Goal: Task Accomplishment & Management: Manage account settings

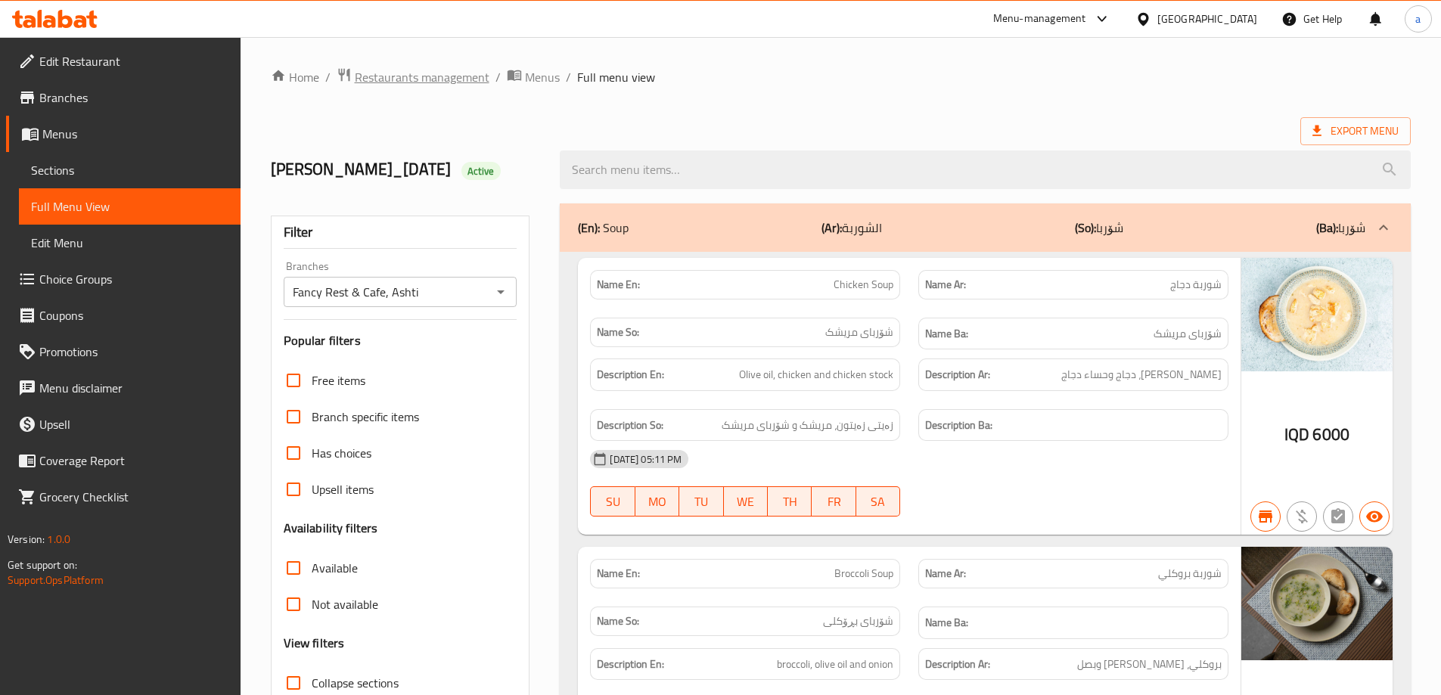
click at [454, 79] on span "Restaurants management" at bounding box center [422, 77] width 135 height 18
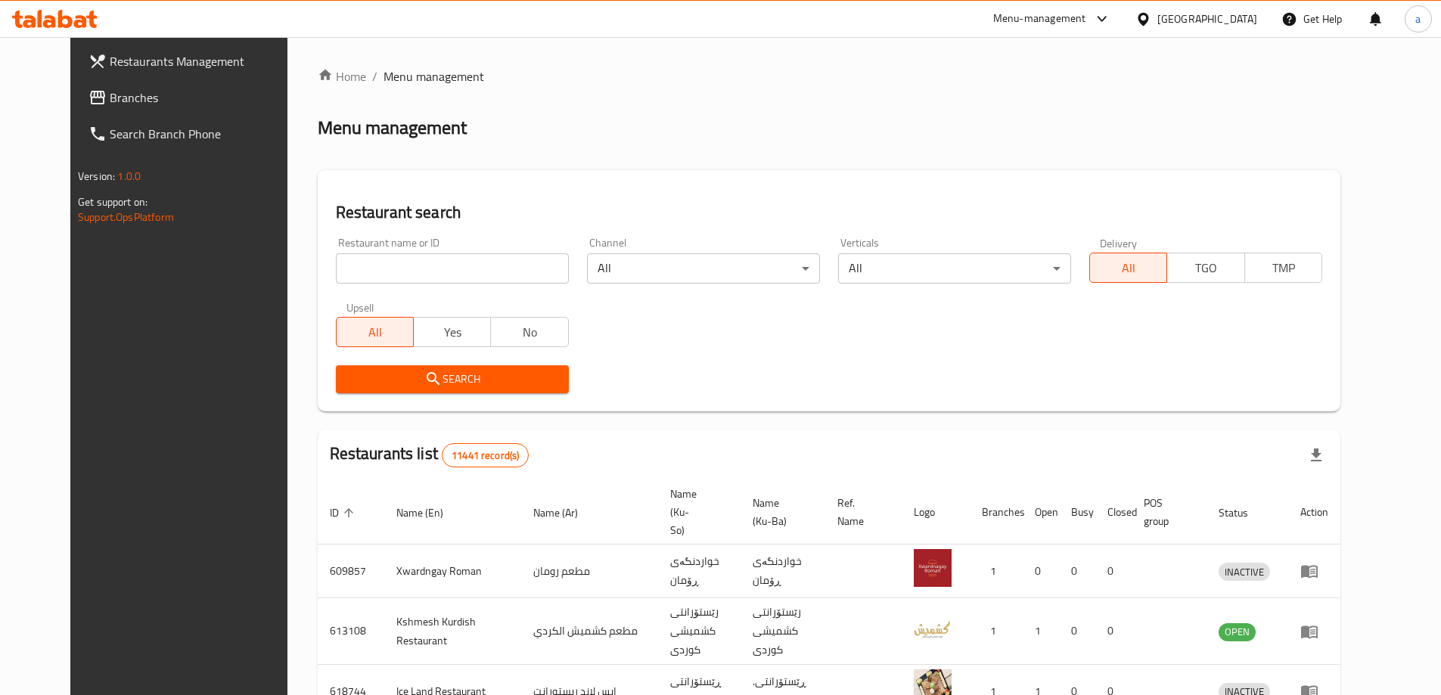
click at [110, 92] on span "Branches" at bounding box center [204, 97] width 189 height 18
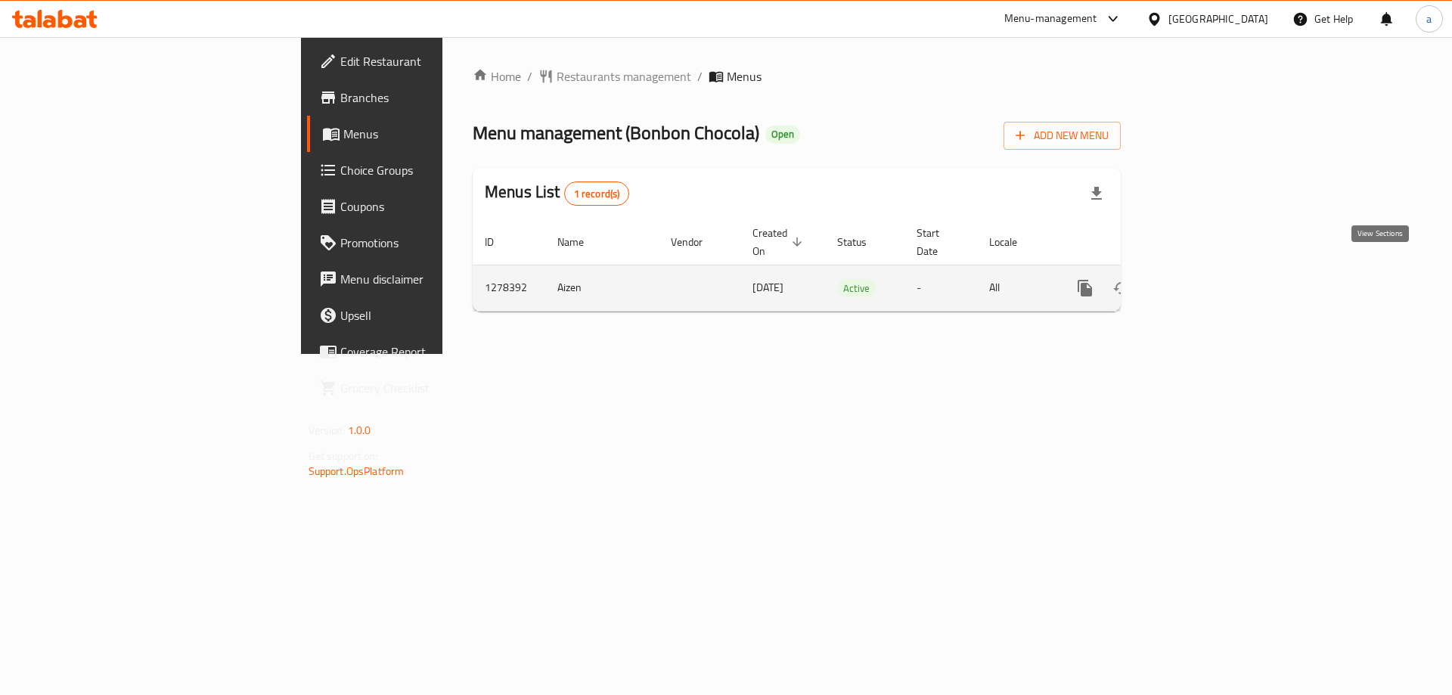
click at [1212, 270] on link "enhanced table" at bounding box center [1194, 288] width 36 height 36
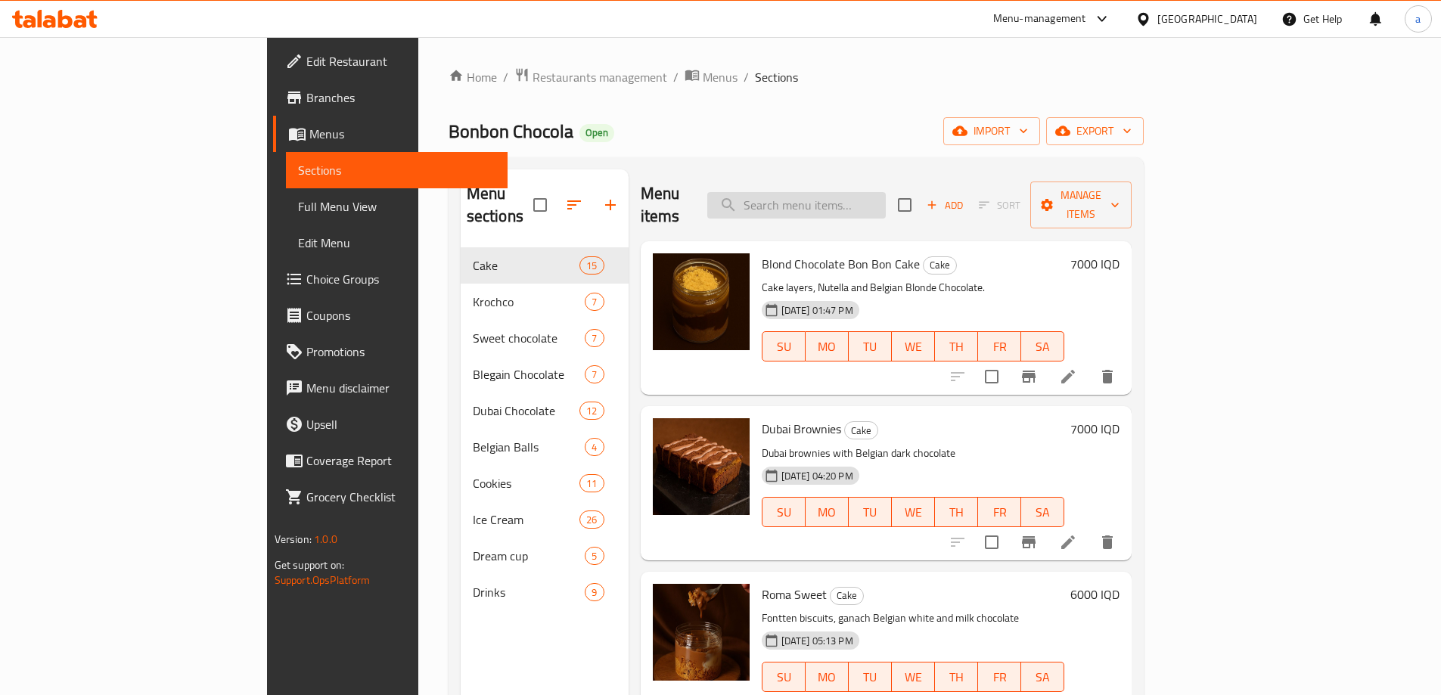
click at [851, 205] on input "search" at bounding box center [796, 205] width 178 height 26
paste input "سويت كوكيز ونوتيلا"
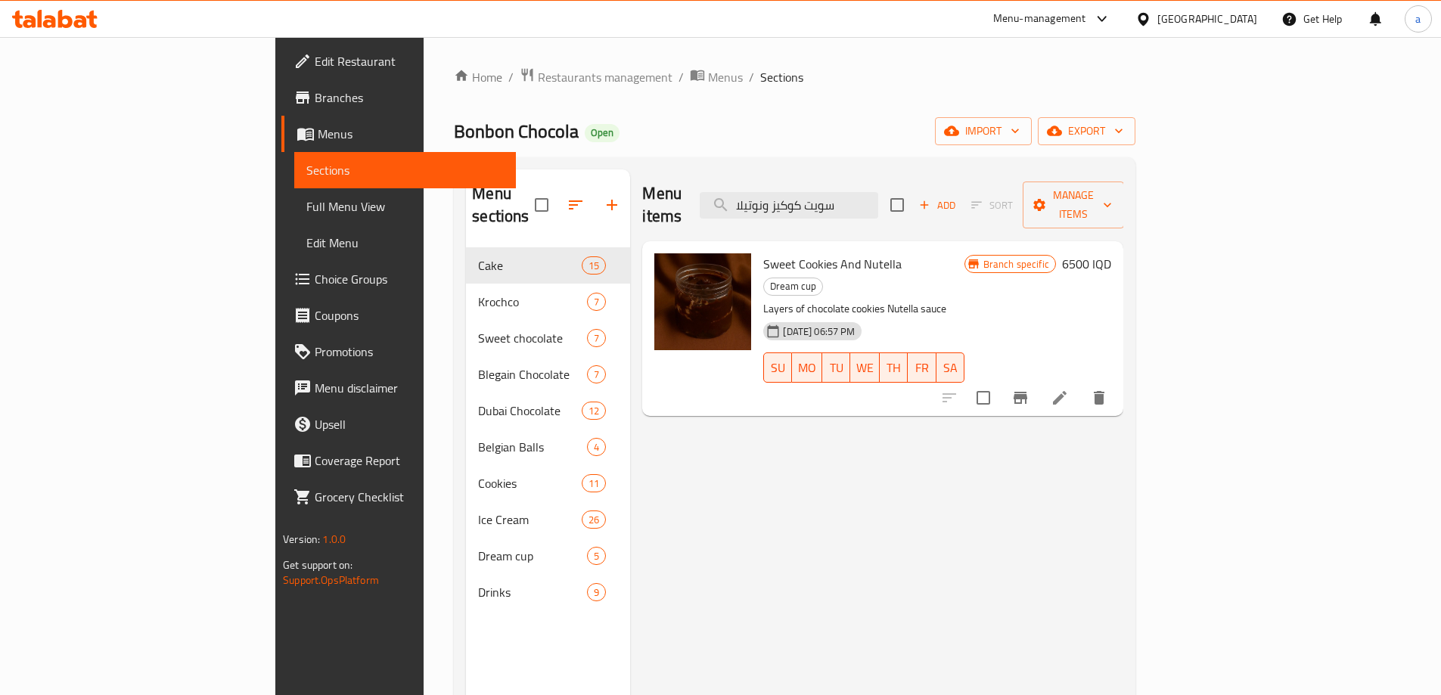
type input "سويت كوكيز ونوتيلا"
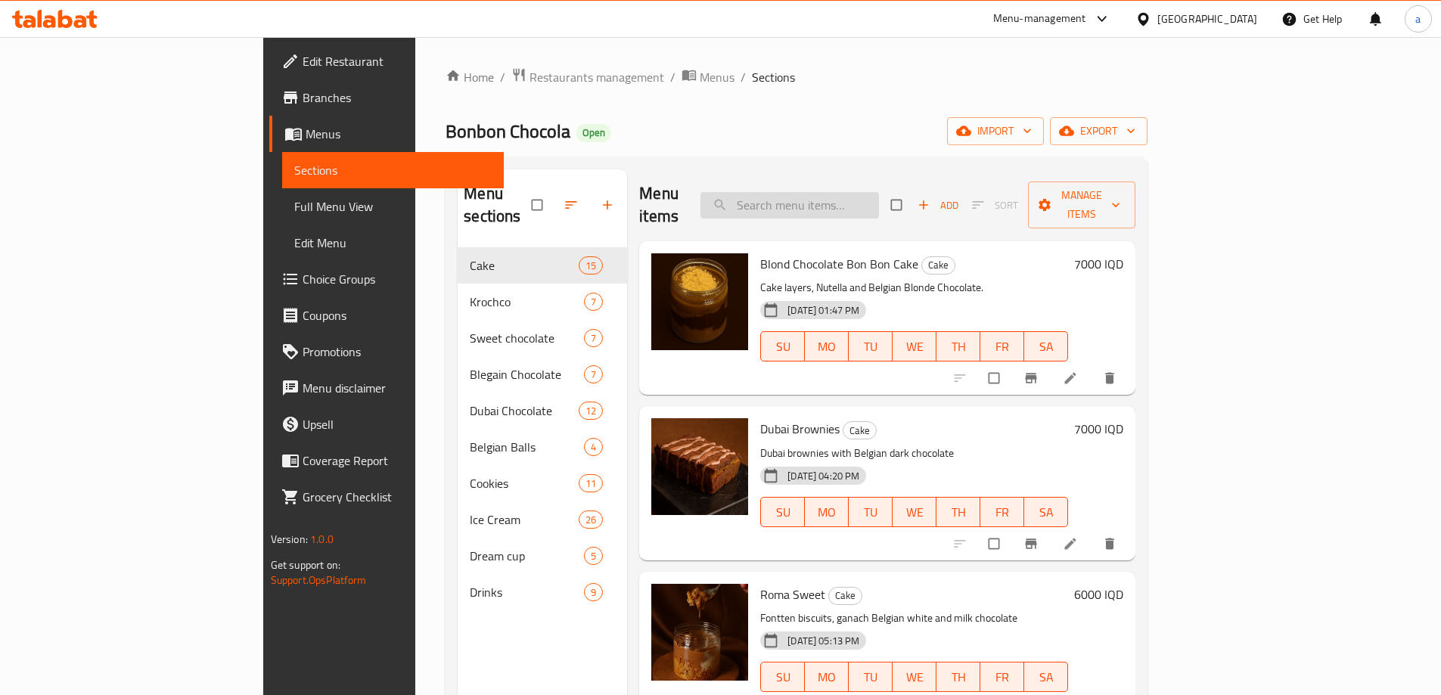
click at [877, 198] on input "search" at bounding box center [789, 205] width 178 height 26
paste input "سويت كوكيز ونوتيلا"
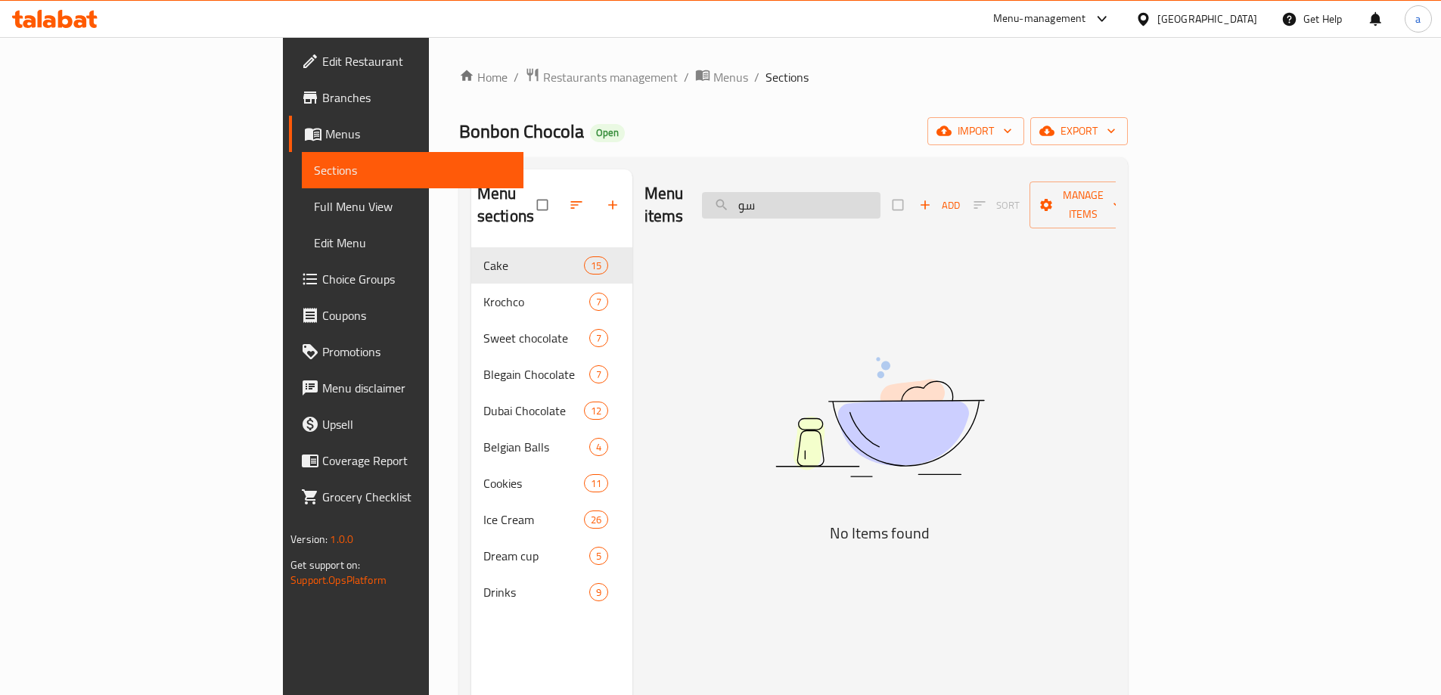
type input "س"
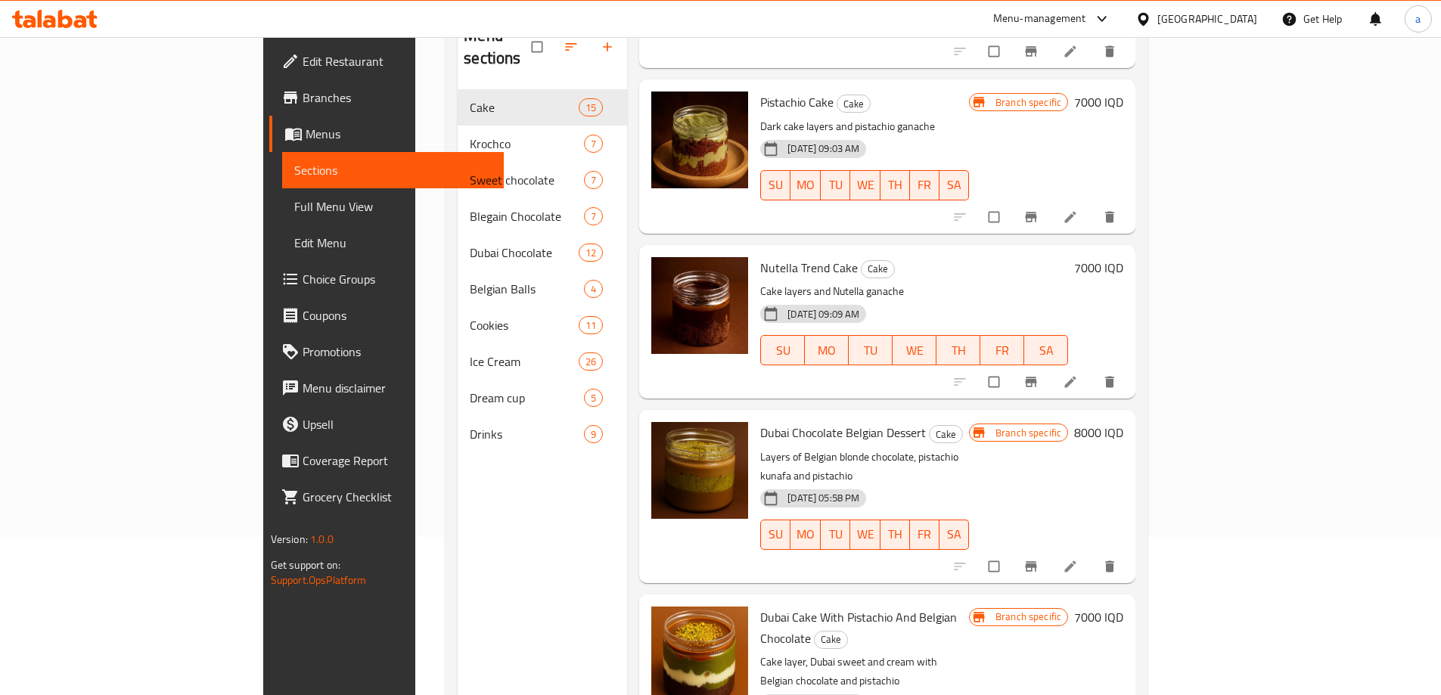
scroll to position [212, 0]
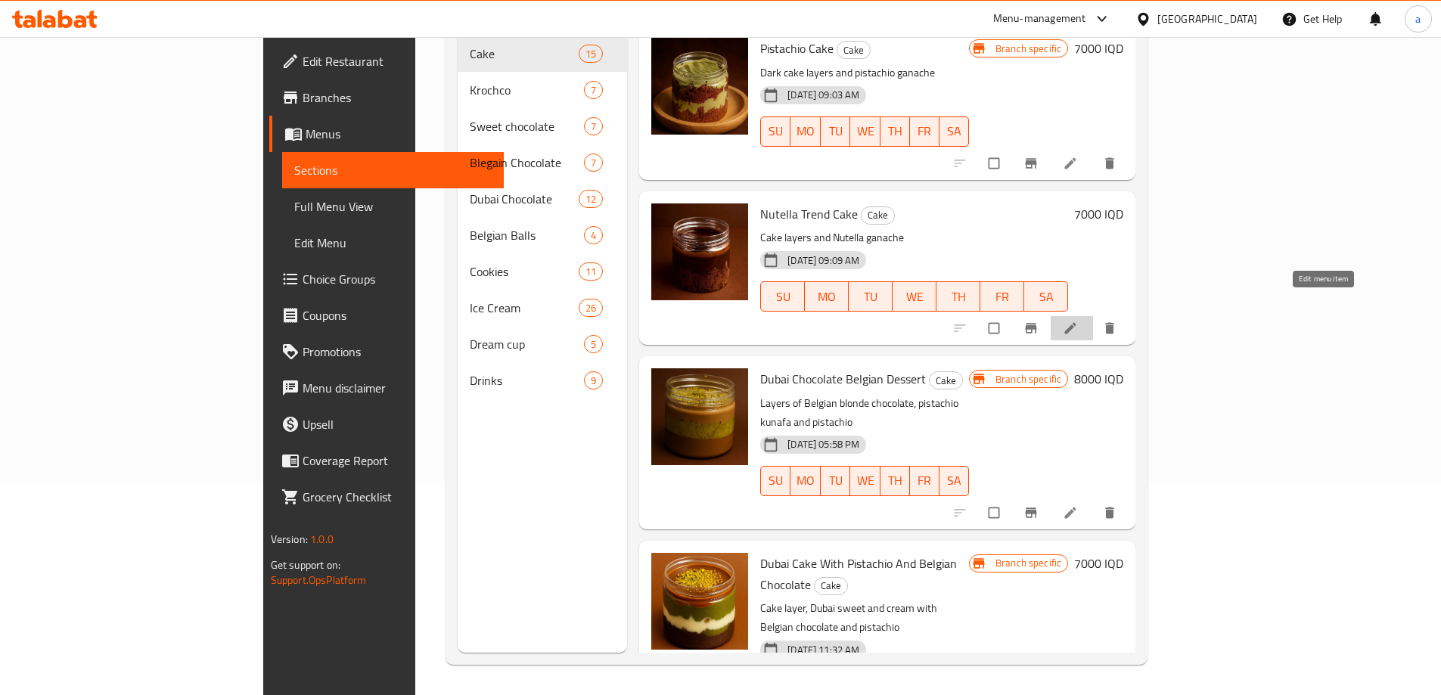
click at [1078, 321] on icon at bounding box center [1070, 328] width 15 height 15
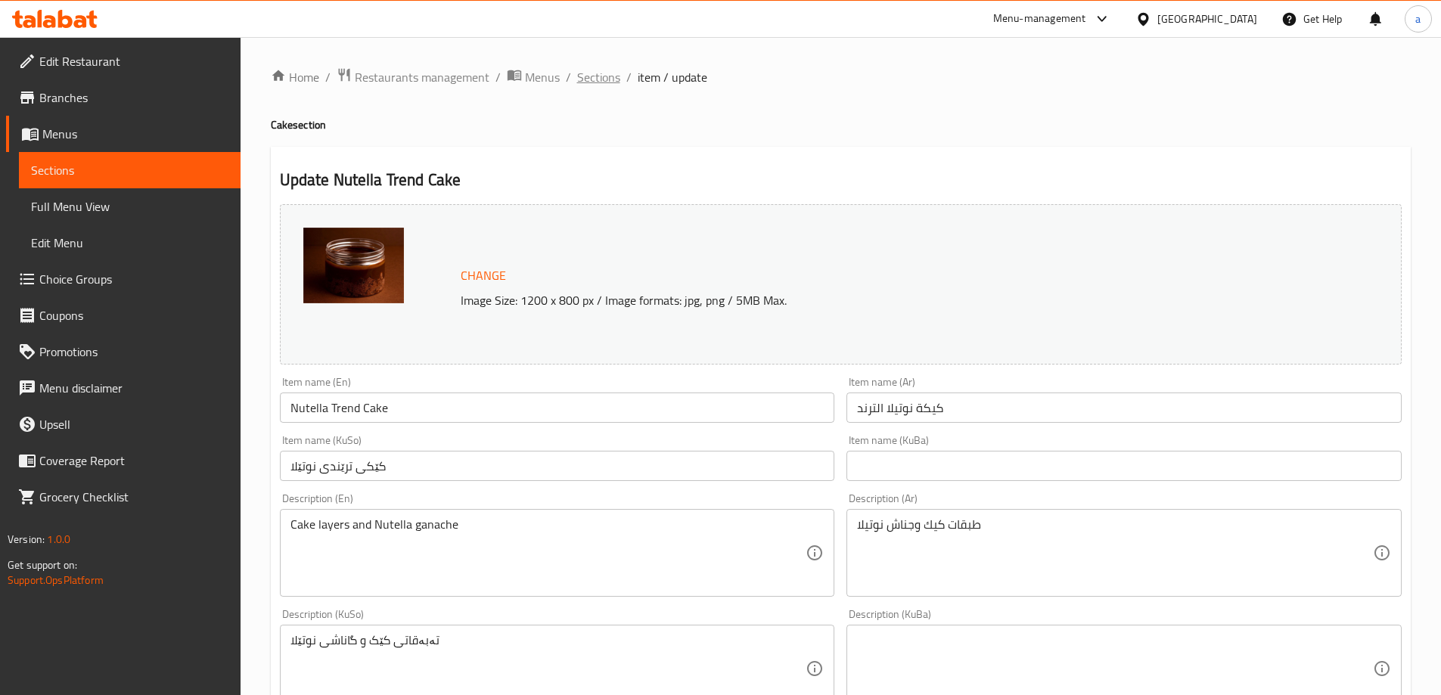
click at [596, 85] on span "Sections" at bounding box center [598, 77] width 43 height 18
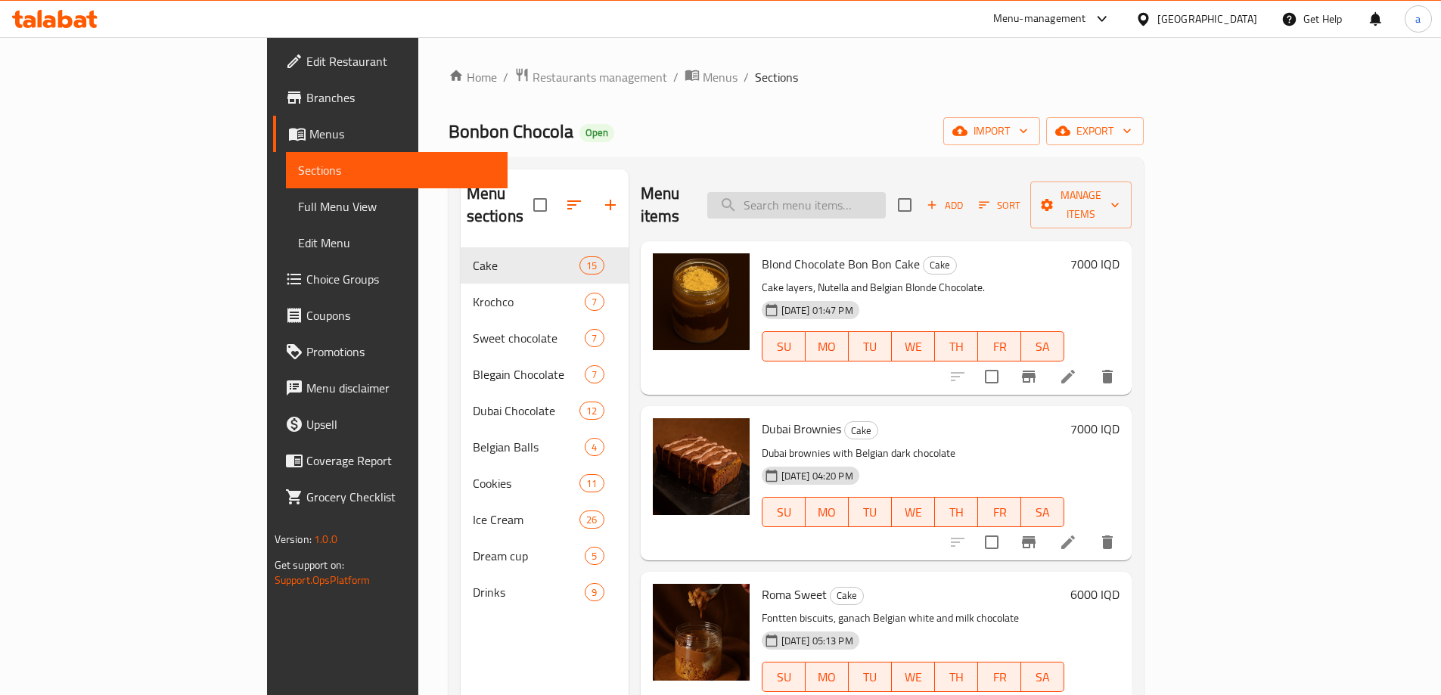
click at [852, 194] on input "search" at bounding box center [796, 205] width 178 height 26
paste input "دريم كب كوكيز ونوتيلا"
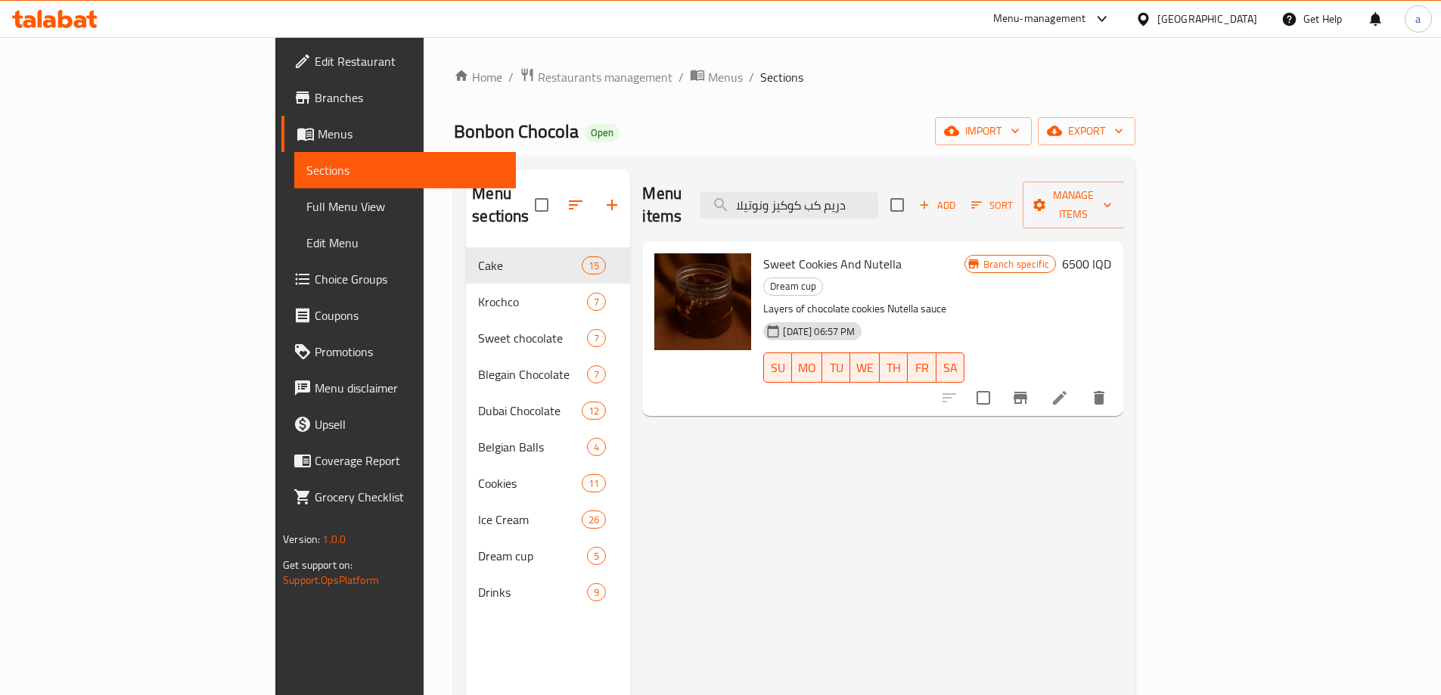
type input "دريم كب كوكيز ونوتيلا"
click at [1081, 384] on li at bounding box center [1059, 397] width 42 height 27
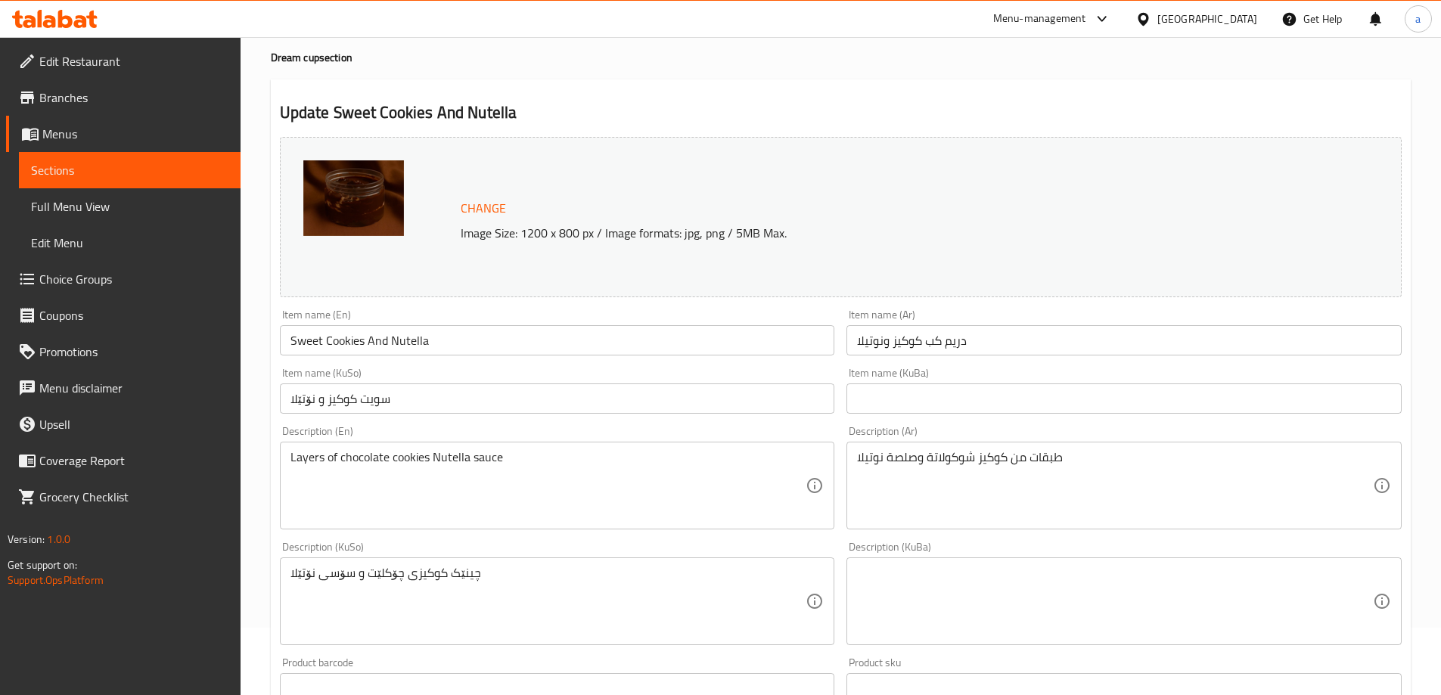
scroll to position [101, 0]
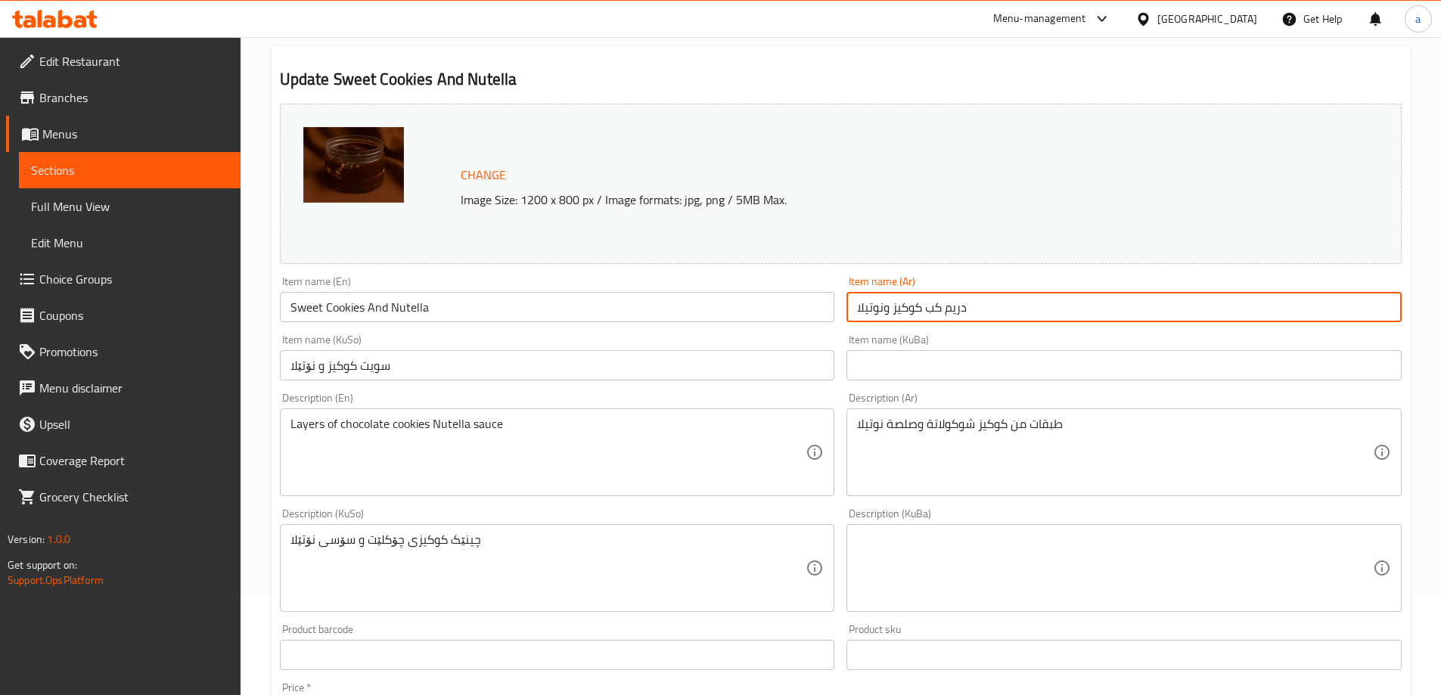
drag, startPoint x: 992, startPoint y: 308, endPoint x: 825, endPoint y: 292, distance: 167.9
click at [825, 292] on div "Change Image Size: 1200 x 800 px / Image formats: jpg, png / 5MB Max. Item name…" at bounding box center [841, 522] width 1134 height 848
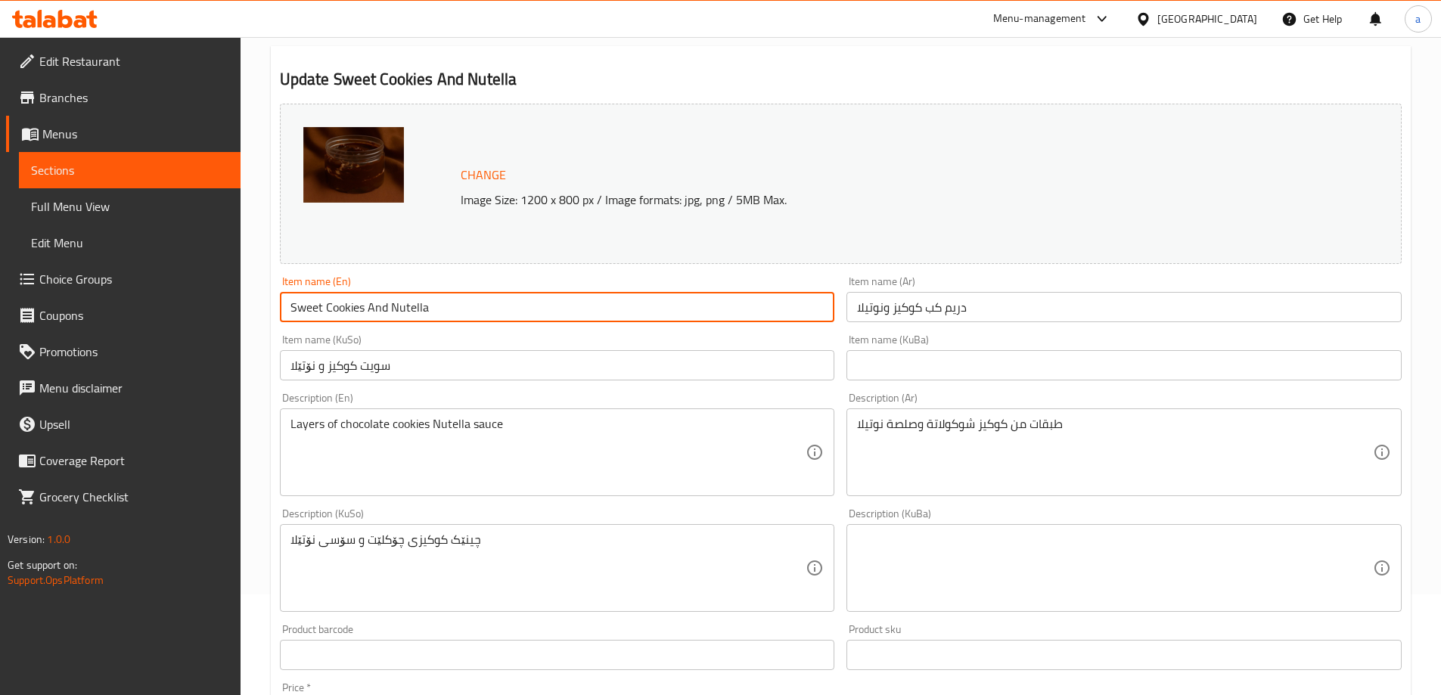
drag, startPoint x: 442, startPoint y: 310, endPoint x: 330, endPoint y: 309, distance: 112.7
click at [330, 309] on input "Sweet Cookies And Nutella" at bounding box center [557, 307] width 555 height 30
drag, startPoint x: 428, startPoint y: 306, endPoint x: 226, endPoint y: 315, distance: 202.1
click at [226, 315] on div "Edit Restaurant Branches Menus Sections Full Menu View Edit Menu Choice Groups …" at bounding box center [720, 549] width 1441 height 1227
paste input "Dream Cup Cookies and Nutella"
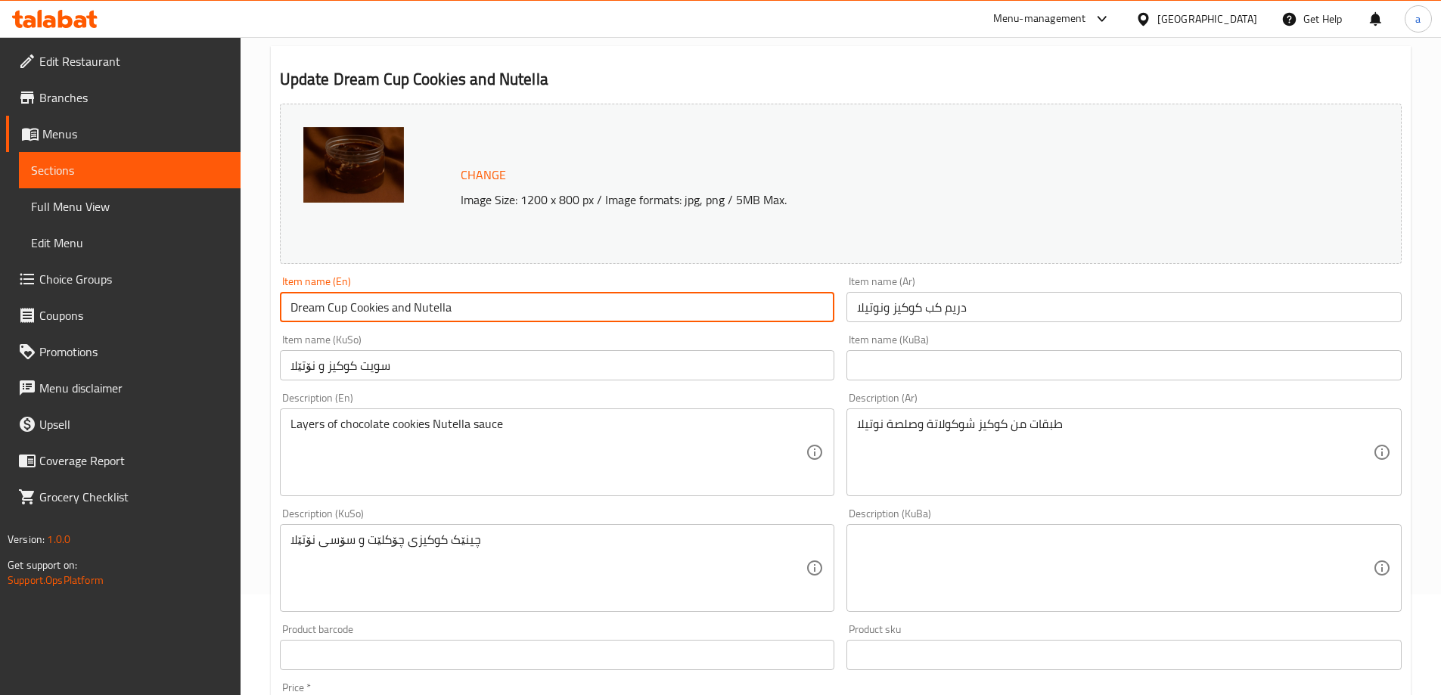
drag, startPoint x: 475, startPoint y: 311, endPoint x: 351, endPoint y: 309, distance: 124.1
click at [351, 309] on input "Dream Cup Cookies and Nutella" at bounding box center [557, 307] width 555 height 30
paste input "A"
drag, startPoint x: 526, startPoint y: 313, endPoint x: 23, endPoint y: 310, distance: 502.2
click at [27, 310] on div "Edit Restaurant Branches Menus Sections Full Menu View Edit Menu Choice Groups …" at bounding box center [720, 549] width 1441 height 1227
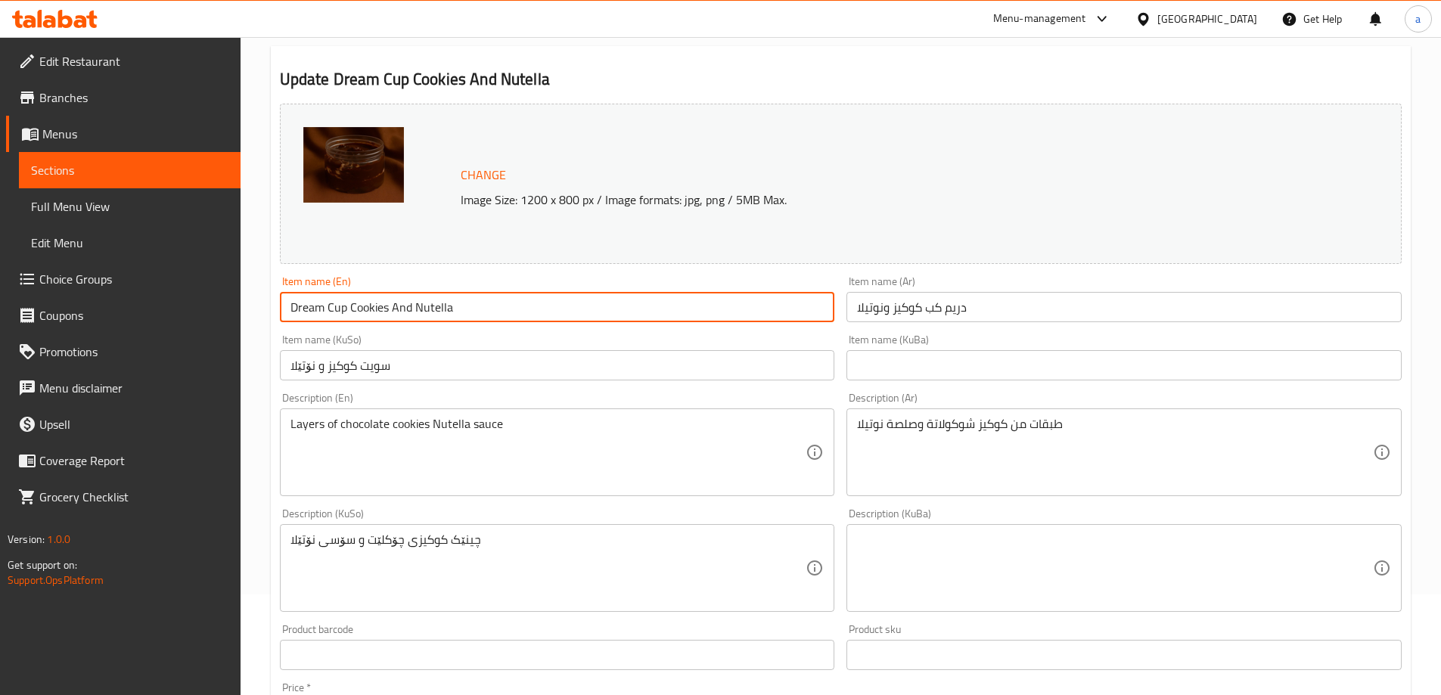
type input "Dream Cup Cookies And Nutella"
click at [23, 310] on icon at bounding box center [27, 315] width 14 height 15
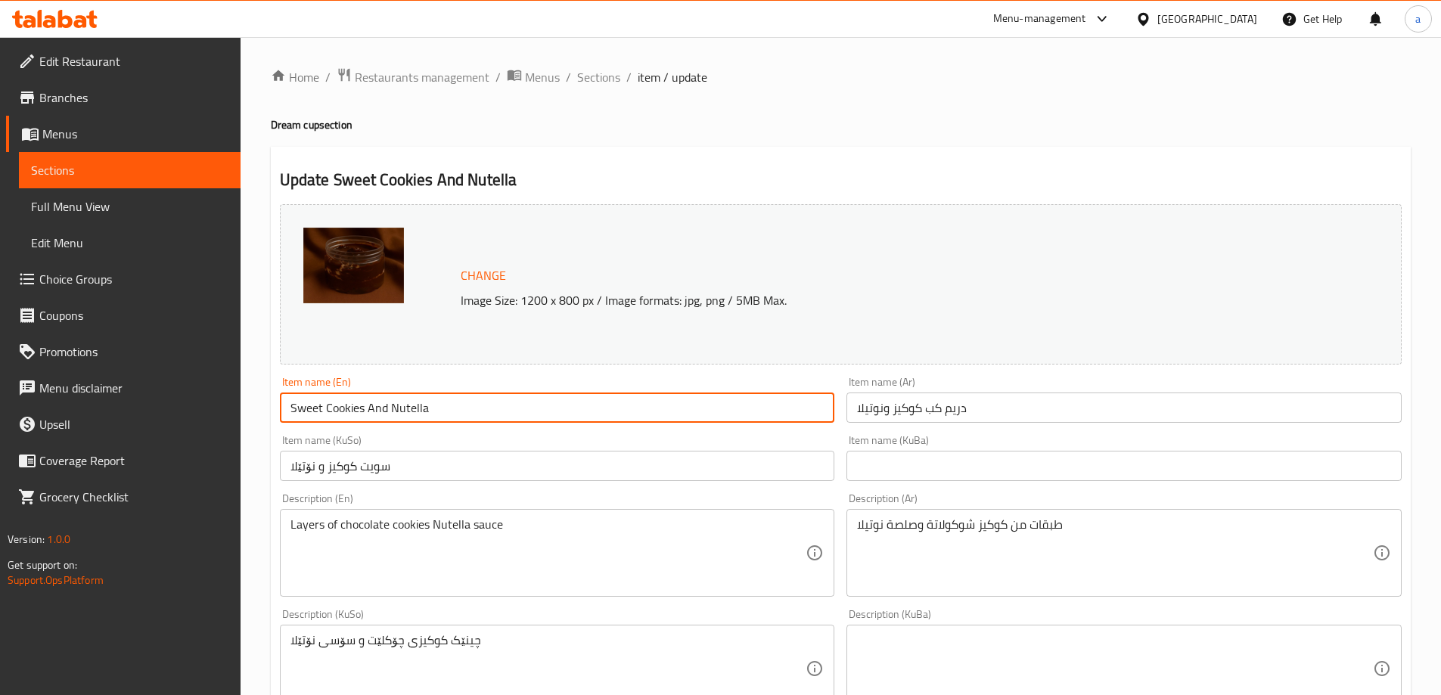
click at [461, 408] on input "Sweet Cookies And Nutella" at bounding box center [557, 408] width 555 height 30
drag, startPoint x: 461, startPoint y: 408, endPoint x: 26, endPoint y: 393, distance: 435.2
click at [26, 393] on div "Edit Restaurant Branches Menus Sections Full Menu View Edit Menu Choice Groups …" at bounding box center [720, 650] width 1441 height 1227
paste input "Dream Cup Cookies a"
drag, startPoint x: 464, startPoint y: 410, endPoint x: 348, endPoint y: 408, distance: 116.5
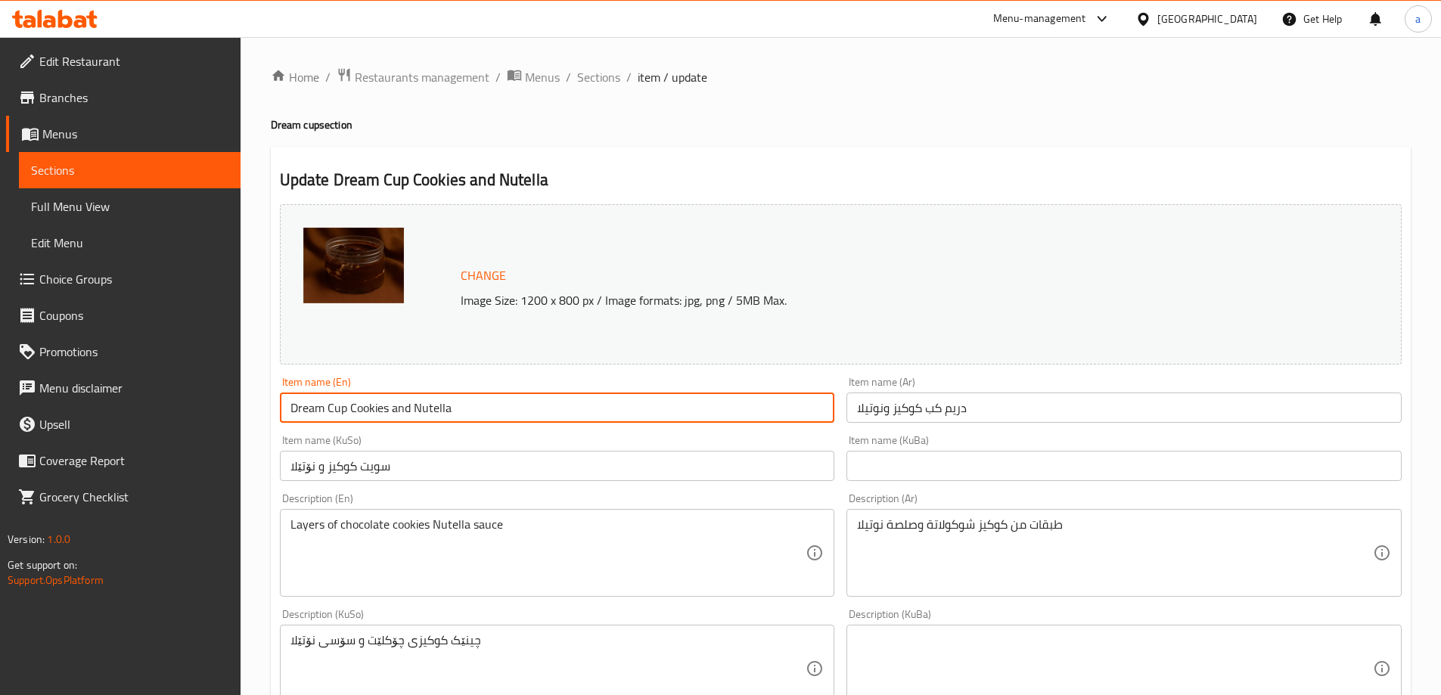
click at [348, 408] on input "Dream Cup Cookies and Nutella" at bounding box center [557, 408] width 555 height 30
paste input "A"
drag, startPoint x: 464, startPoint y: 407, endPoint x: 245, endPoint y: 395, distance: 219.7
click at [245, 395] on div "Home / Restaurants management / Menus / Sections / item / update Dream cup sect…" at bounding box center [841, 650] width 1200 height 1227
type input "Dream Cup Cookies And Nutella"
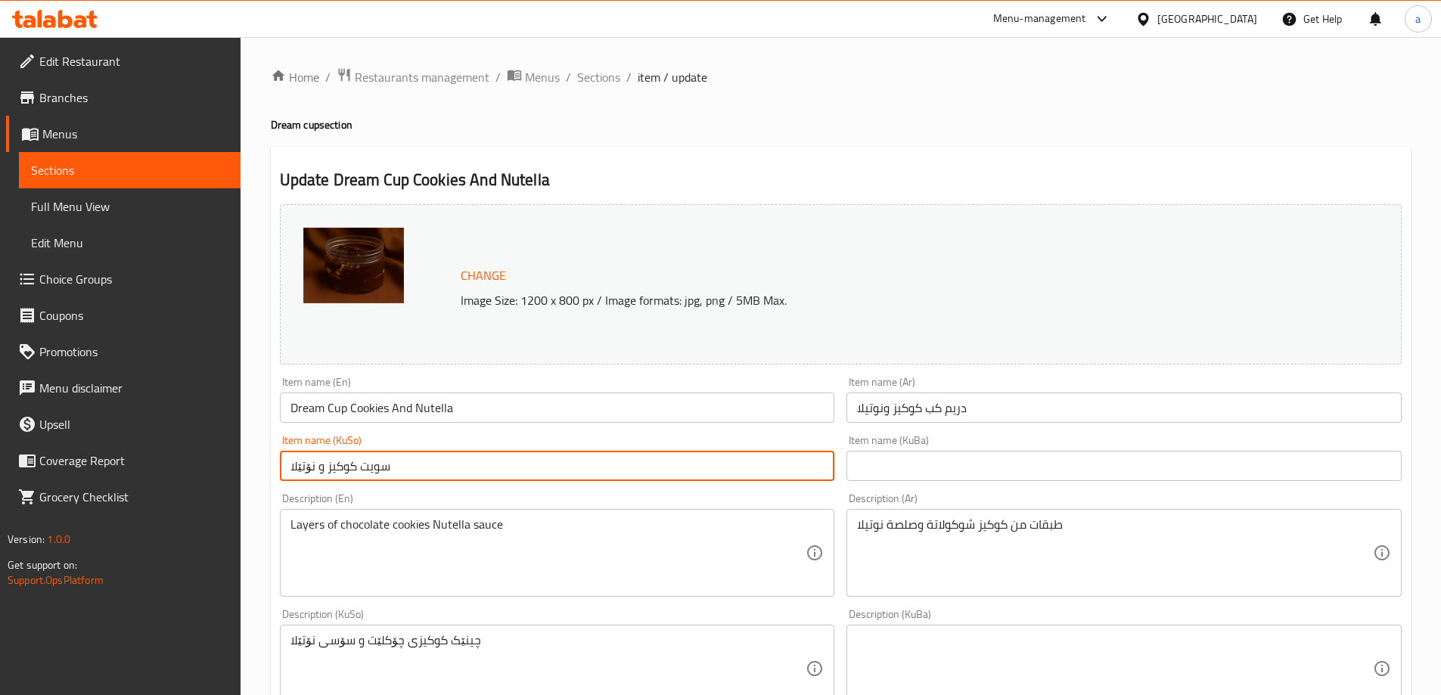
drag, startPoint x: 355, startPoint y: 466, endPoint x: 232, endPoint y: 467, distance: 122.5
click at [232, 467] on div "Edit Restaurant Branches Menus Sections Full Menu View Edit Menu Choice Groups …" at bounding box center [720, 650] width 1441 height 1227
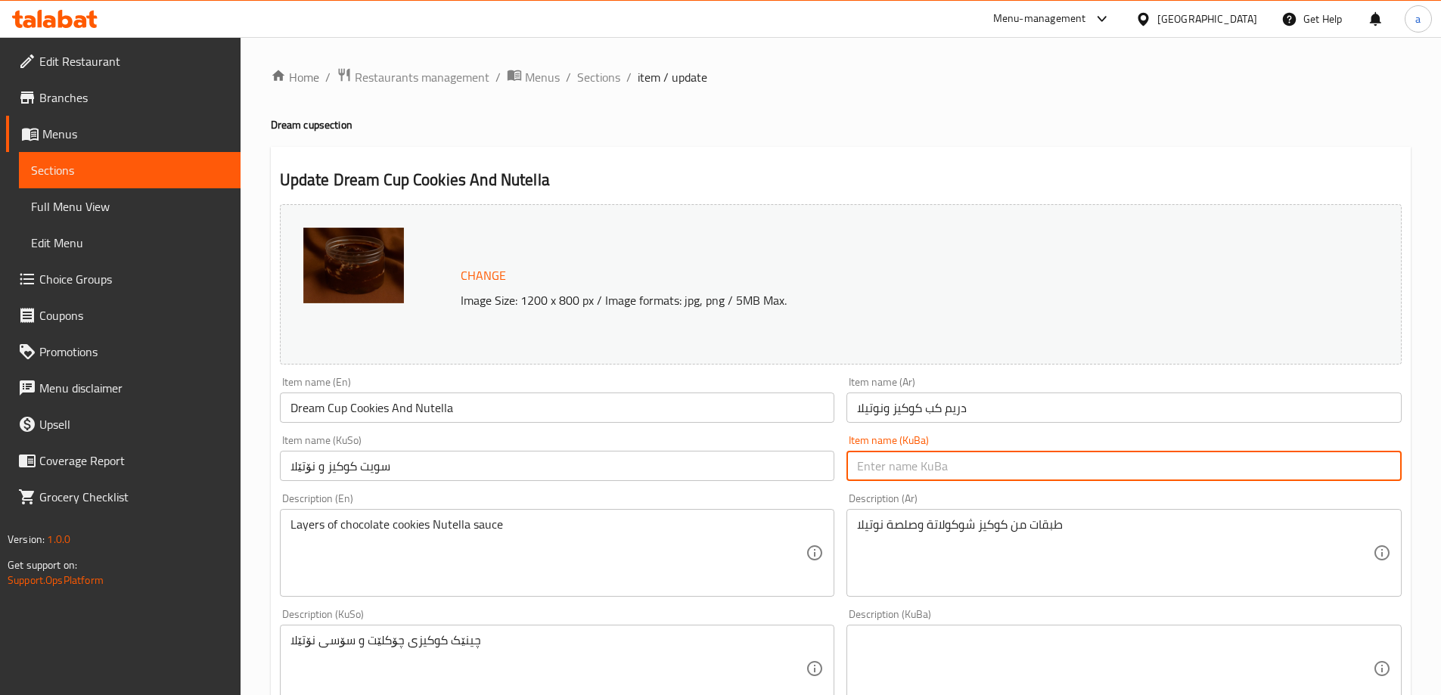
click at [982, 470] on input "text" at bounding box center [1123, 466] width 555 height 30
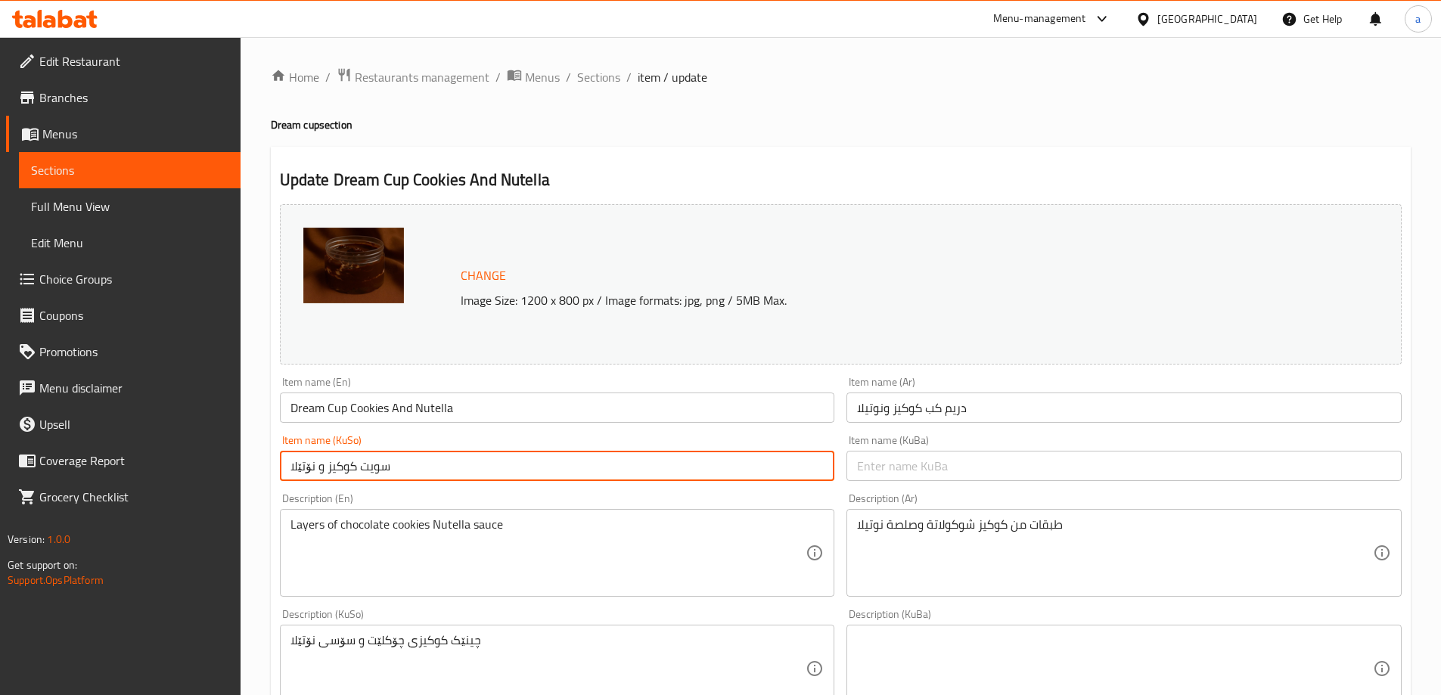
drag, startPoint x: 561, startPoint y: 465, endPoint x: 57, endPoint y: 491, distance: 504.4
click at [57, 491] on div "Edit Restaurant Branches Menus Sections Full Menu View Edit Menu Choice Groups …" at bounding box center [720, 650] width 1441 height 1227
paste input "کوپی دریمی"
type input "کوپی دریمی کوکیز و نۆتێلا"
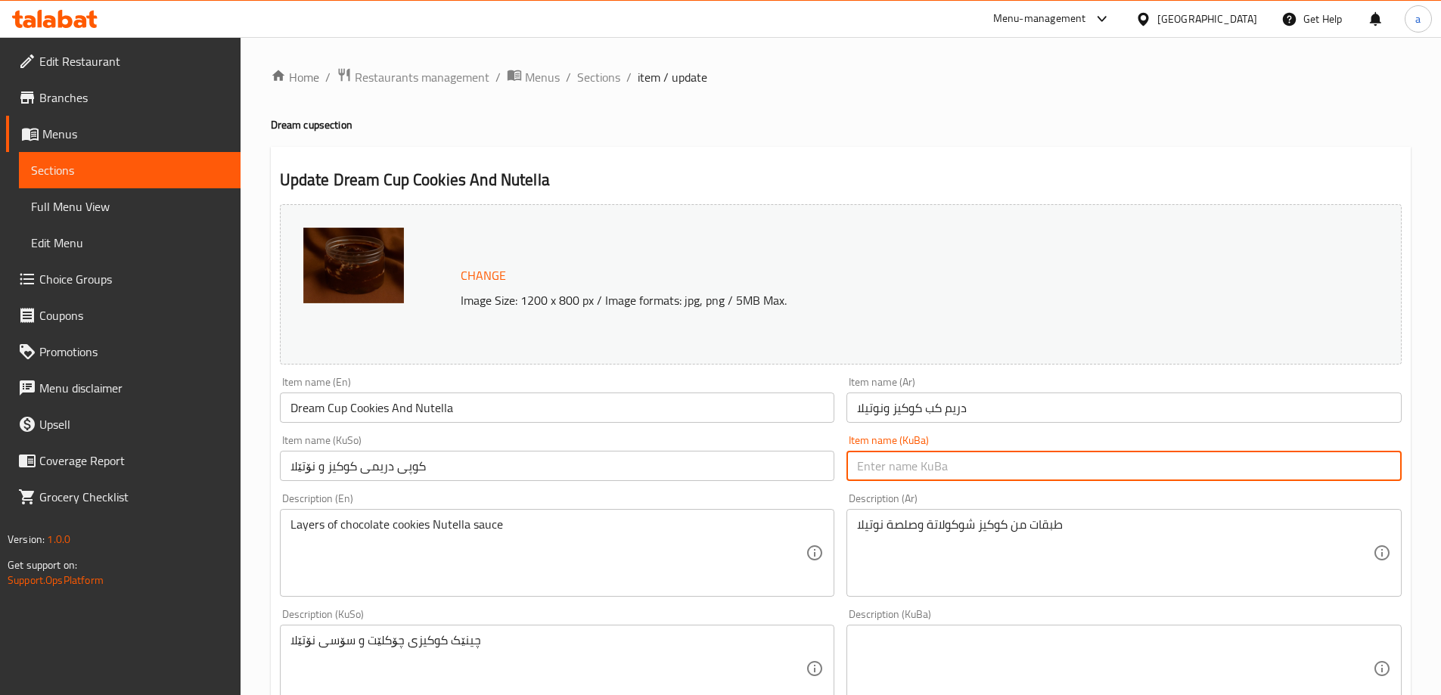
click at [1007, 467] on input "text" at bounding box center [1123, 466] width 555 height 30
paste input "کوپی دریمی کوکیز و نۆتێلا"
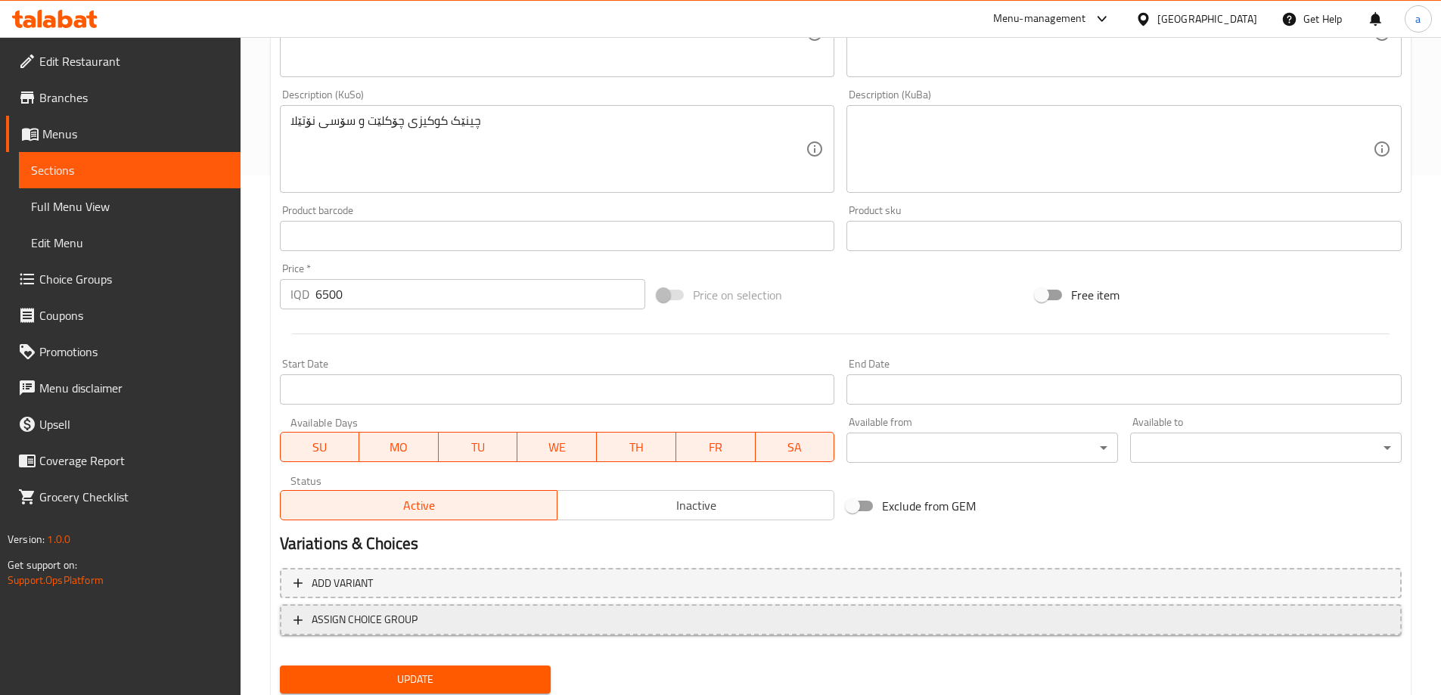
scroll to position [570, 0]
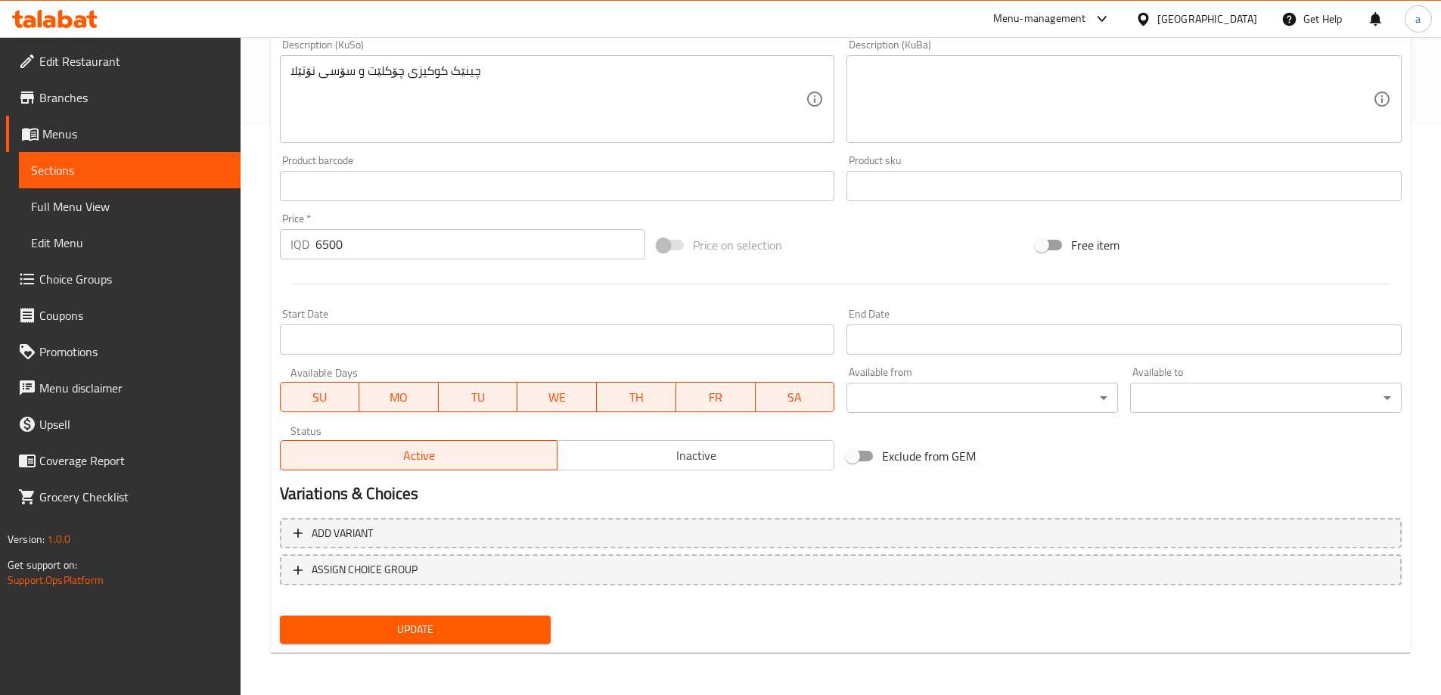
type input "کوپی دریمی کوکیز و نۆتێلا"
click at [486, 637] on span "Update" at bounding box center [415, 629] width 247 height 19
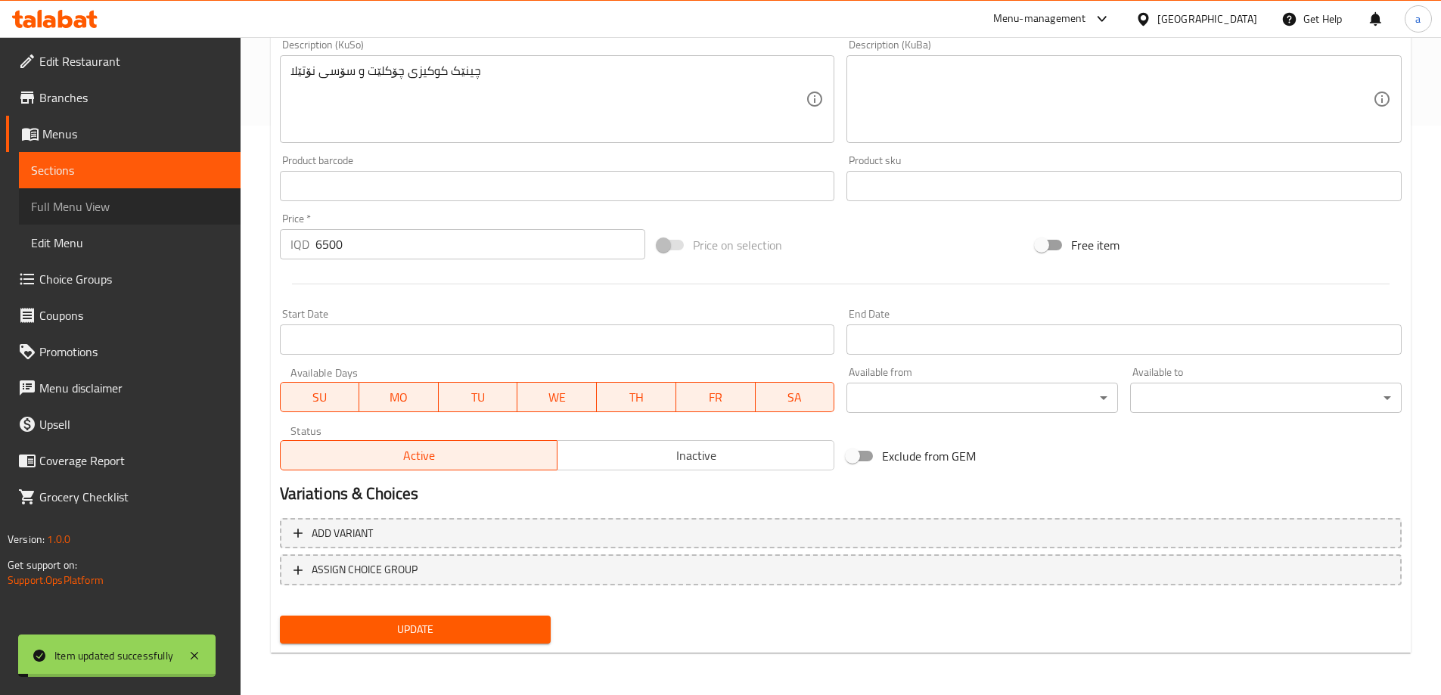
click at [89, 214] on span "Full Menu View" at bounding box center [129, 206] width 197 height 18
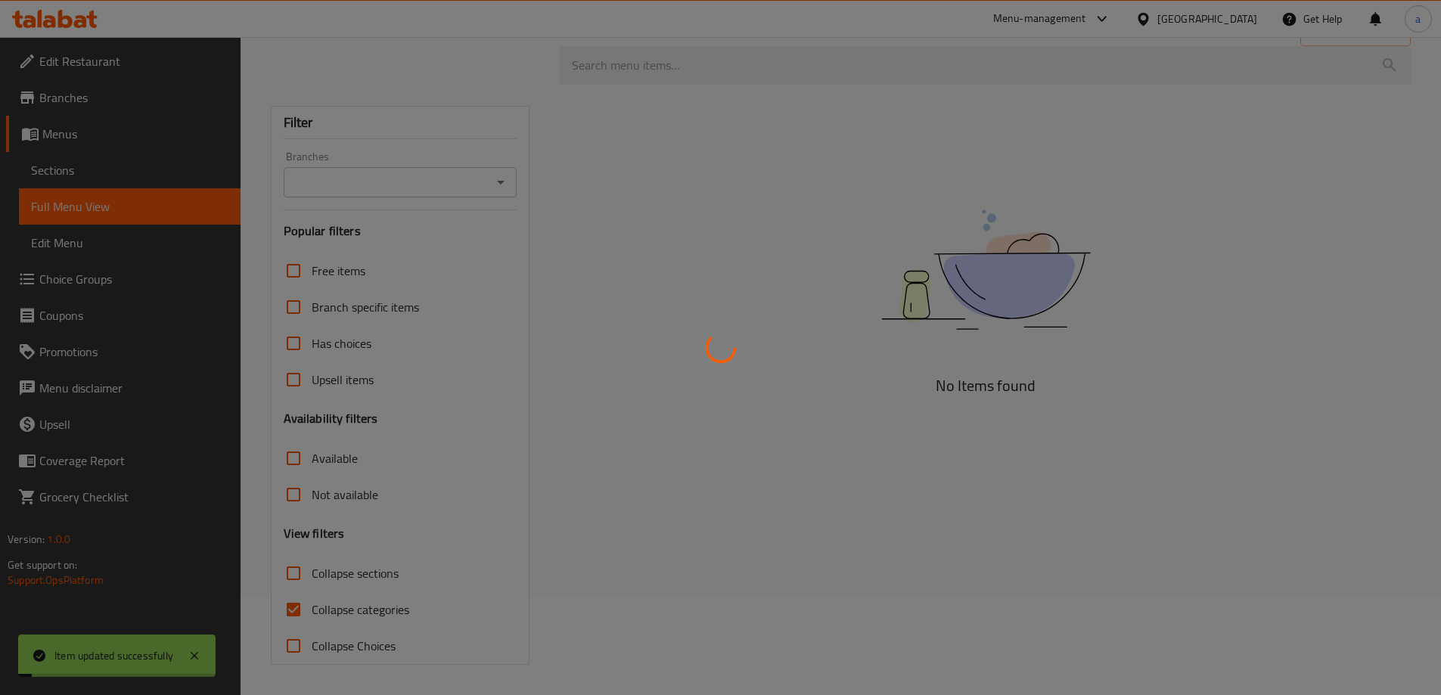
scroll to position [99, 0]
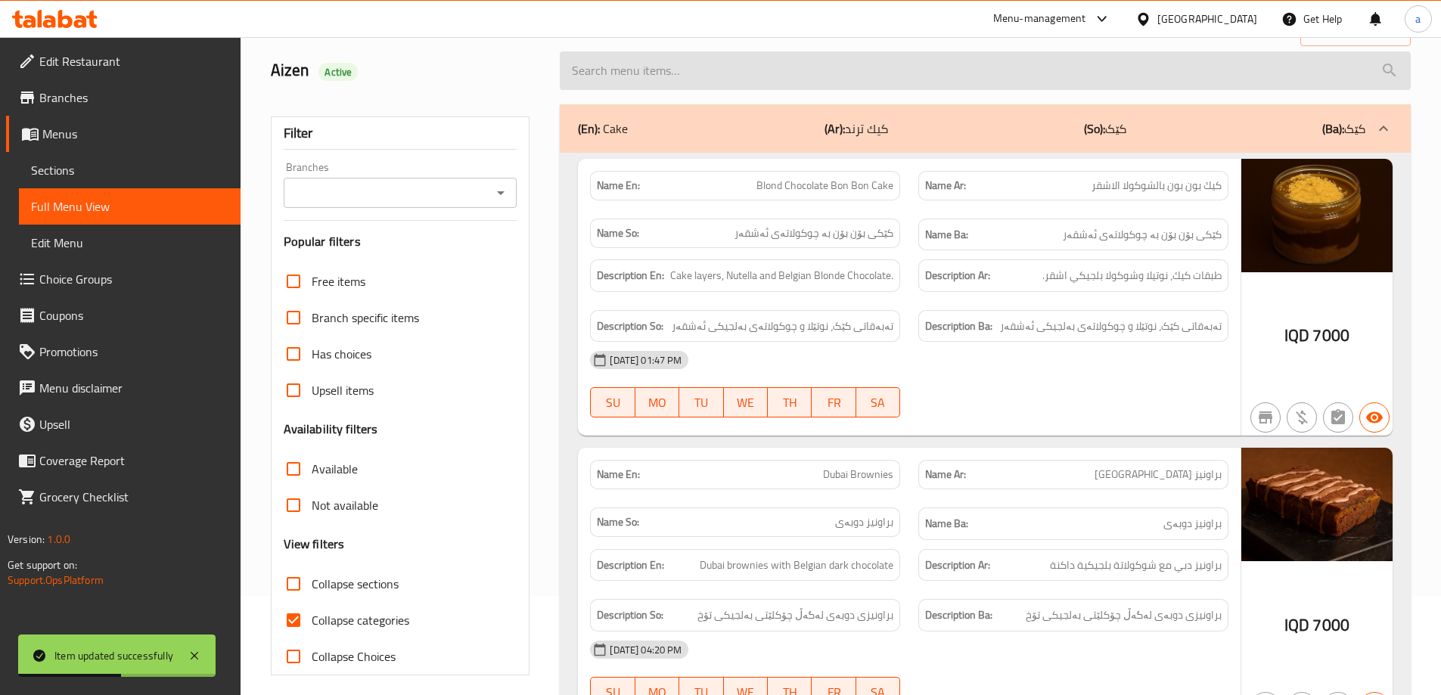
click at [709, 72] on input "search" at bounding box center [985, 70] width 851 height 39
paste input "Dream Cup Cookies And Nutella"
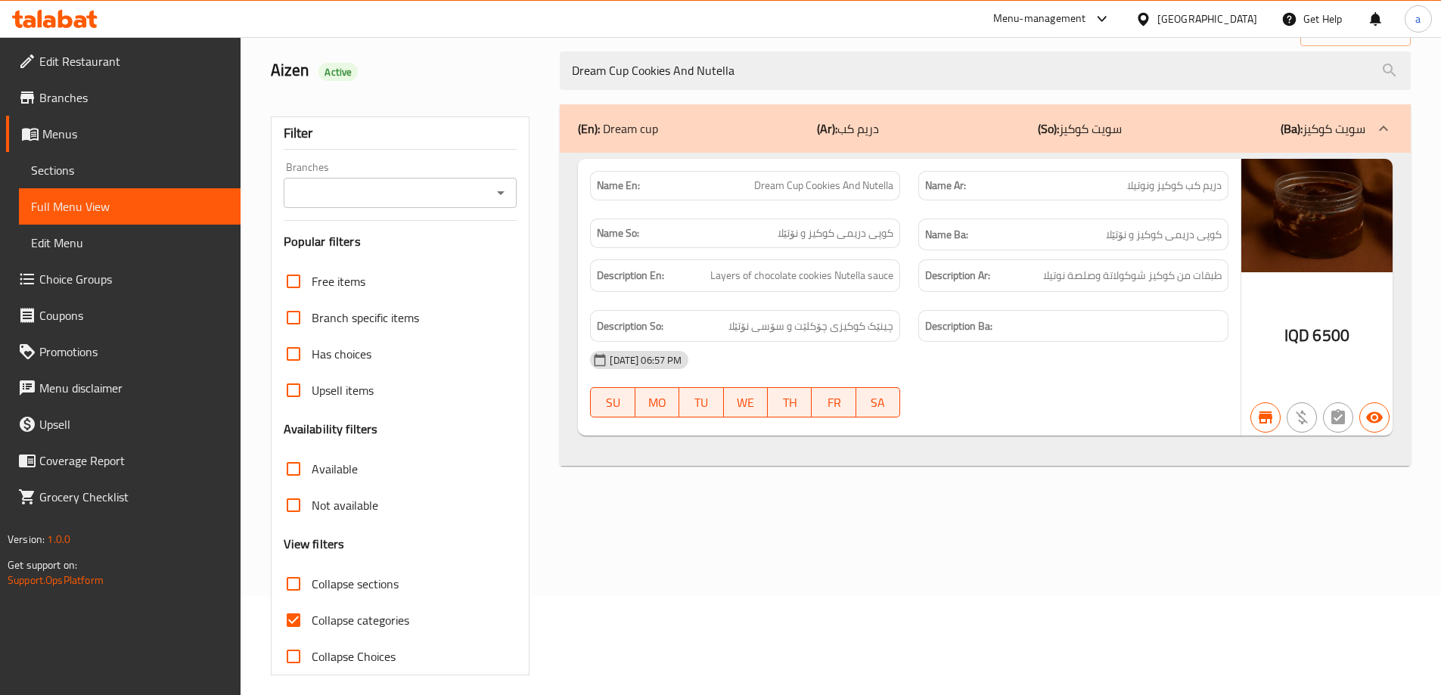
type input "Dream Cup Cookies And Nutella"
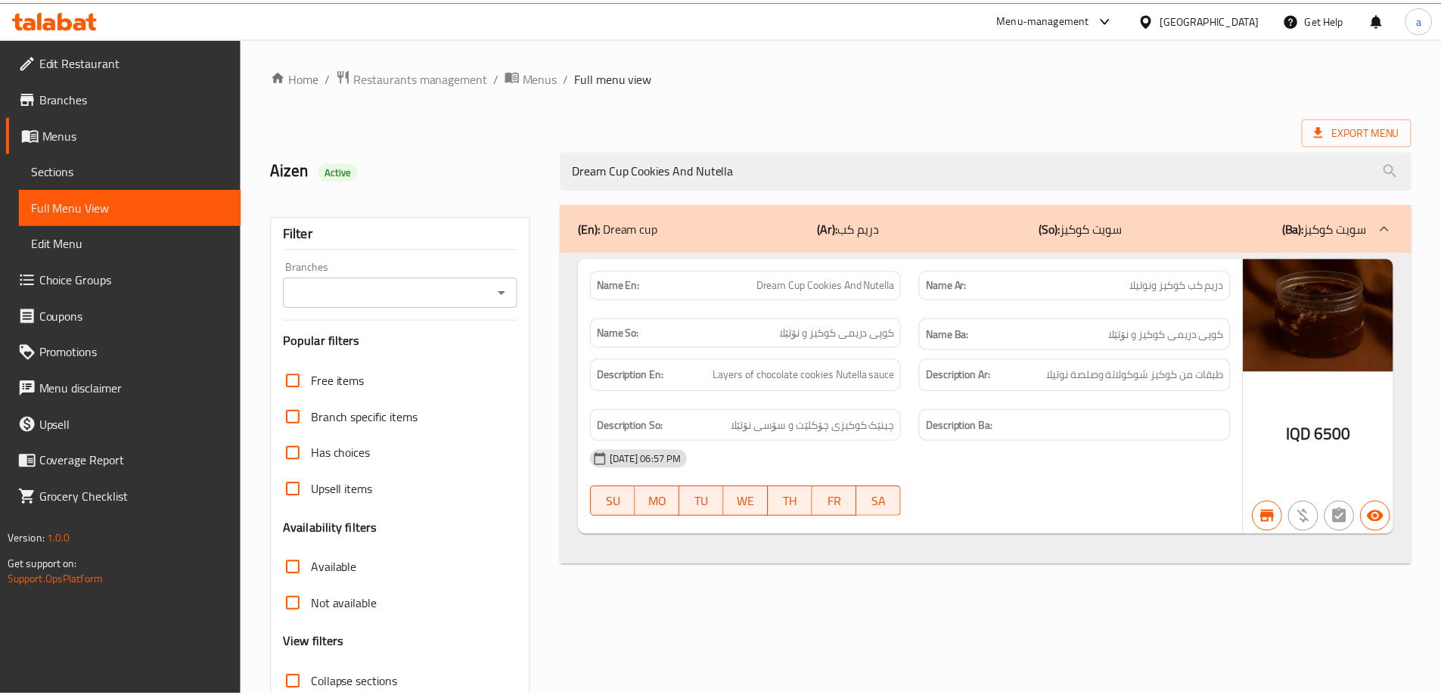
scroll to position [110, 0]
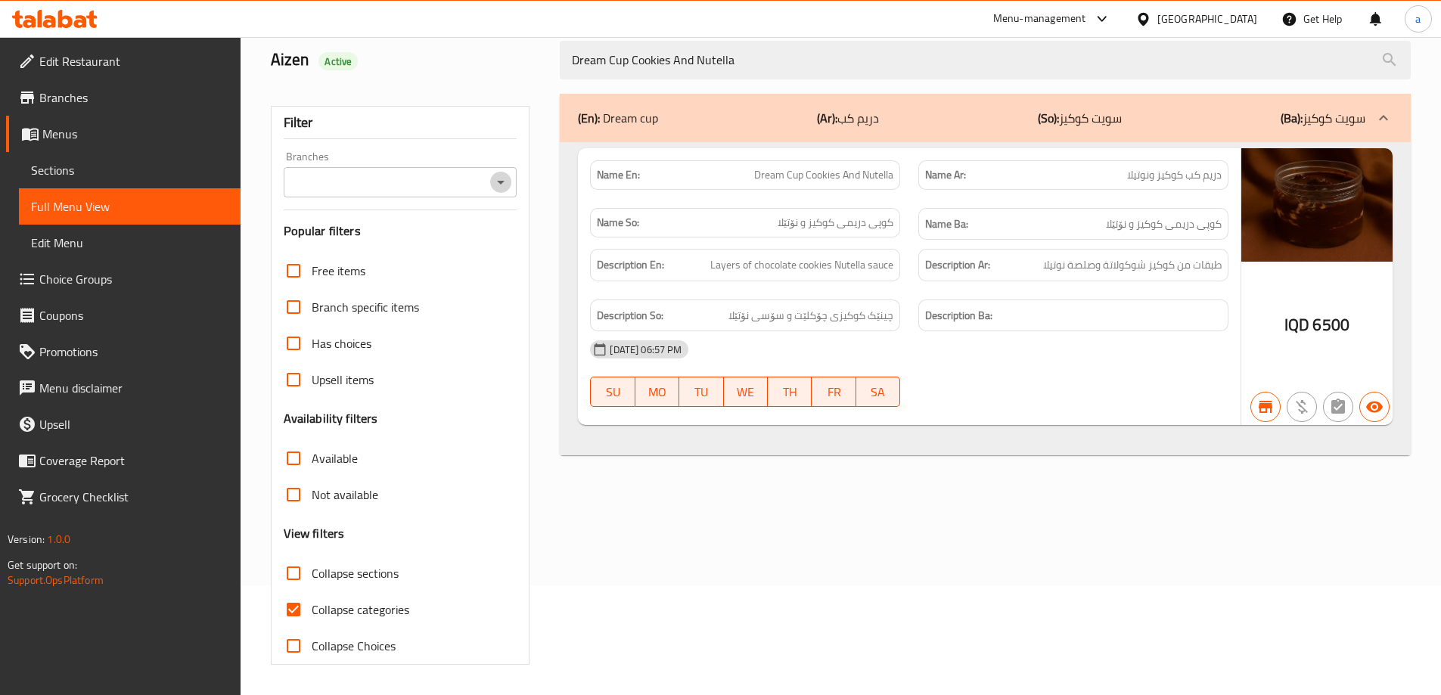
click at [505, 178] on icon "Open" at bounding box center [501, 182] width 18 height 18
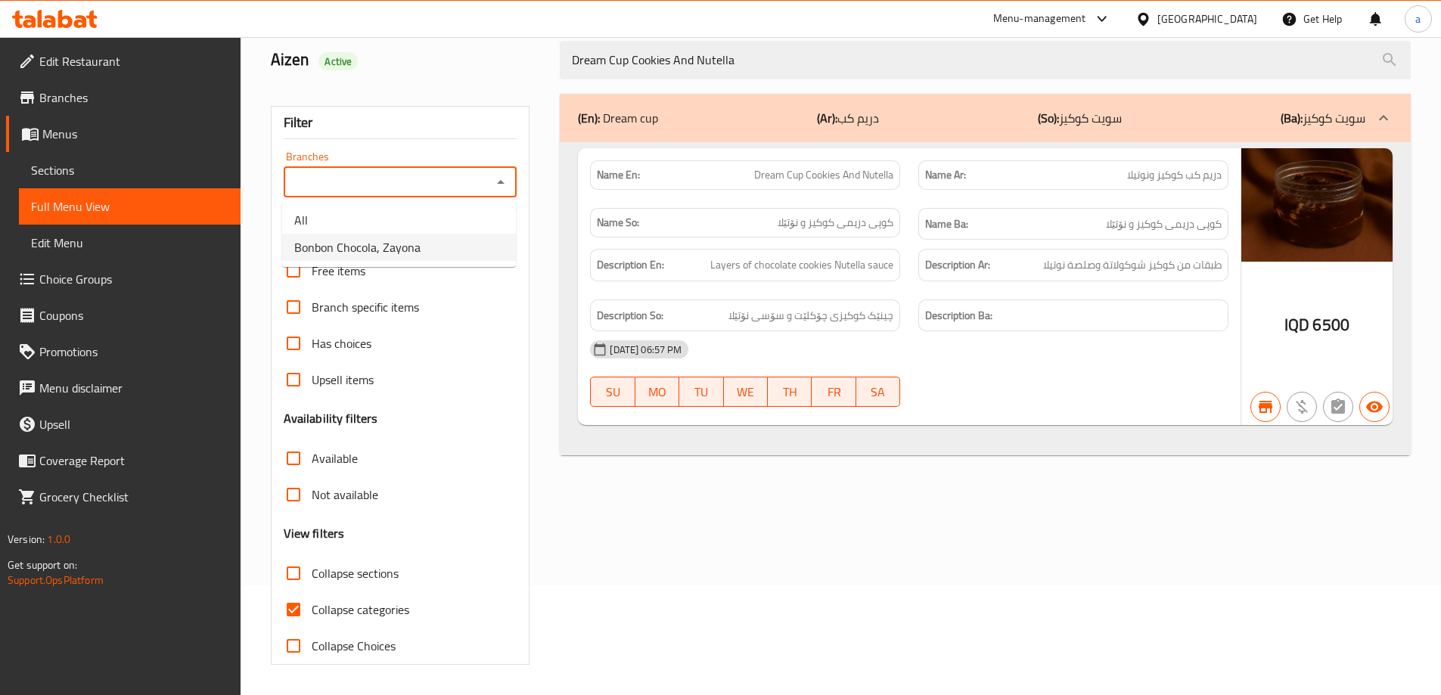
click at [459, 254] on li "Bonbon Chocola, Zayona" at bounding box center [399, 247] width 234 height 27
type input "Bonbon Chocola, Zayona"
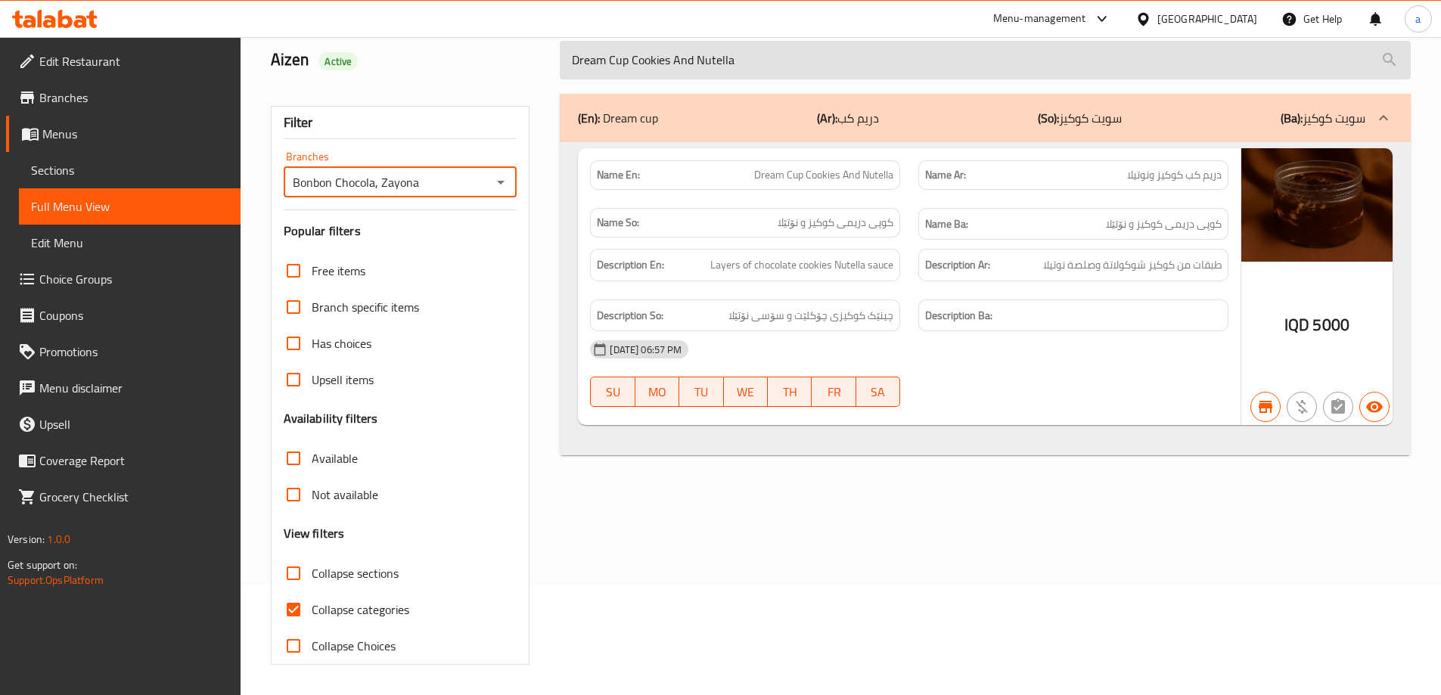
click at [768, 65] on input "Dream Cup Cookies And Nutella" at bounding box center [985, 60] width 851 height 39
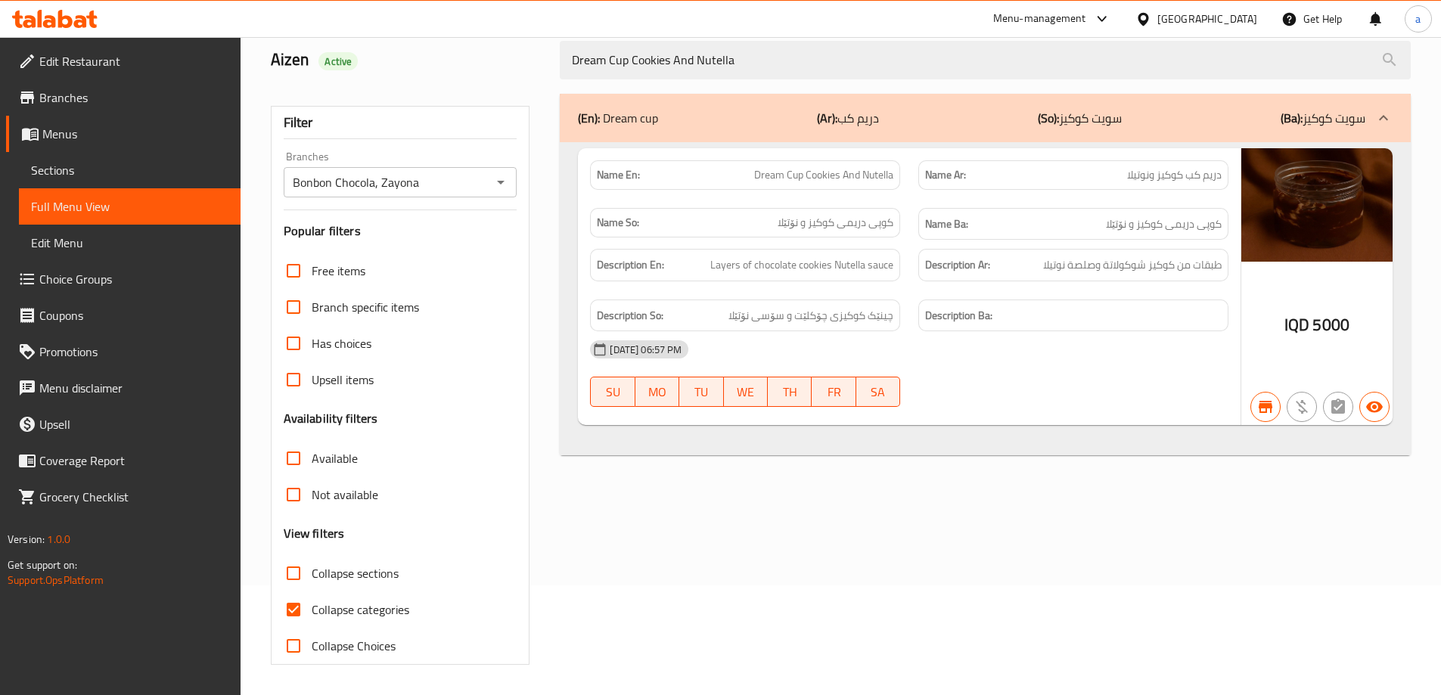
drag, startPoint x: 768, startPoint y: 65, endPoint x: 54, endPoint y: 60, distance: 713.2
click at [54, 60] on div "Edit Restaurant Branches Menus Sections Full Menu View Edit Menu Choice Groups …" at bounding box center [720, 311] width 1441 height 768
click at [61, 176] on span "Sections" at bounding box center [129, 170] width 197 height 18
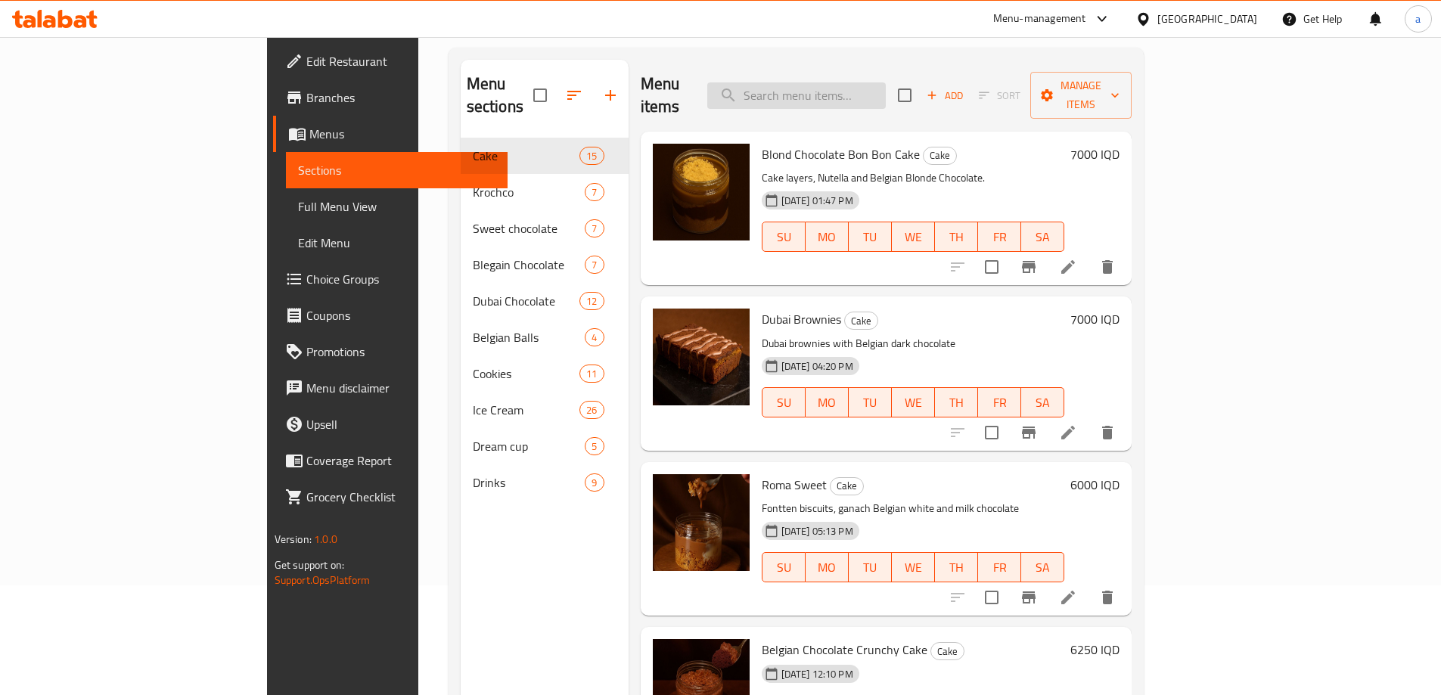
click at [886, 86] on input "search" at bounding box center [796, 95] width 178 height 26
paste input "سويت كوكيز بالنوتيلا وبستاشيو"
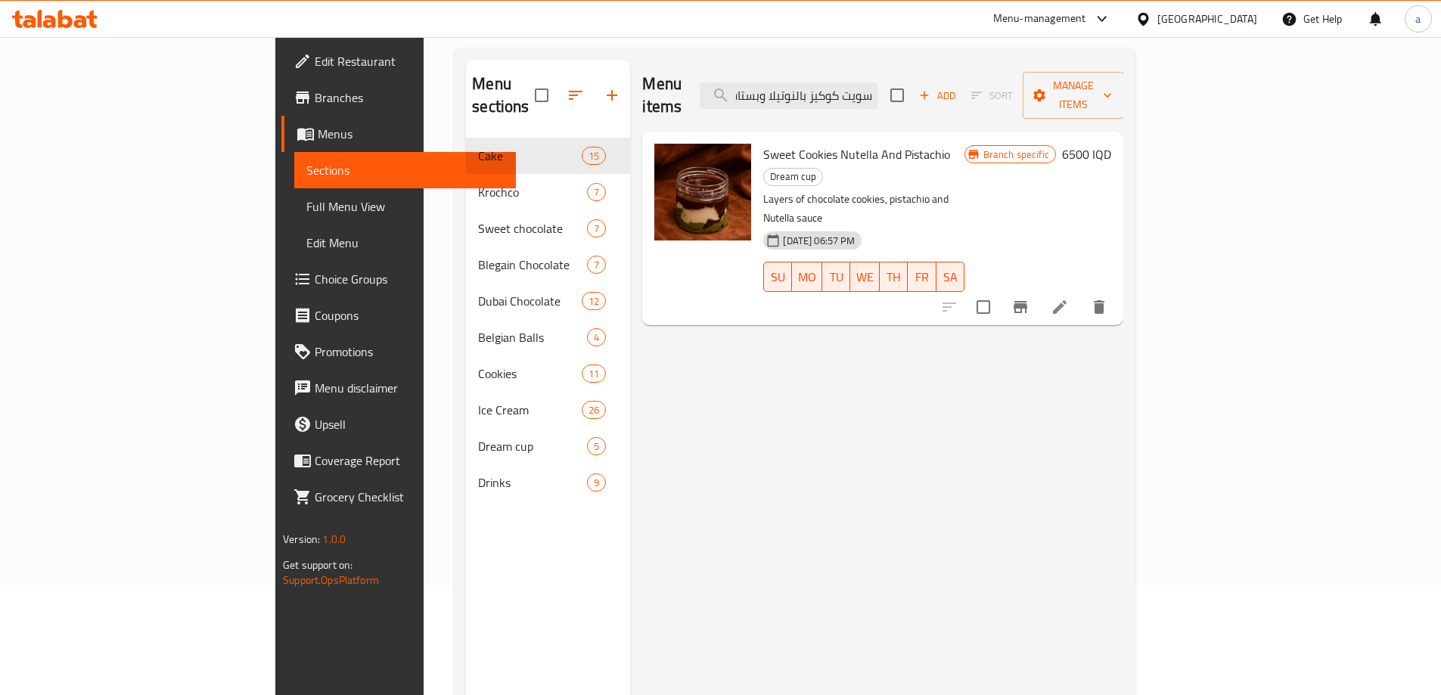
type input "سويت كوكيز بالنوتيلا وبستاشيو"
drag, startPoint x: 688, startPoint y: 132, endPoint x: 880, endPoint y: 141, distance: 192.4
click at [880, 141] on div "Sweet Cookies Nutella And Pistachio Dream cup Layers of chocolate cookies, pist…" at bounding box center [863, 229] width 213 height 182
copy span "Sweet Cookies Nutella And Pistachio"
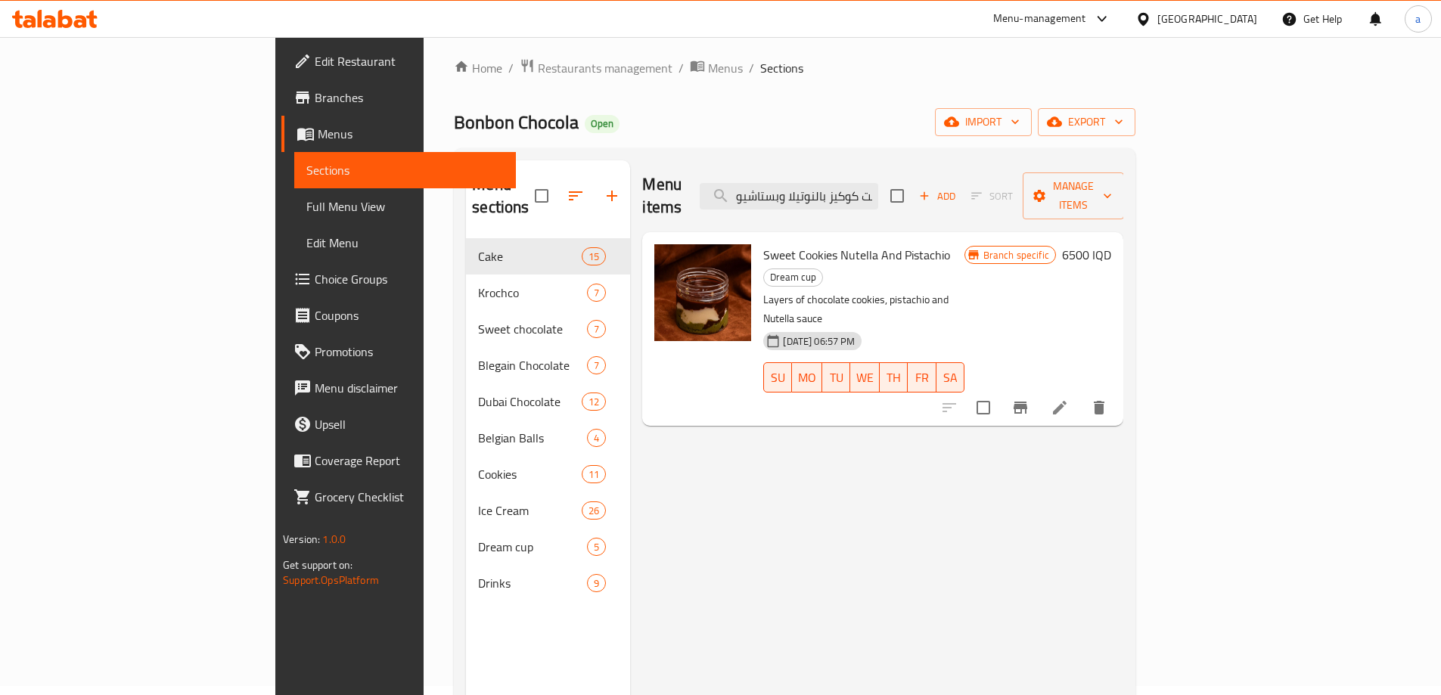
scroll to position [0, 20]
drag, startPoint x: 842, startPoint y: 186, endPoint x: 1147, endPoint y: 175, distance: 305.0
click at [1123, 178] on div "Menu items سويت كوكيز بالنوتيلا وبستاشيو Add Sort Manage items" at bounding box center [882, 196] width 481 height 72
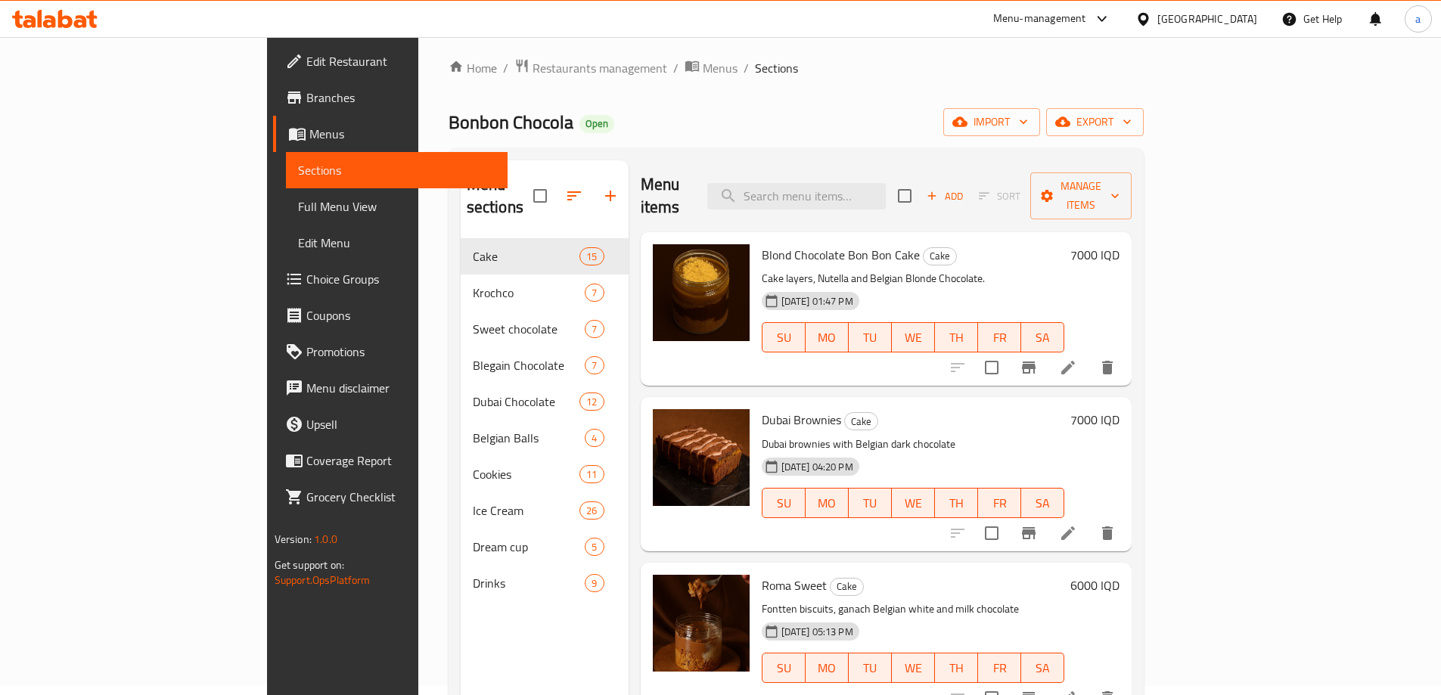
paste input "Sweet Cookies Nutella And Pistachio"
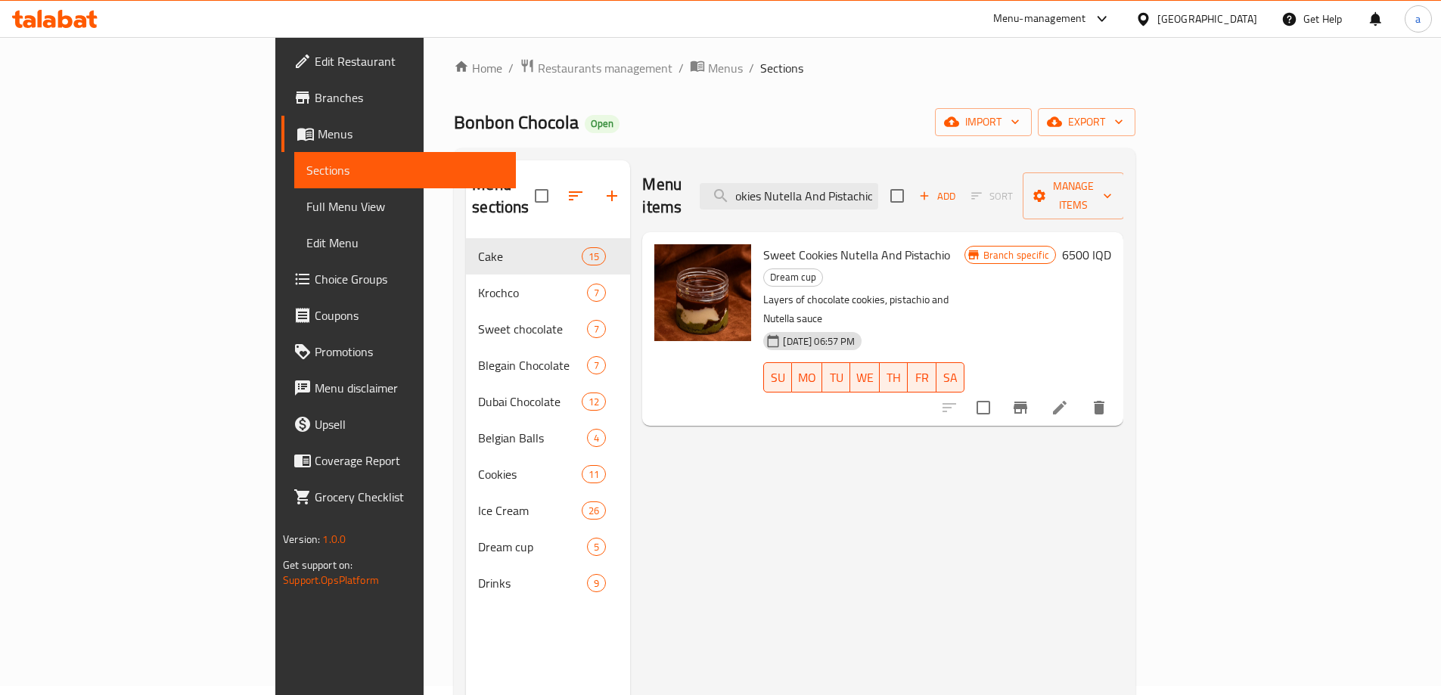
type input "Sweet Cookies Nutella And Pistachio"
click at [1066, 401] on icon at bounding box center [1060, 408] width 14 height 14
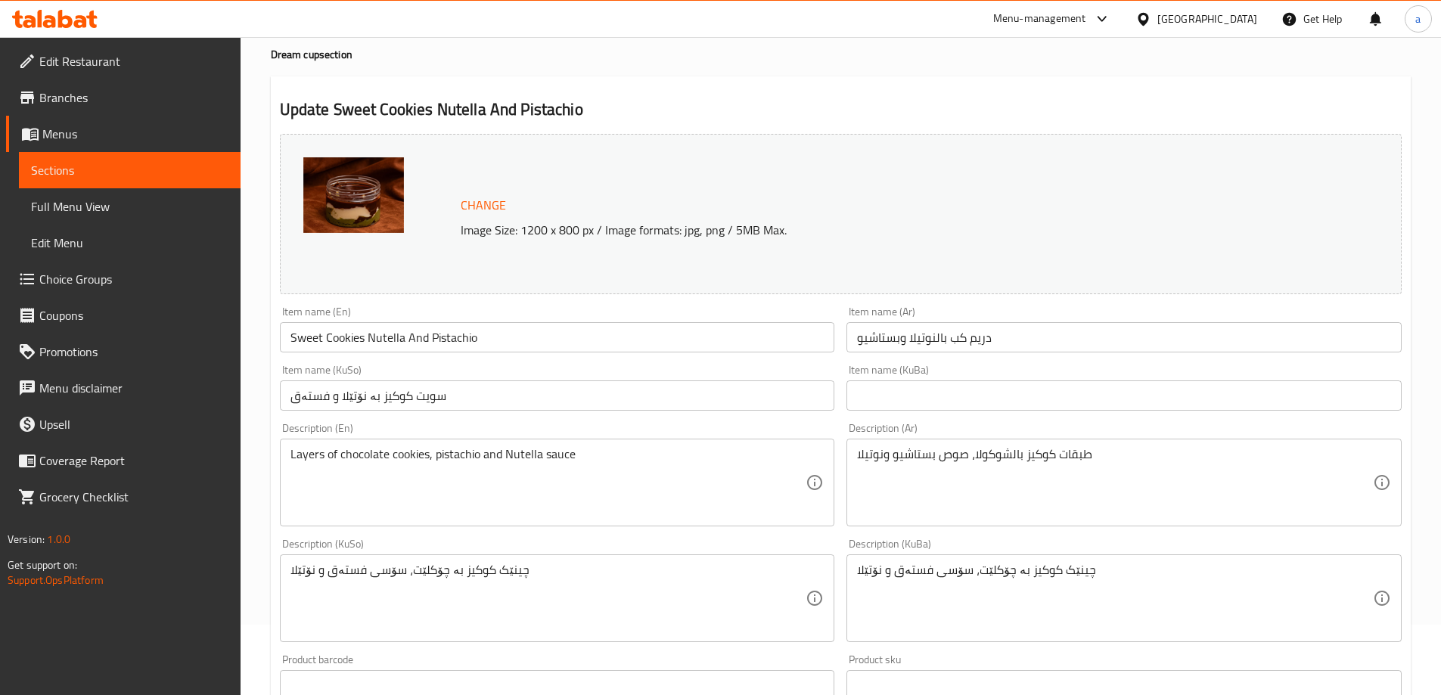
scroll to position [101, 0]
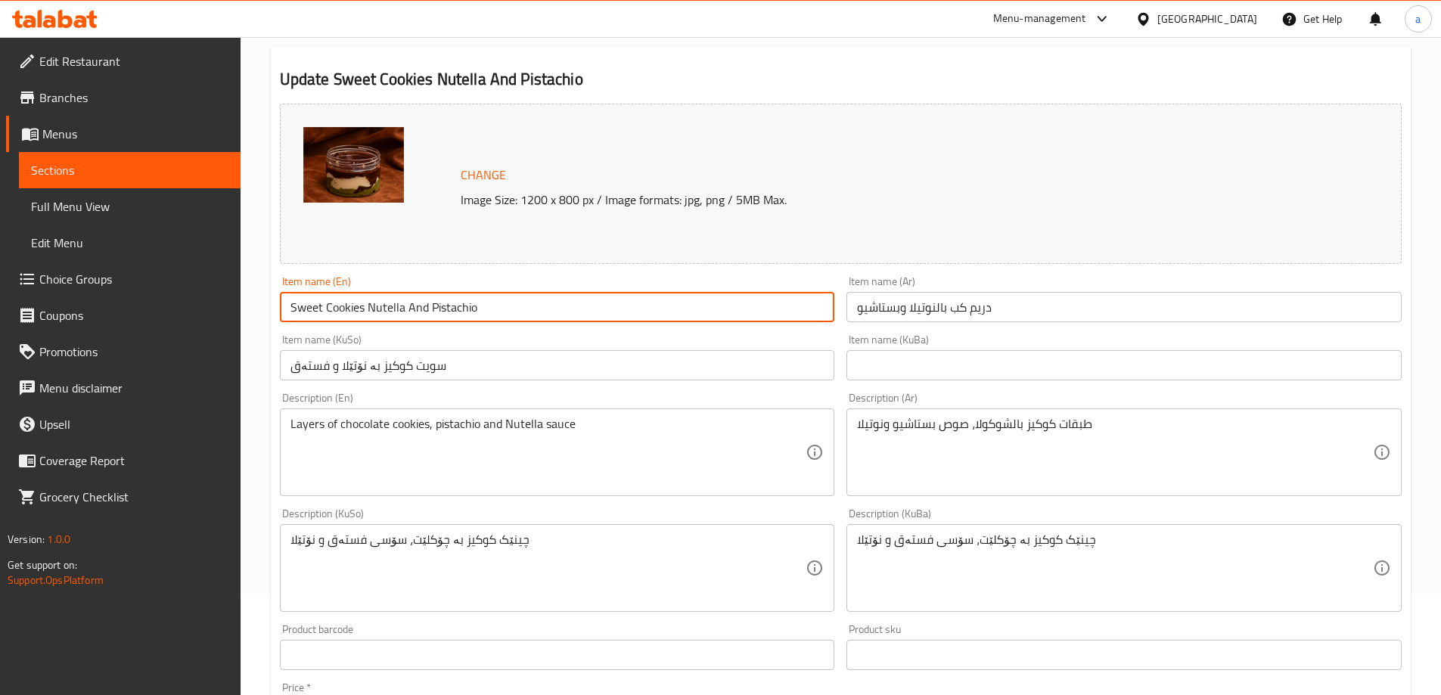
drag, startPoint x: 322, startPoint y: 306, endPoint x: 256, endPoint y: 322, distance: 67.7
click at [256, 322] on div "Home / Restaurants management / Menus / Sections / item / update Dream cup sect…" at bounding box center [841, 549] width 1200 height 1227
paste input "Dream Cup Cookies And Nutella"
click at [389, 306] on input "Dream Cup Cookies Nutella And Pistachio" at bounding box center [557, 307] width 555 height 30
drag, startPoint x: 538, startPoint y: 308, endPoint x: 231, endPoint y: 314, distance: 307.9
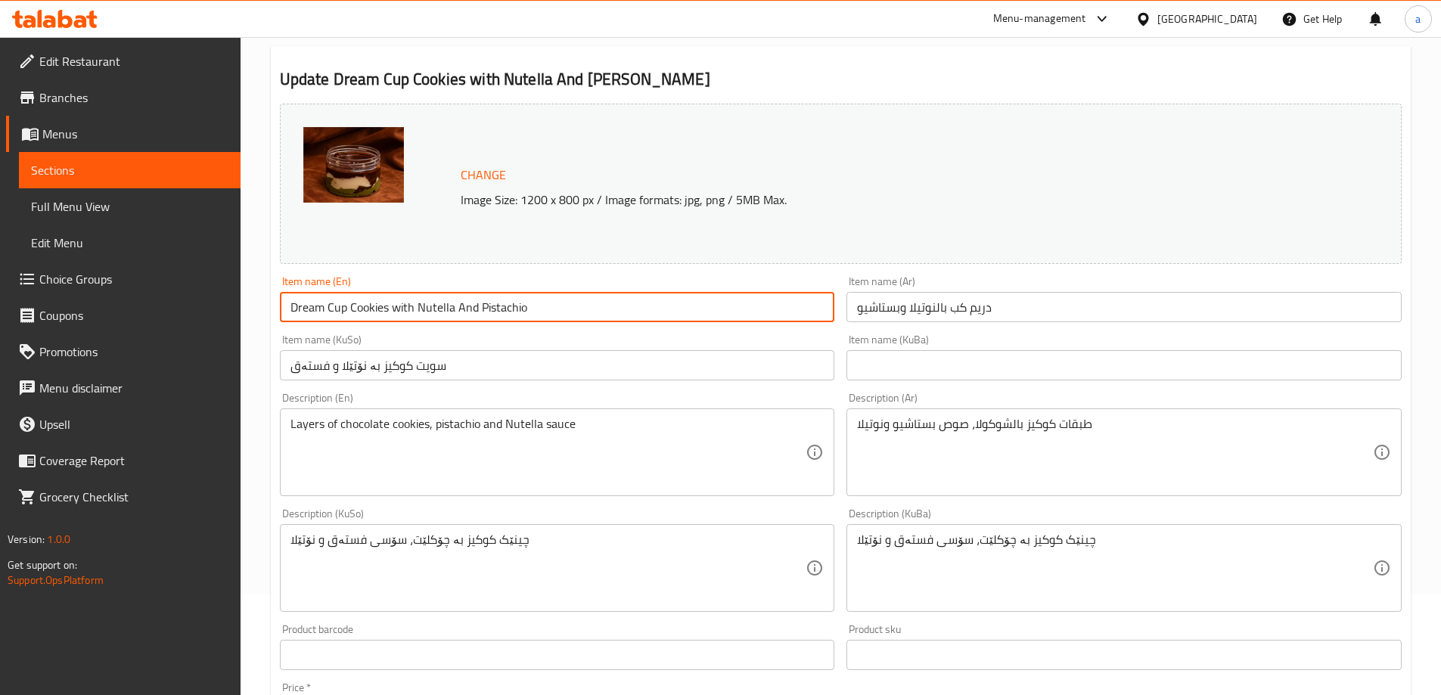
click at [231, 314] on div "Edit Restaurant Branches Menus Sections Full Menu View Edit Menu Choice Groups …" at bounding box center [720, 549] width 1441 height 1227
paste input "W"
drag, startPoint x: 551, startPoint y: 303, endPoint x: 0, endPoint y: 313, distance: 550.7
click at [0, 313] on div "Edit Restaurant Branches Menus Sections Full Menu View Edit Menu Choice Groups …" at bounding box center [720, 549] width 1441 height 1227
type input "Dream Cup Cookies With Nutella And Pistachio"
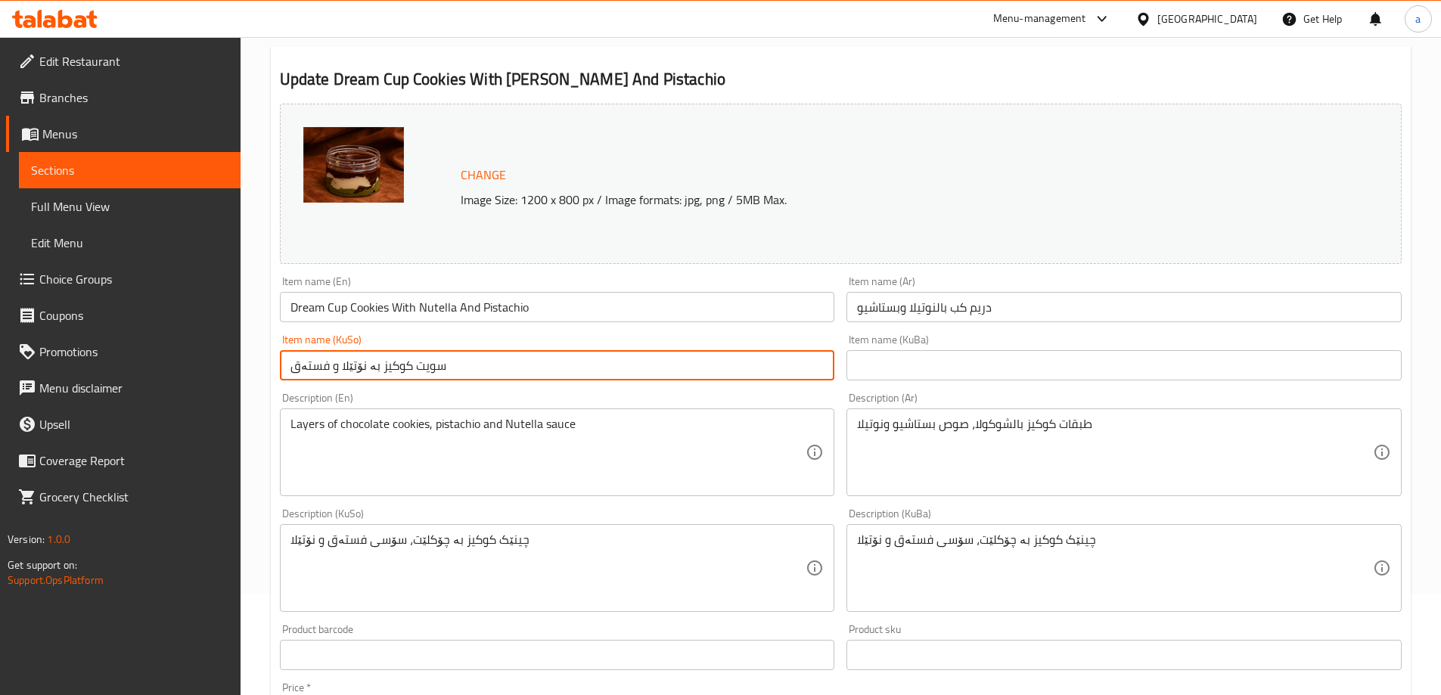
drag, startPoint x: 637, startPoint y: 358, endPoint x: 106, endPoint y: 371, distance: 531.1
click at [538, 366] on input "سویت کوکیز بە نۆتێلا و فستەق" at bounding box center [557, 365] width 555 height 30
click at [162, 371] on div "Edit Restaurant Branches Menus Sections Full Menu View Edit Menu Choice Groups …" at bounding box center [720, 549] width 1441 height 1227
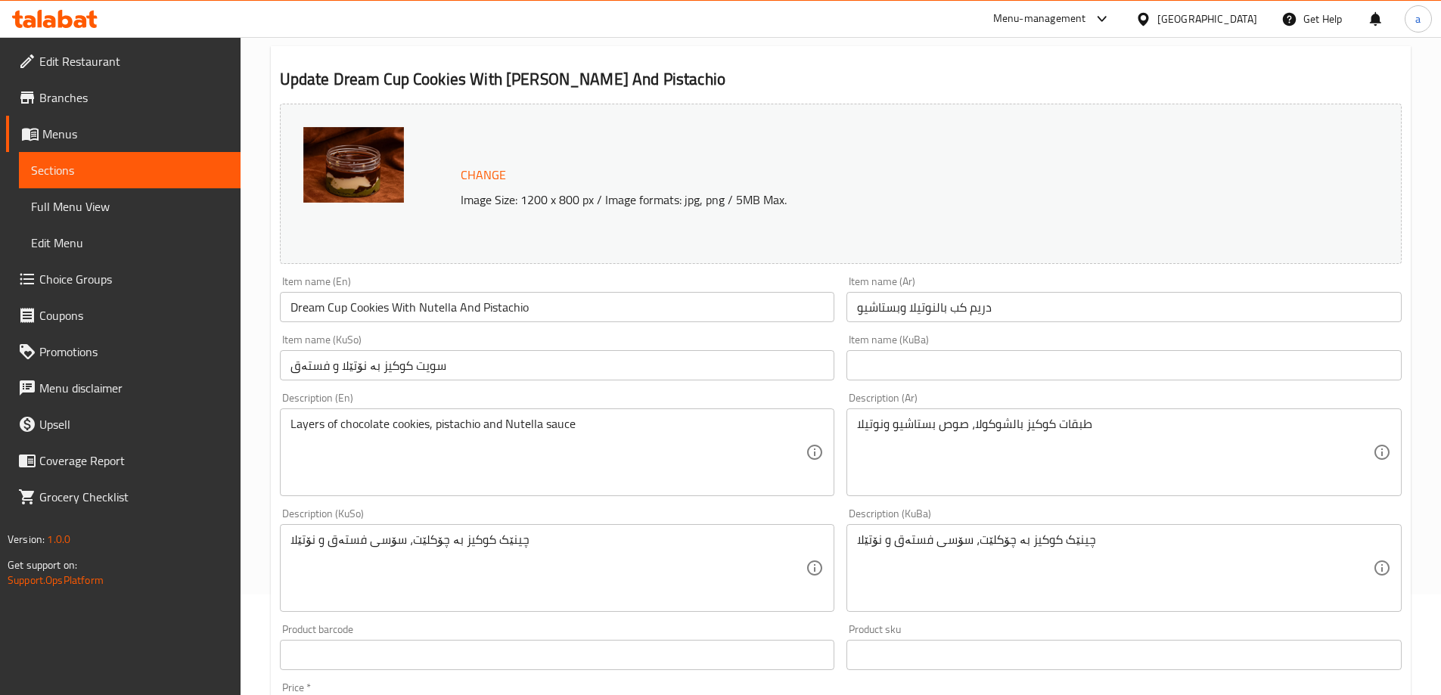
click at [284, 371] on input "سویت کوکیز بە نۆتێلا و فستەق" at bounding box center [557, 365] width 555 height 30
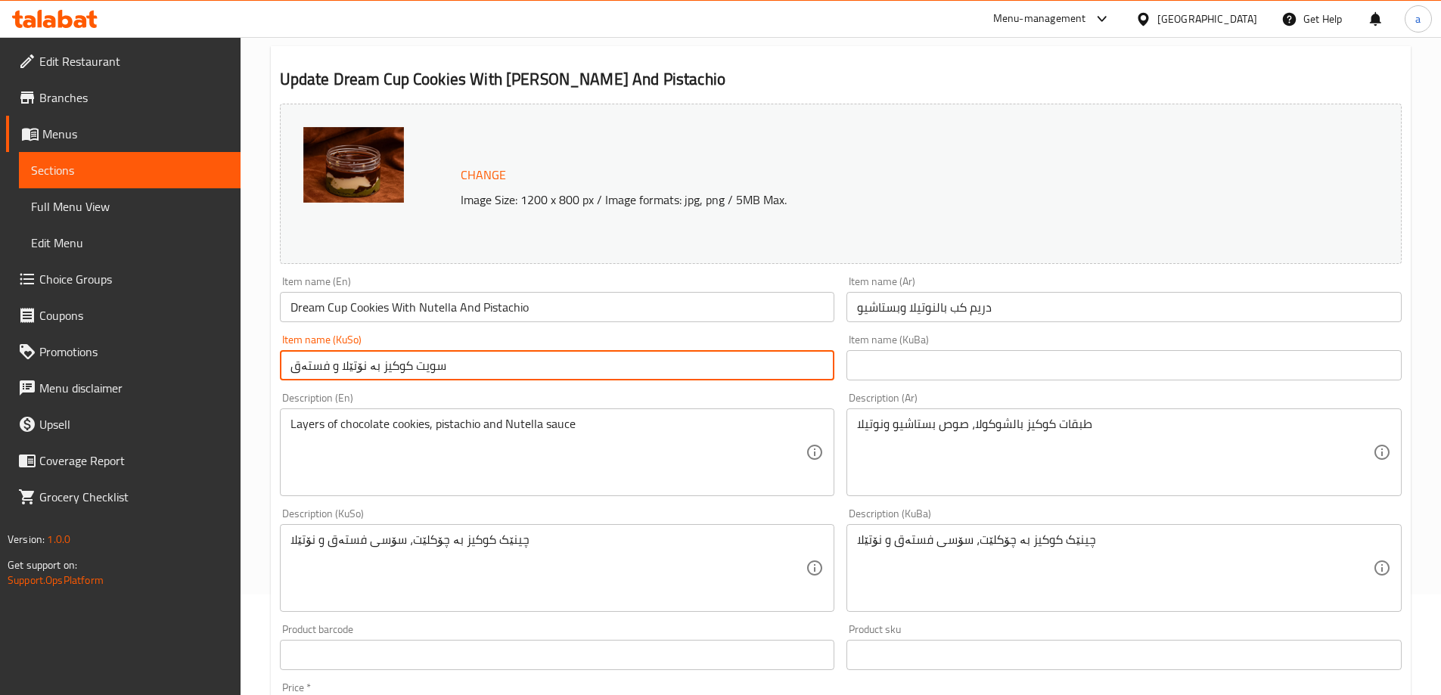
click at [288, 367] on input "سویت کوکیز بە نۆتێلا و فستەق" at bounding box center [557, 365] width 555 height 30
click at [497, 362] on input "سویت کوکیز بە نۆتێلا و فستەق" at bounding box center [557, 365] width 555 height 30
drag, startPoint x: 497, startPoint y: 362, endPoint x: 324, endPoint y: 365, distance: 173.2
click at [324, 365] on input "سویت کوکیز بە نۆتێلا و فستەق" at bounding box center [557, 365] width 555 height 30
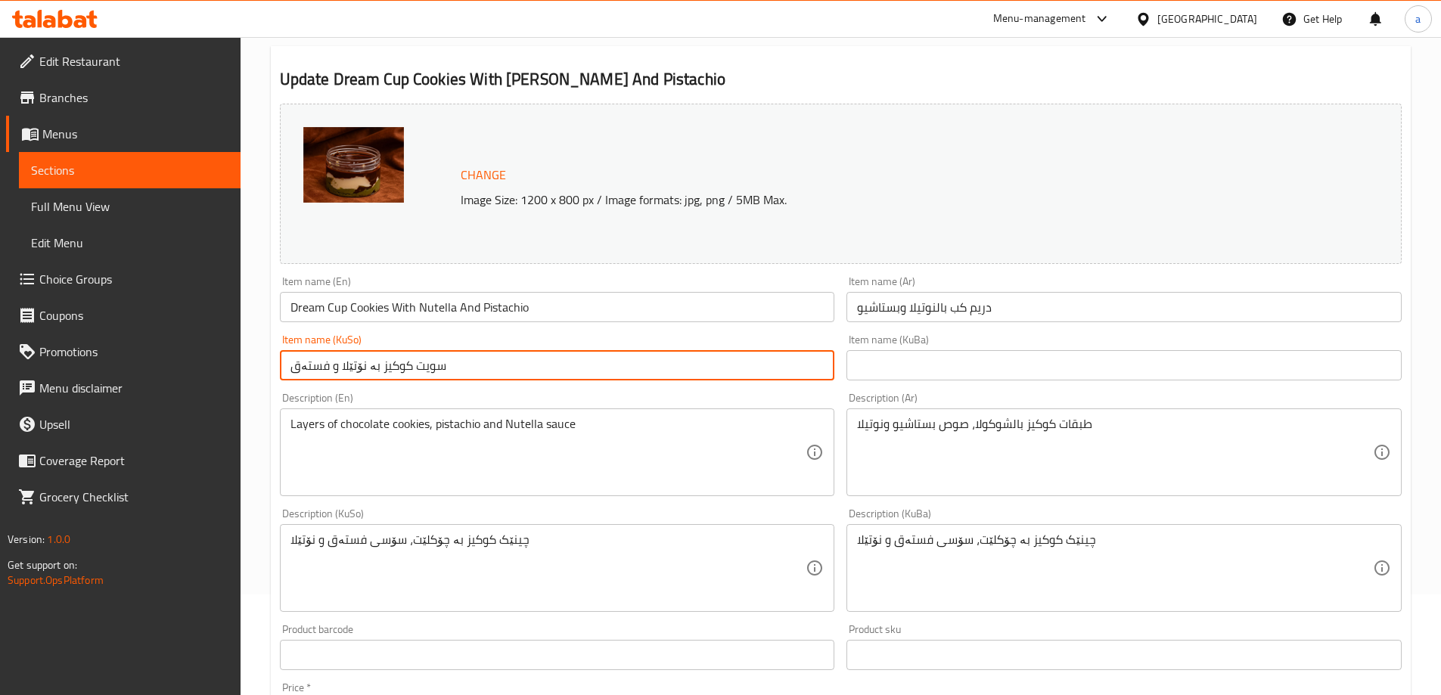
paste input "کوپی دریمی کوکیز لەگەڵ نوو"
type input "کوپی دریمی کوکیز لەگەڵ نووتێلا و فستەق"
click at [1023, 384] on div "Item name (KuBa) Item name (KuBa)" at bounding box center [1123, 357] width 567 height 58
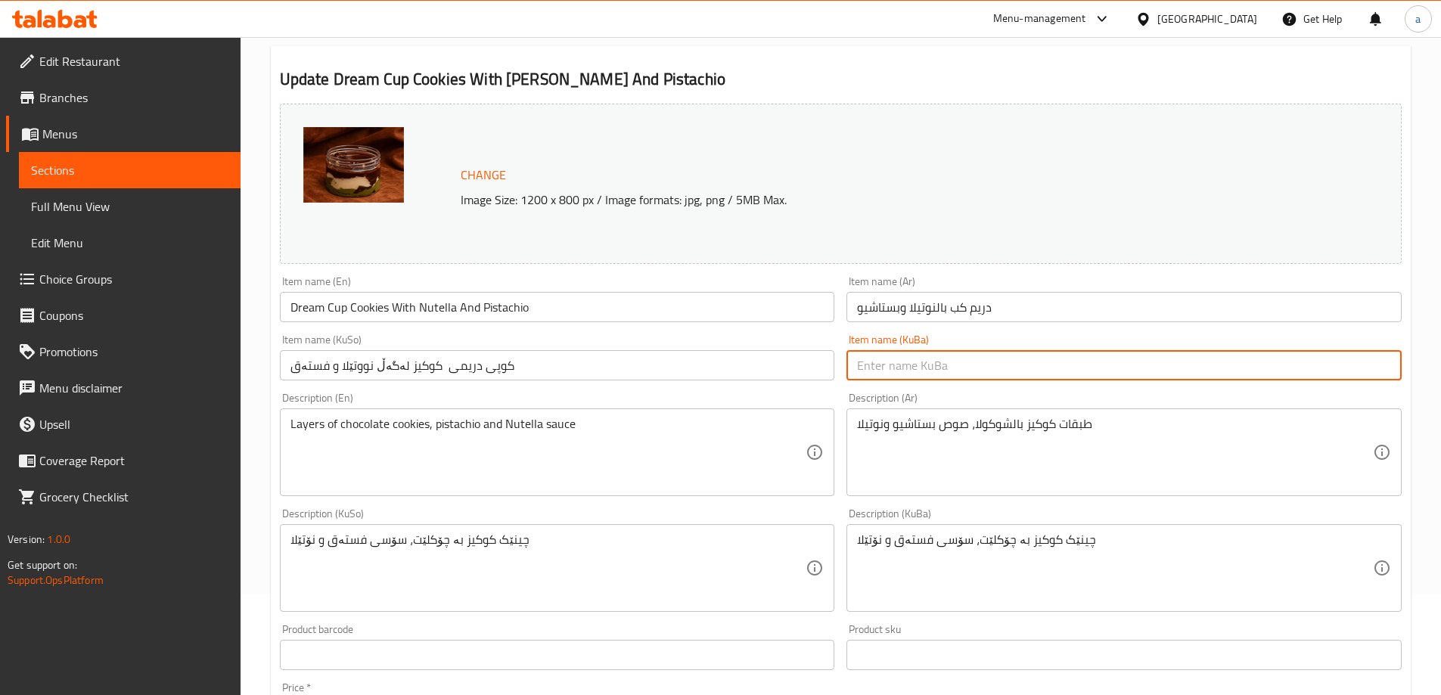
click at [1006, 374] on input "text" at bounding box center [1123, 365] width 555 height 30
paste input "کوپی دریمی کوکیز لەگەڵ نووتێلا و فستەق"
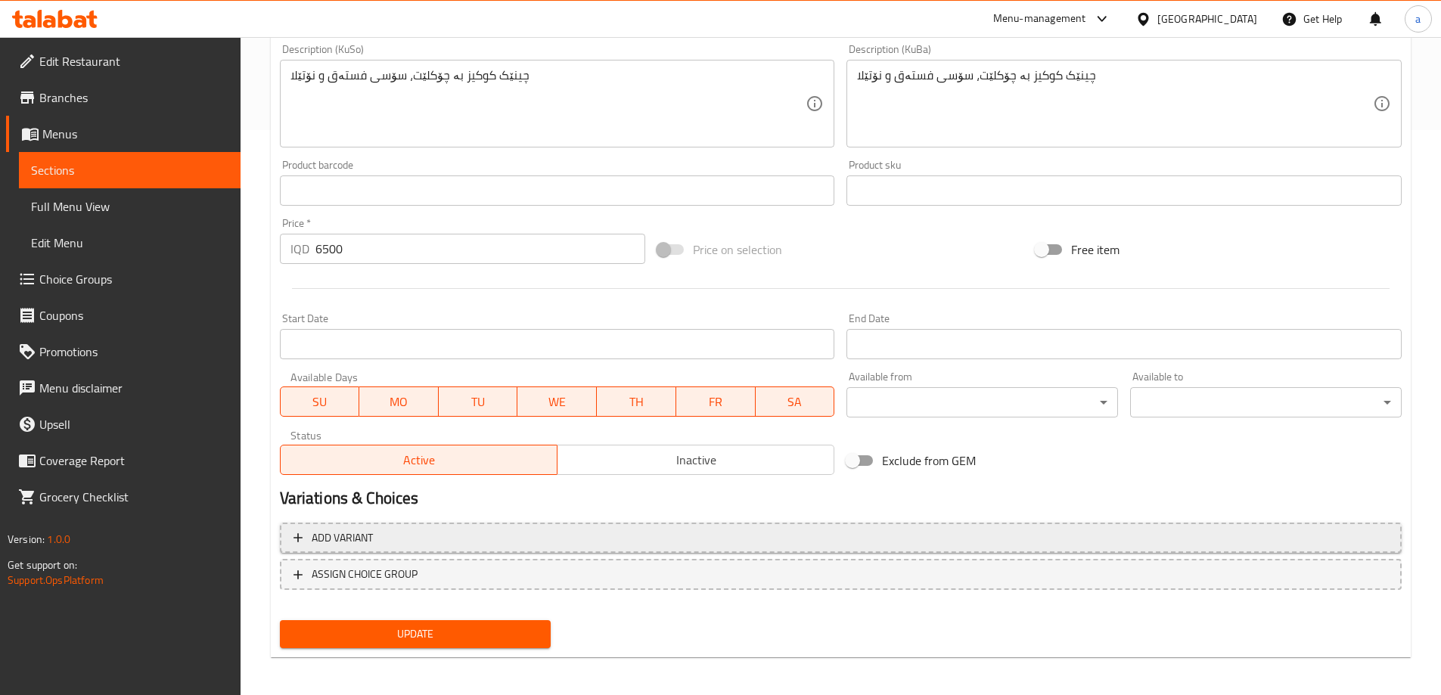
scroll to position [570, 0]
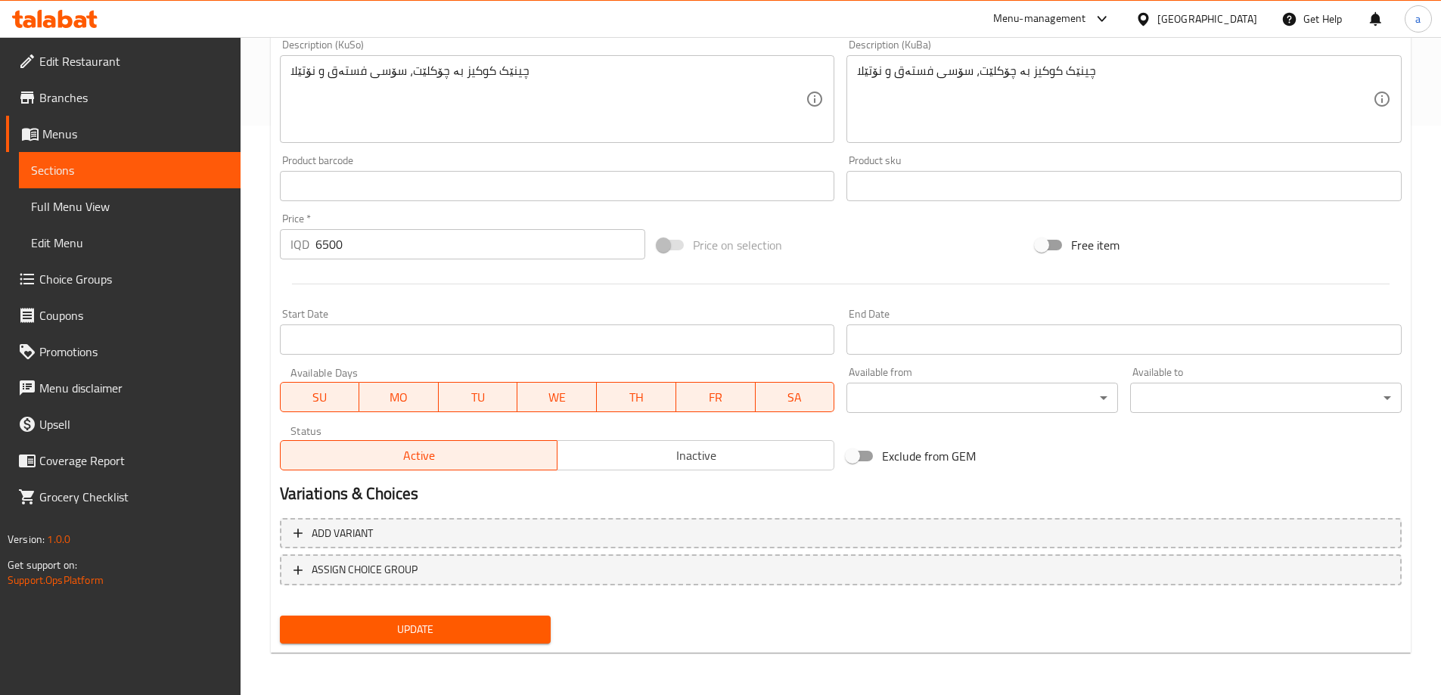
type input "کوپی دریمی کوکیز لەگەڵ نووتێلا و فستەق"
click at [468, 623] on span "Update" at bounding box center [415, 629] width 247 height 19
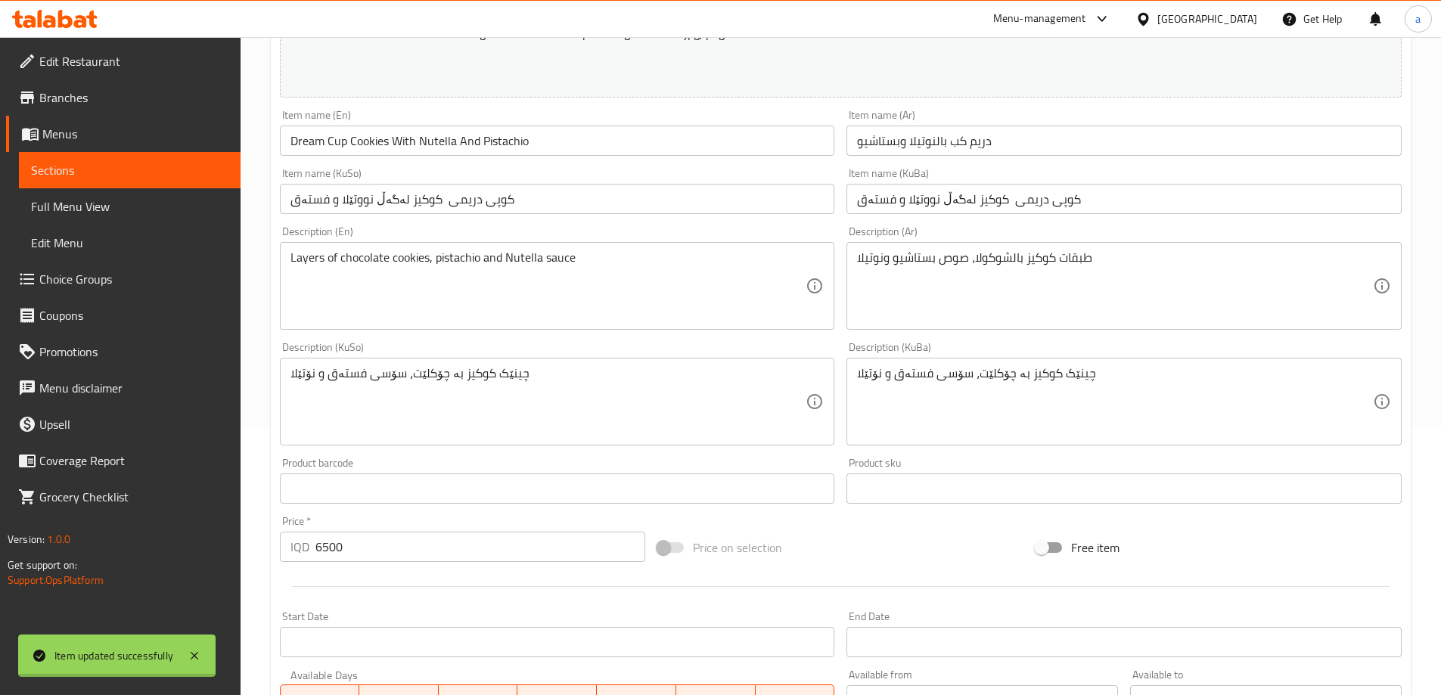
scroll to position [0, 0]
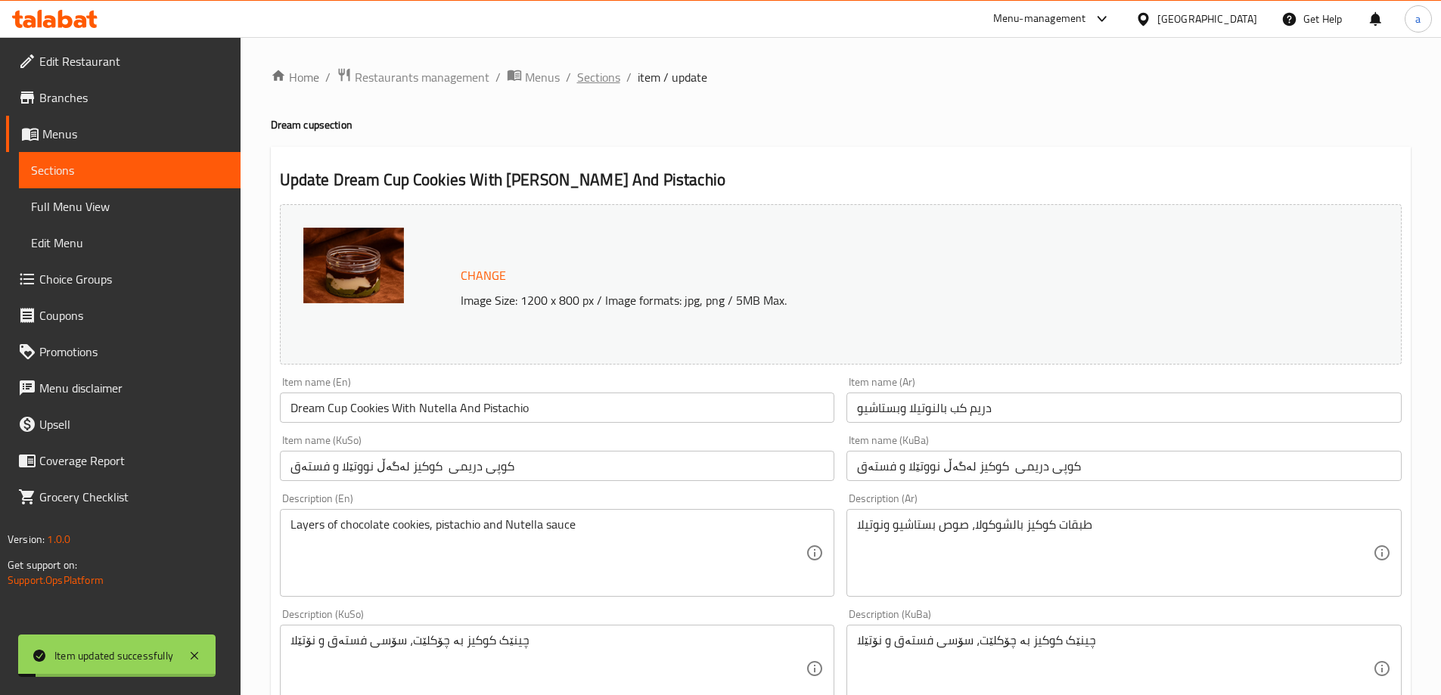
click at [593, 71] on span "Sections" at bounding box center [598, 77] width 43 height 18
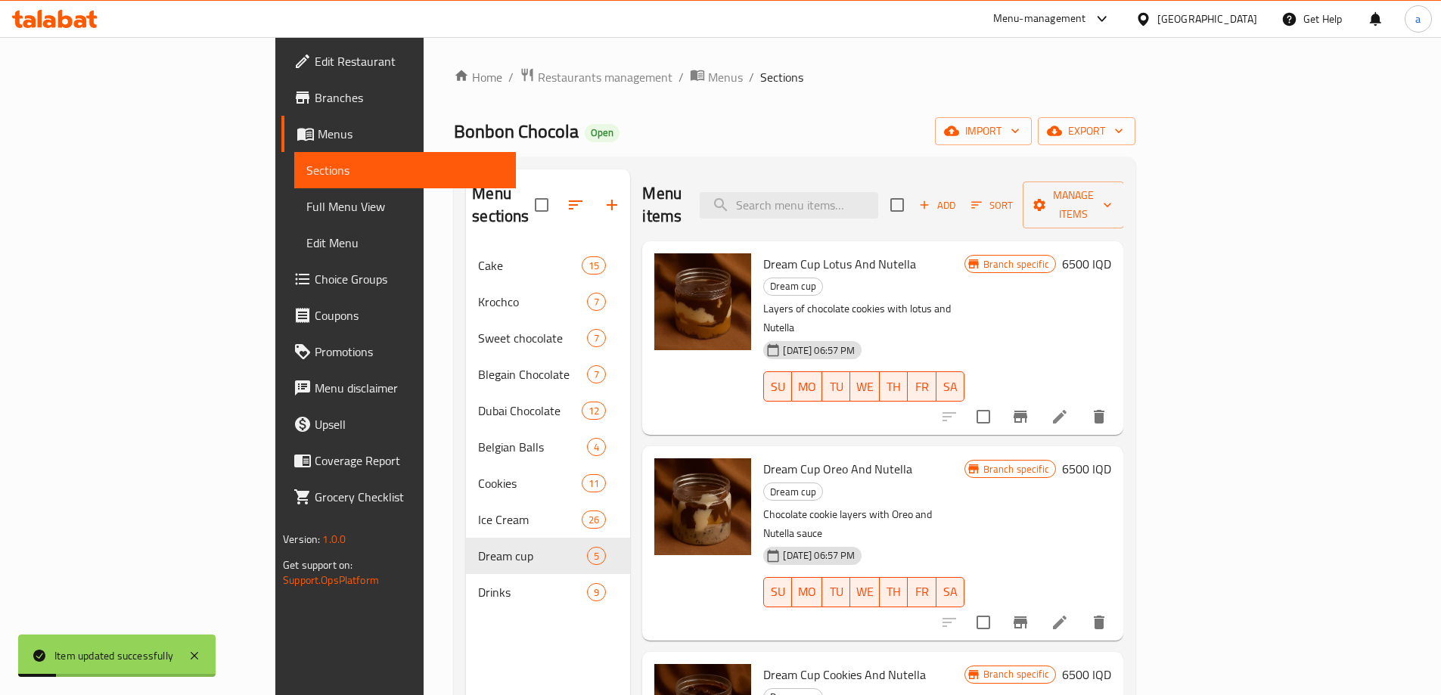
click at [306, 209] on span "Full Menu View" at bounding box center [404, 206] width 197 height 18
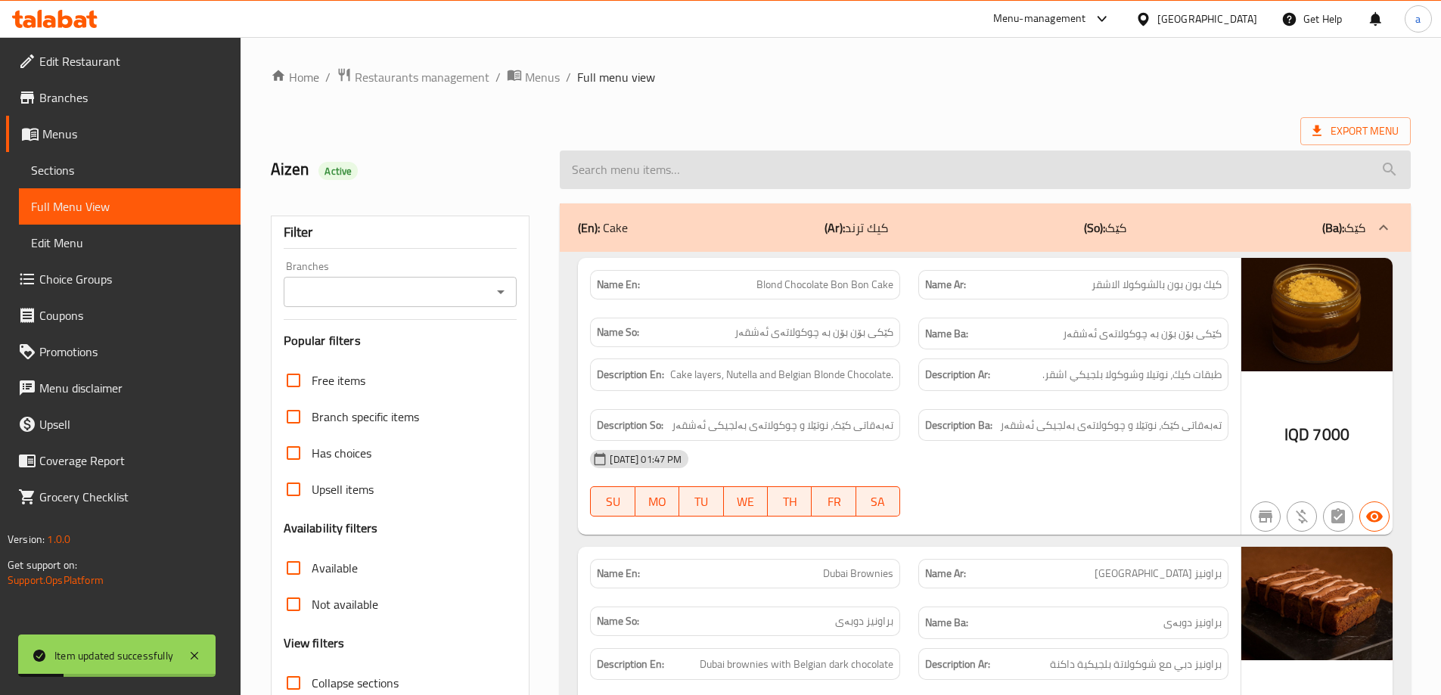
click at [830, 175] on input "search" at bounding box center [985, 170] width 851 height 39
paste input "Dream Cup Cookies With Nutella And Pistachio"
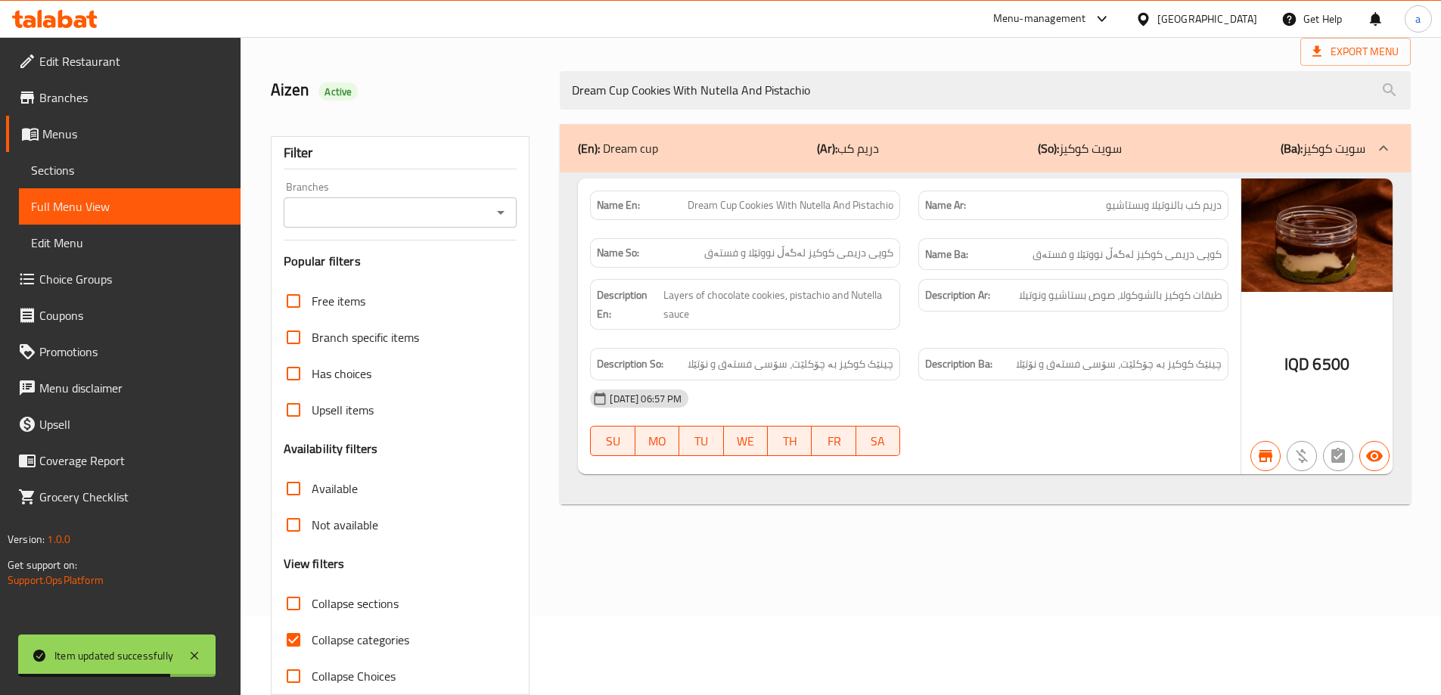
scroll to position [101, 0]
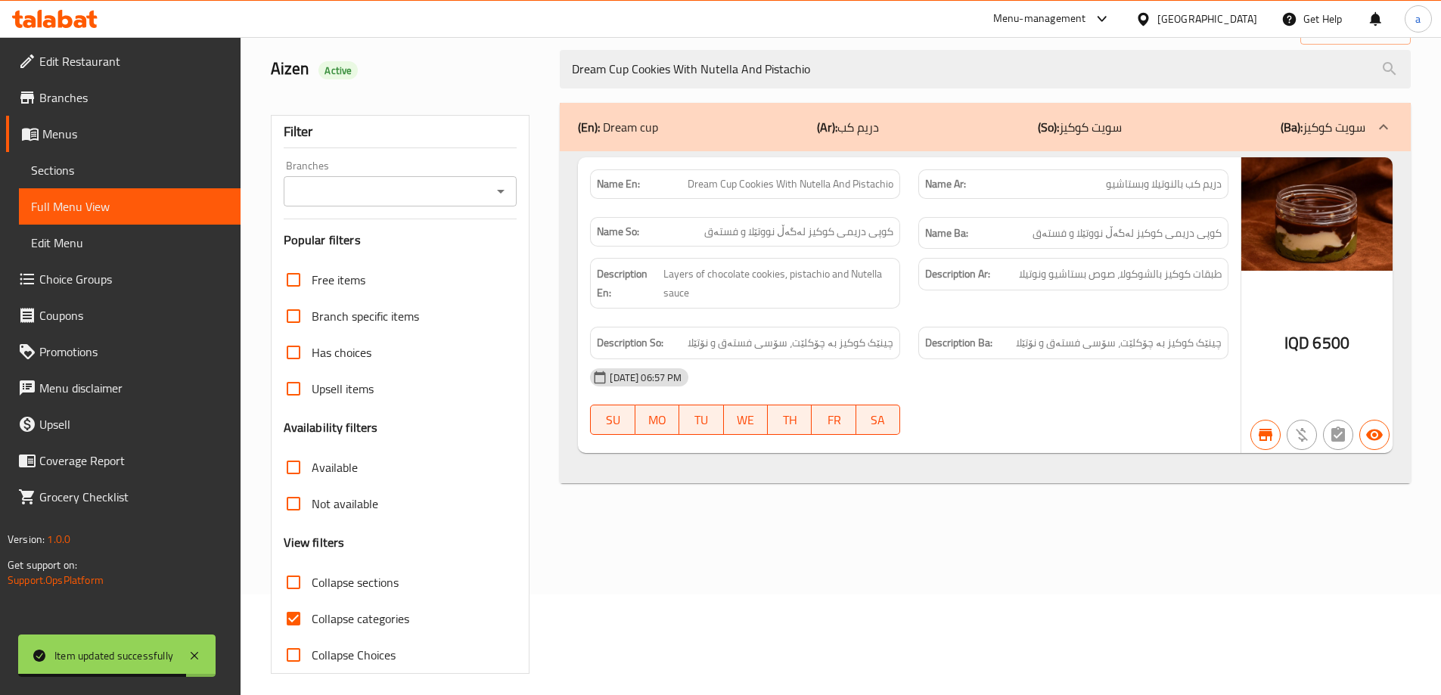
click at [504, 186] on icon "Open" at bounding box center [501, 191] width 18 height 18
type input "Dream Cup Cookies With Nutella And Pistachio"
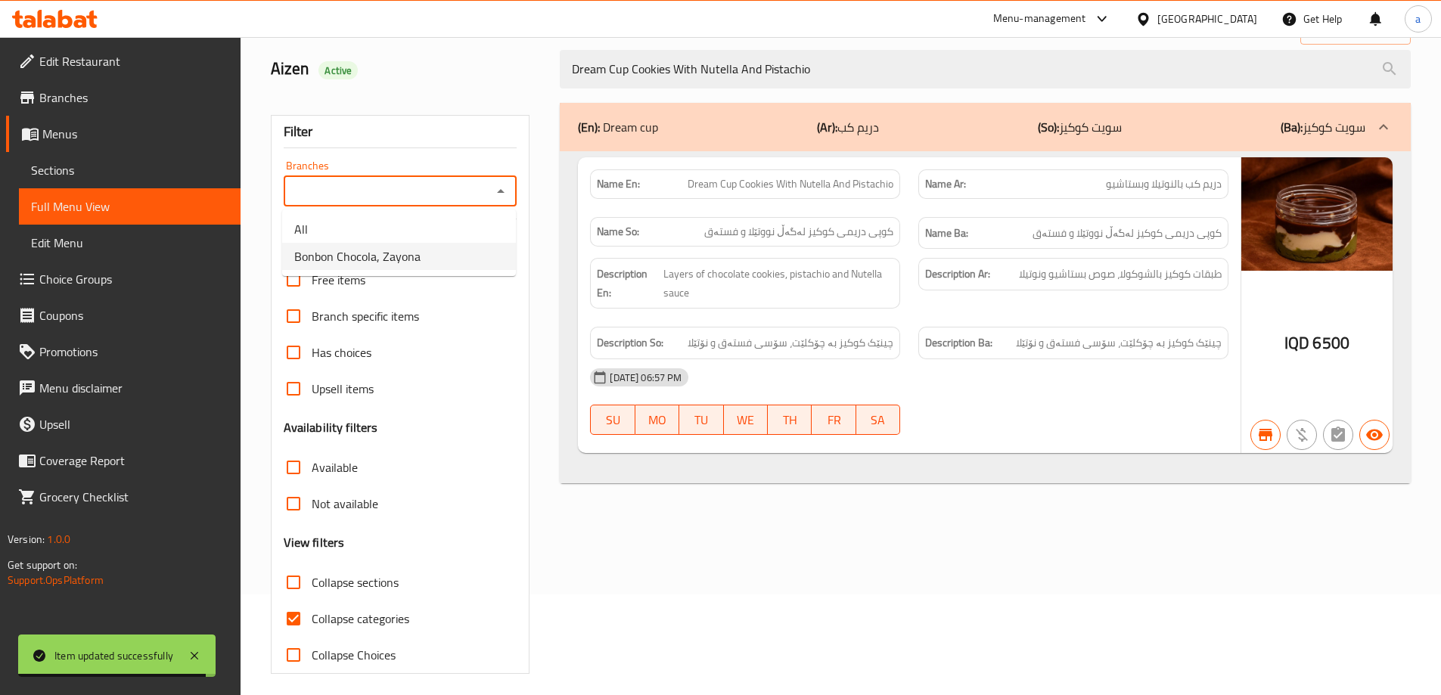
click at [447, 257] on li "Bonbon Chocola, Zayona" at bounding box center [399, 256] width 234 height 27
type input "Bonbon Chocola, Zayona"
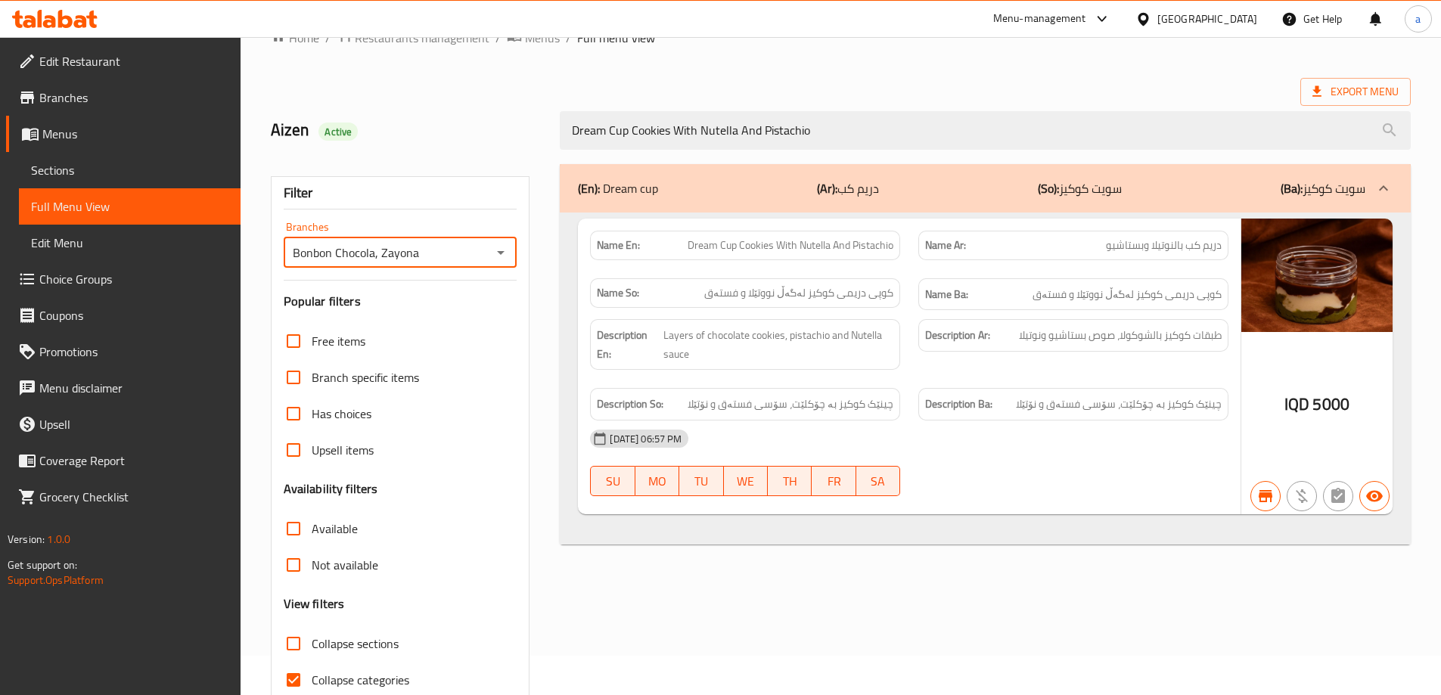
scroll to position [9, 0]
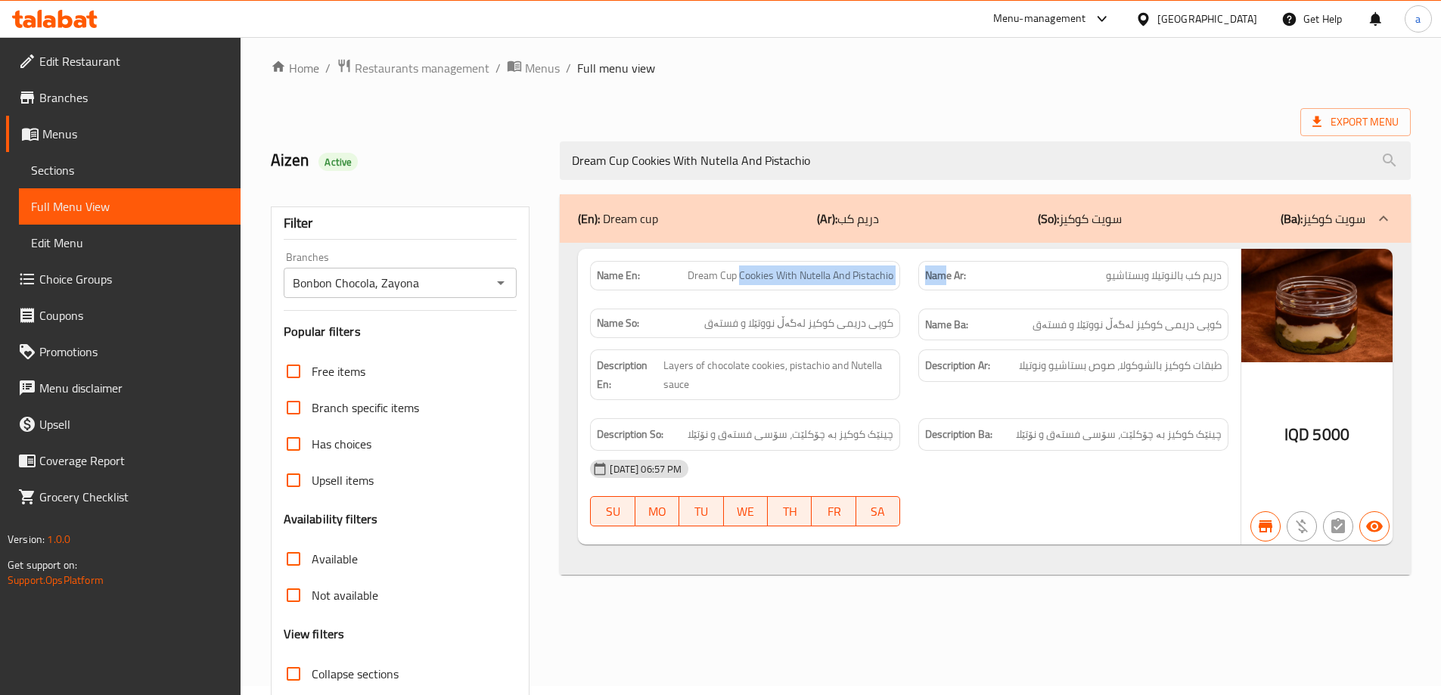
drag, startPoint x: 738, startPoint y: 278, endPoint x: 942, endPoint y: 284, distance: 204.3
click at [942, 284] on div "Name En: Dream Cup Cookies With Nutella And Pistachio Name Ar: دريم كب بالنوتيل…" at bounding box center [909, 301] width 656 height 98
click at [942, 284] on strong "Name Ar:" at bounding box center [945, 276] width 41 height 16
drag, startPoint x: 942, startPoint y: 284, endPoint x: 933, endPoint y: 284, distance: 9.1
click at [937, 284] on strong "Name Ar:" at bounding box center [945, 276] width 41 height 16
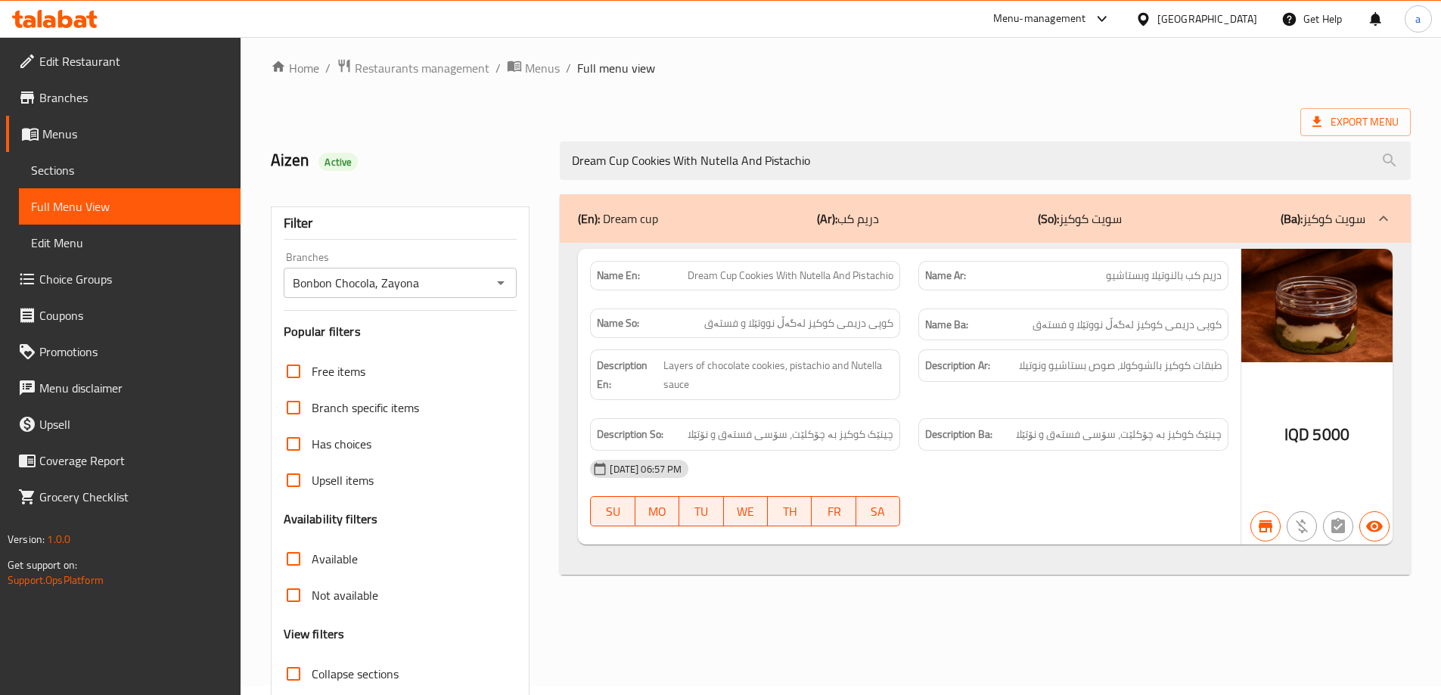
click at [746, 277] on span "Dream Cup Cookies With Nutella And Pistachio" at bounding box center [790, 276] width 206 height 16
drag, startPoint x: 1047, startPoint y: 155, endPoint x: 369, endPoint y: 183, distance: 679.0
click at [367, 184] on div "Aizen Active Dream Cup Cookies With Nutella And Pistachio" at bounding box center [841, 160] width 1158 height 67
paste input "سويت كوكيز كراميل ونوتيلا"
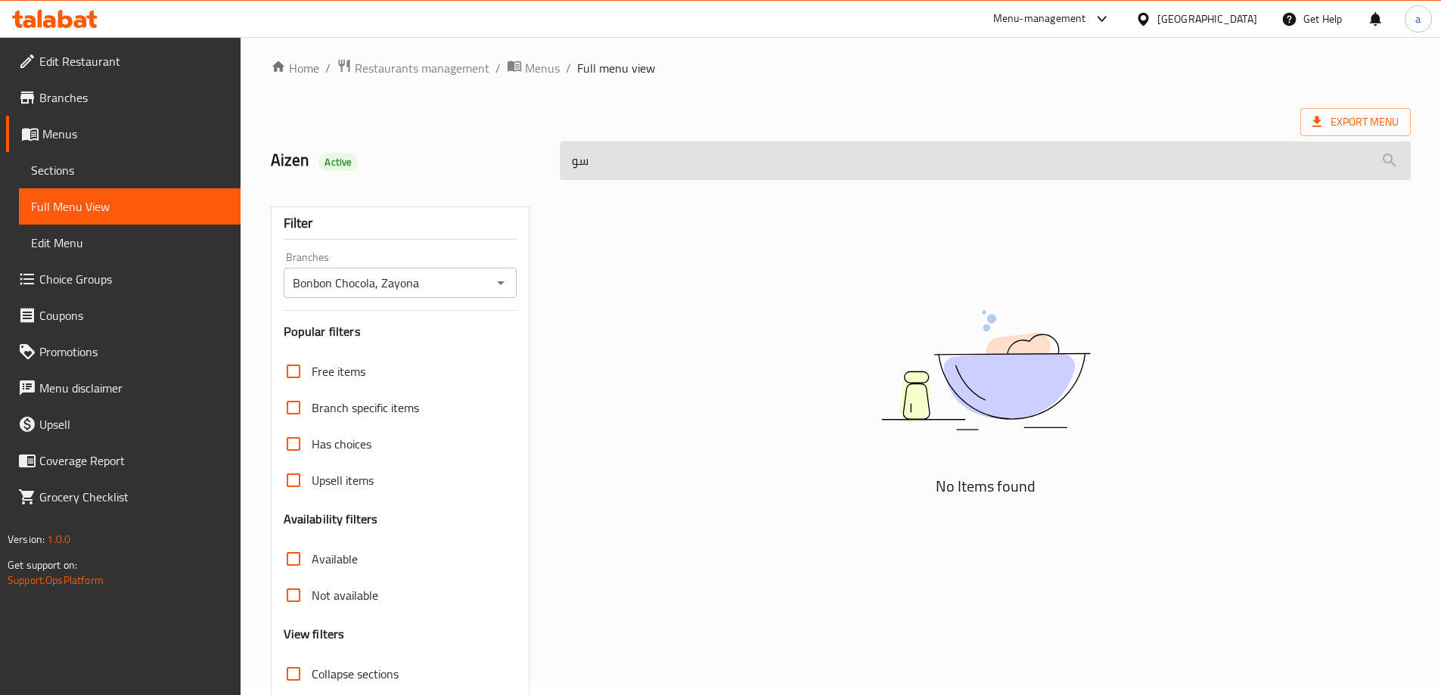
type input "س"
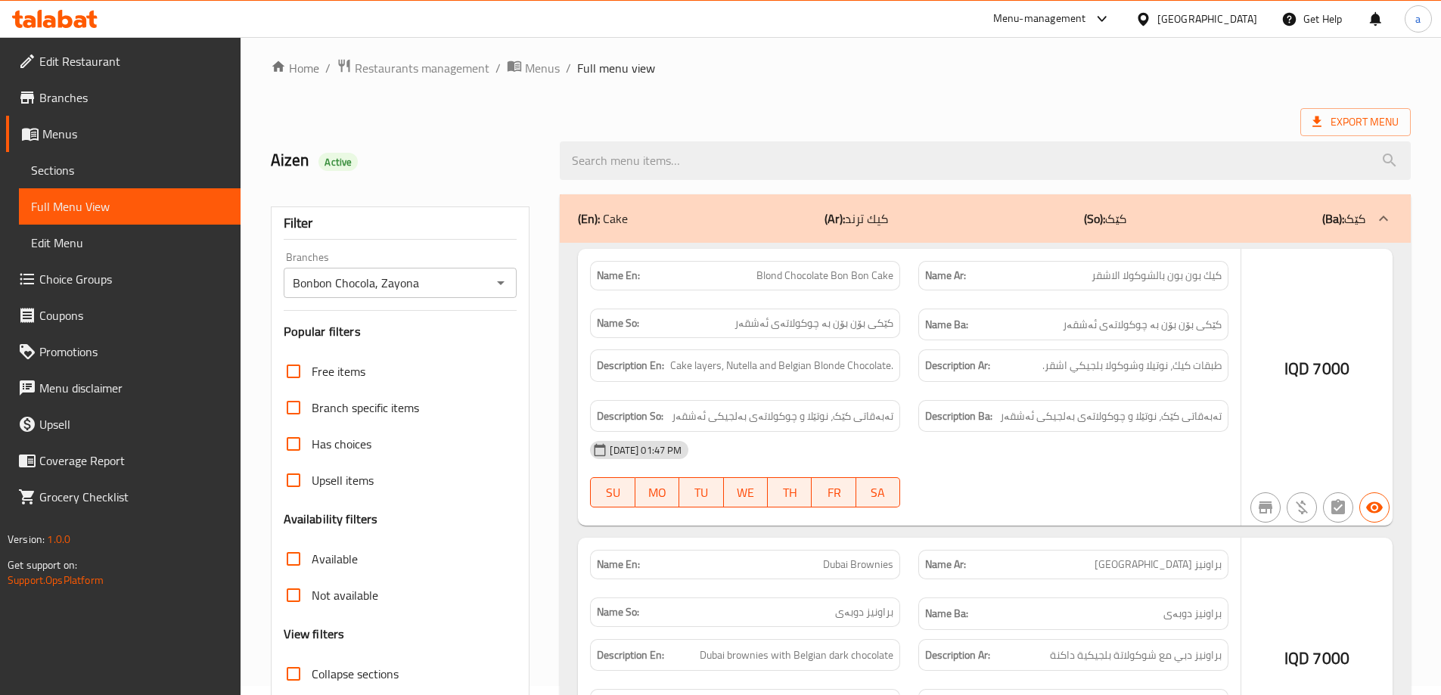
click at [121, 167] on span "Sections" at bounding box center [129, 170] width 197 height 18
click at [79, 167] on span "Sections" at bounding box center [129, 170] width 197 height 18
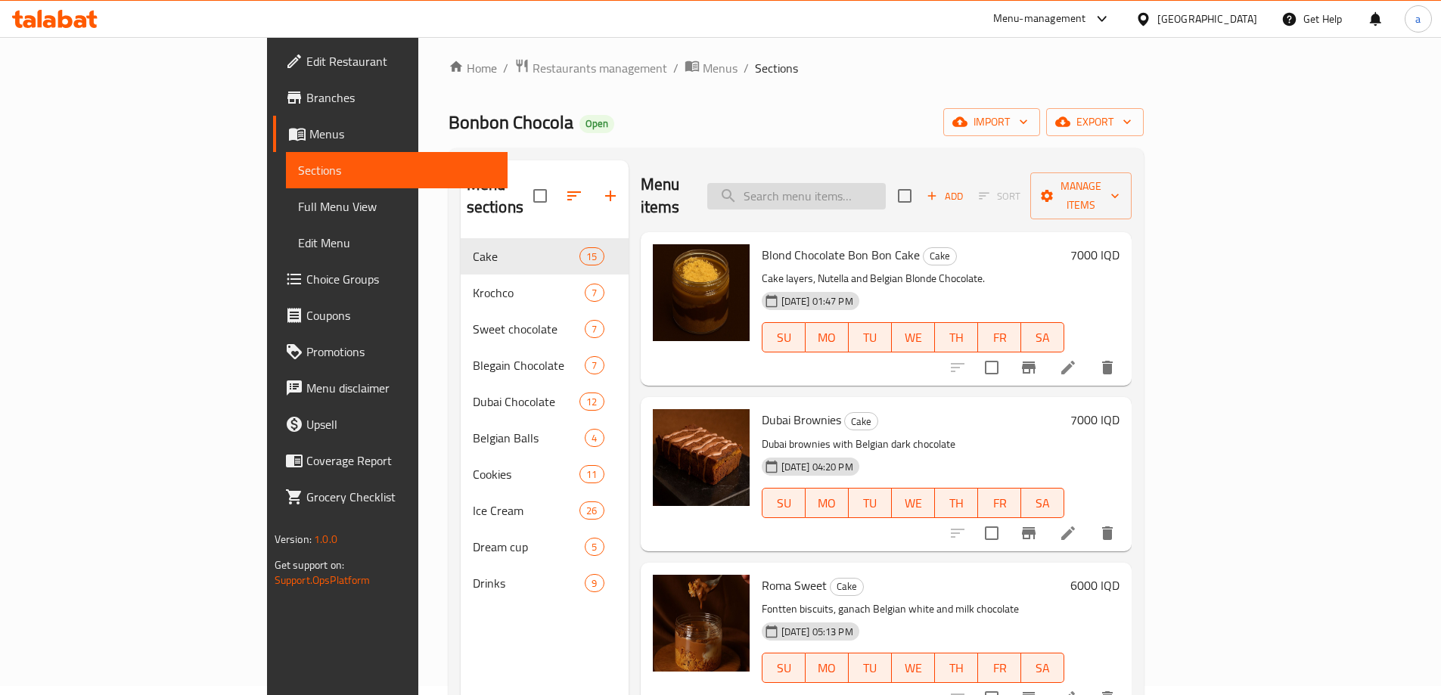
click at [861, 185] on input "search" at bounding box center [796, 196] width 178 height 26
paste input "سويت كوكيز كراميل ونوتيلا"
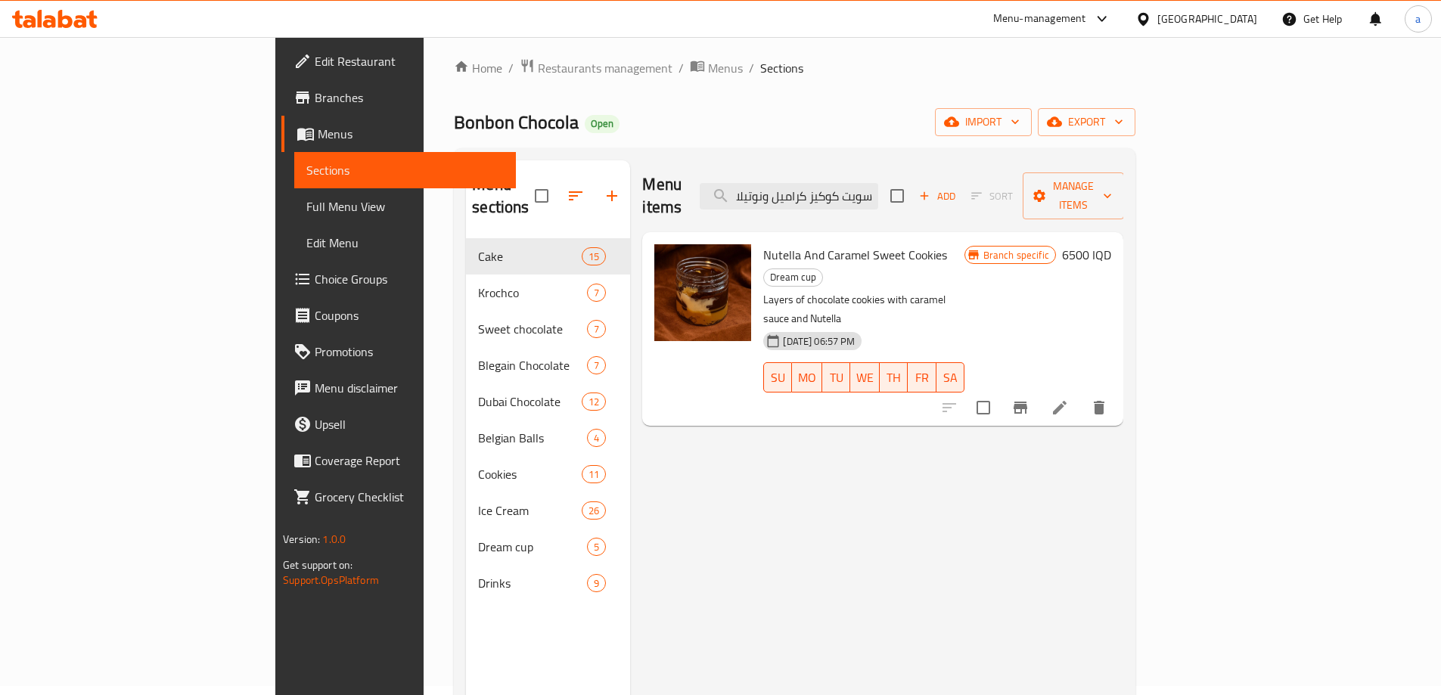
type input "سويت كوكيز كراميل ونوتيلا"
click at [1069, 399] on icon at bounding box center [1060, 408] width 18 height 18
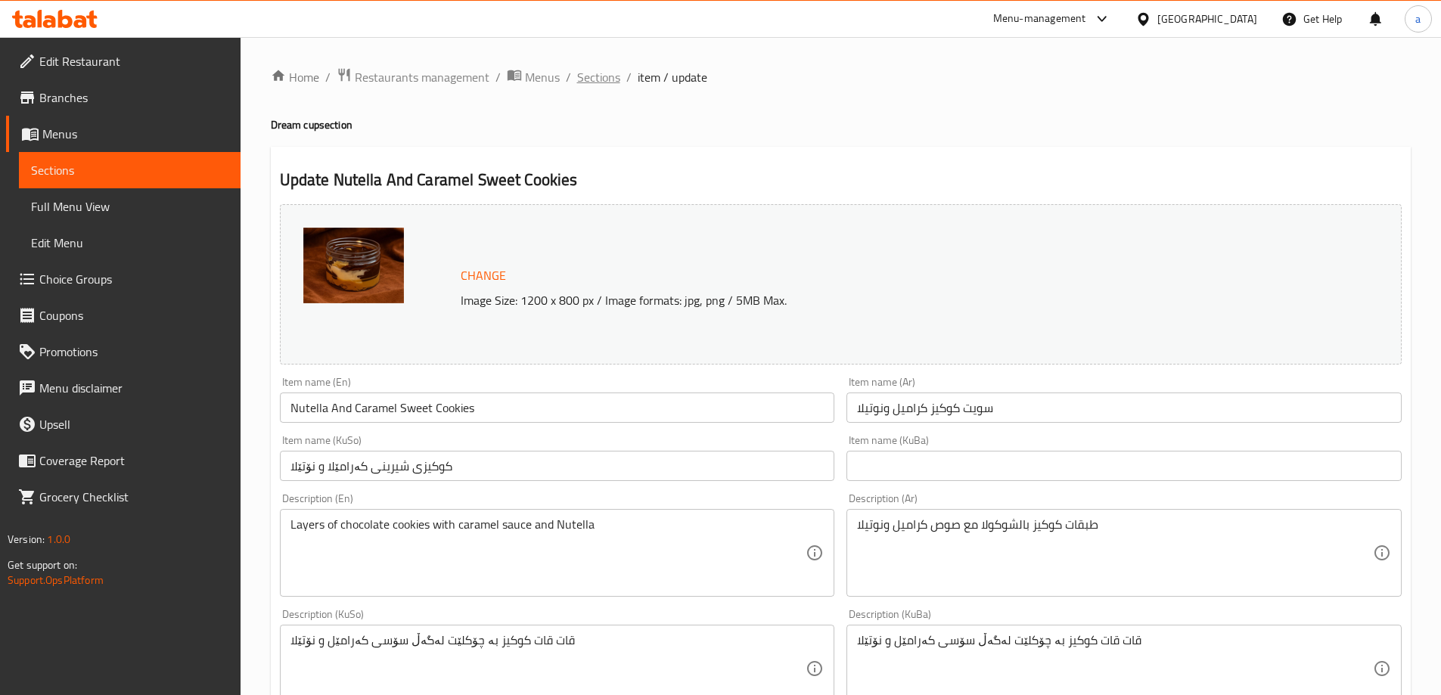
click at [618, 83] on span "Sections" at bounding box center [598, 77] width 43 height 18
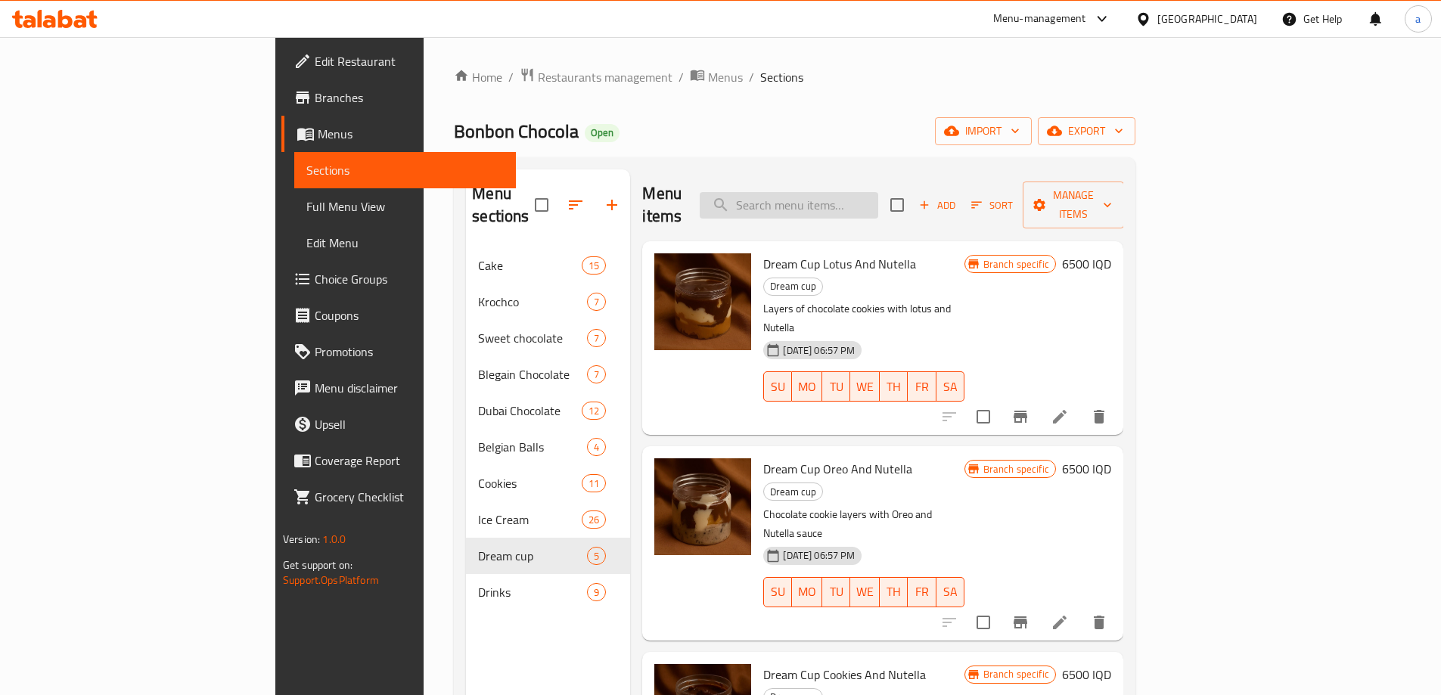
click at [866, 192] on input "search" at bounding box center [789, 205] width 178 height 26
paste input "دريم كب كراميل ونوتيلا"
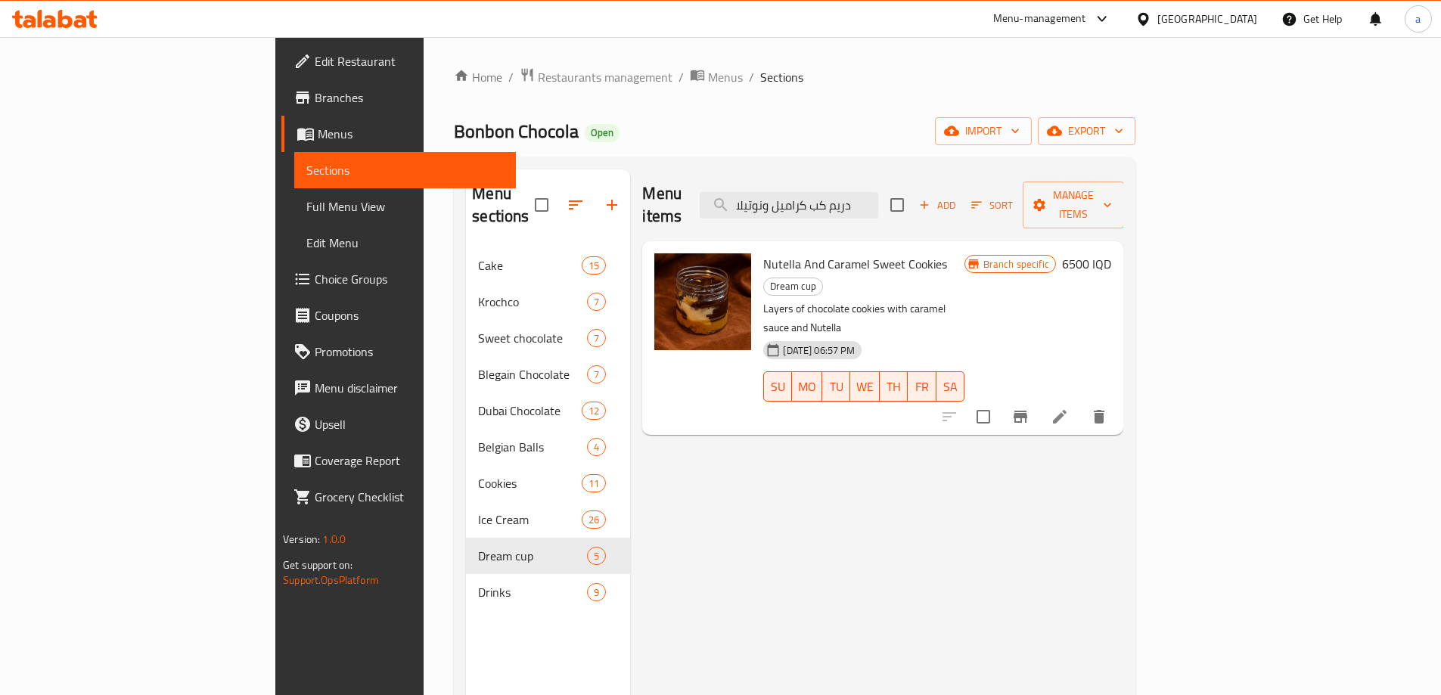
type input "دريم كب كراميل ونوتيلا"
click at [1081, 403] on li at bounding box center [1059, 416] width 42 height 27
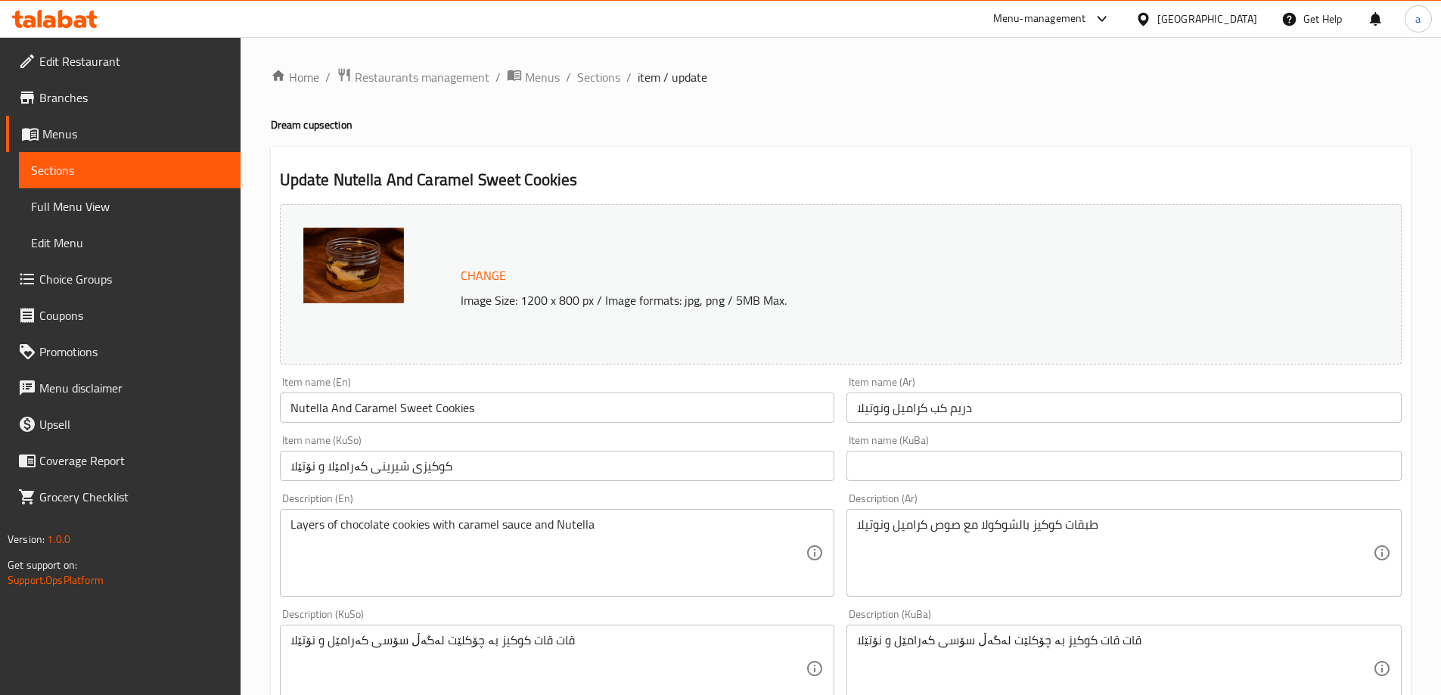
scroll to position [101, 0]
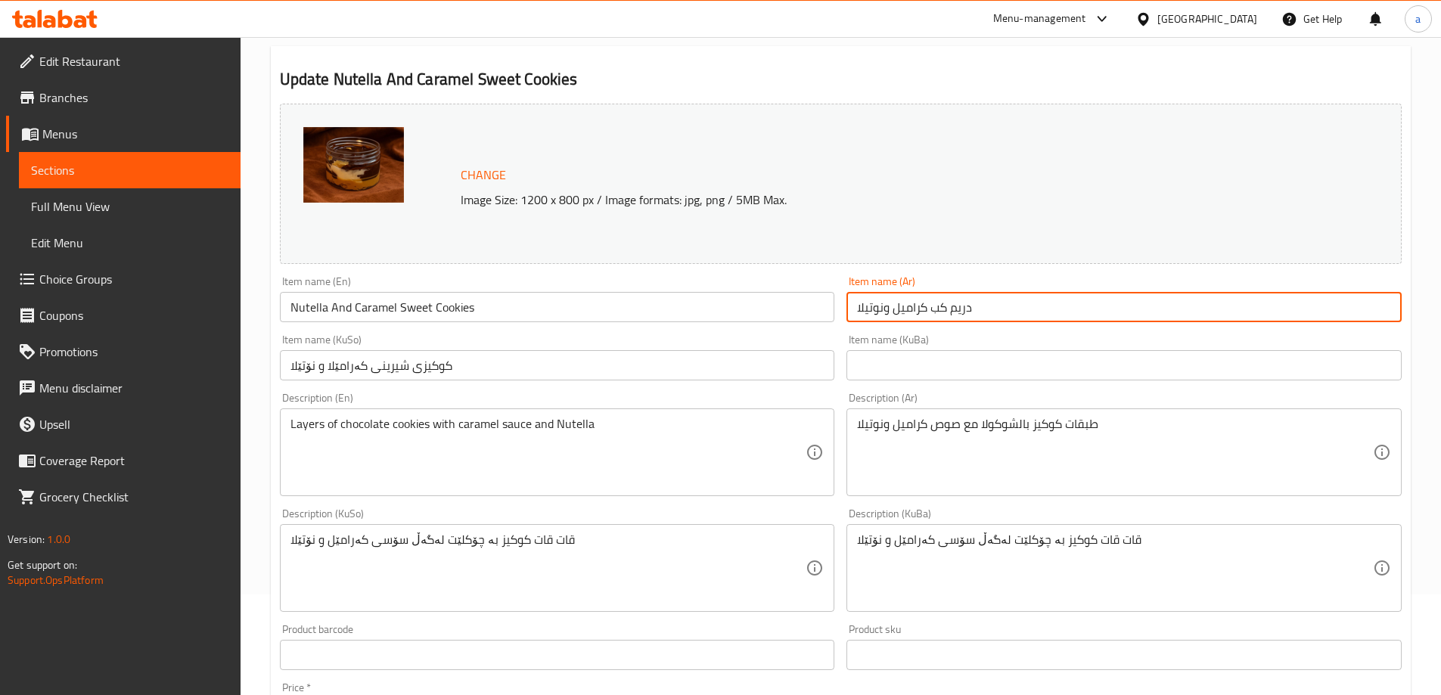
drag, startPoint x: 978, startPoint y: 305, endPoint x: 833, endPoint y: 305, distance: 144.5
click at [833, 305] on div "Change Image Size: 1200 x 800 px / Image formats: jpg, png / 5MB Max. Item name…" at bounding box center [841, 522] width 1134 height 848
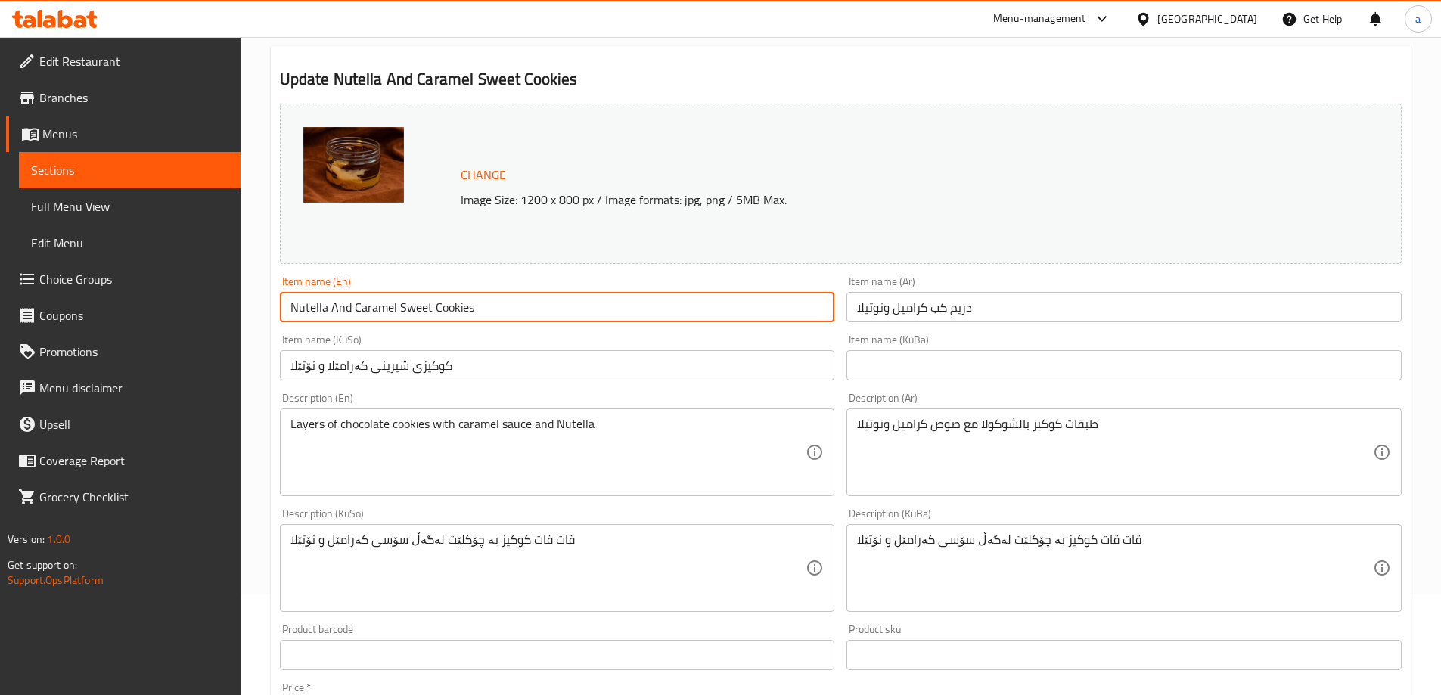
drag, startPoint x: 516, startPoint y: 305, endPoint x: 107, endPoint y: 351, distance: 411.8
click at [107, 351] on div "Edit Restaurant Branches Menus Sections Full Menu View Edit Menu Choice Groups …" at bounding box center [720, 549] width 1441 height 1227
paste input "Dream Cup Caramel and [PERSON_NAME]"
click at [371, 306] on input "Dream Cup Caramel and [PERSON_NAME]" at bounding box center [557, 307] width 555 height 30
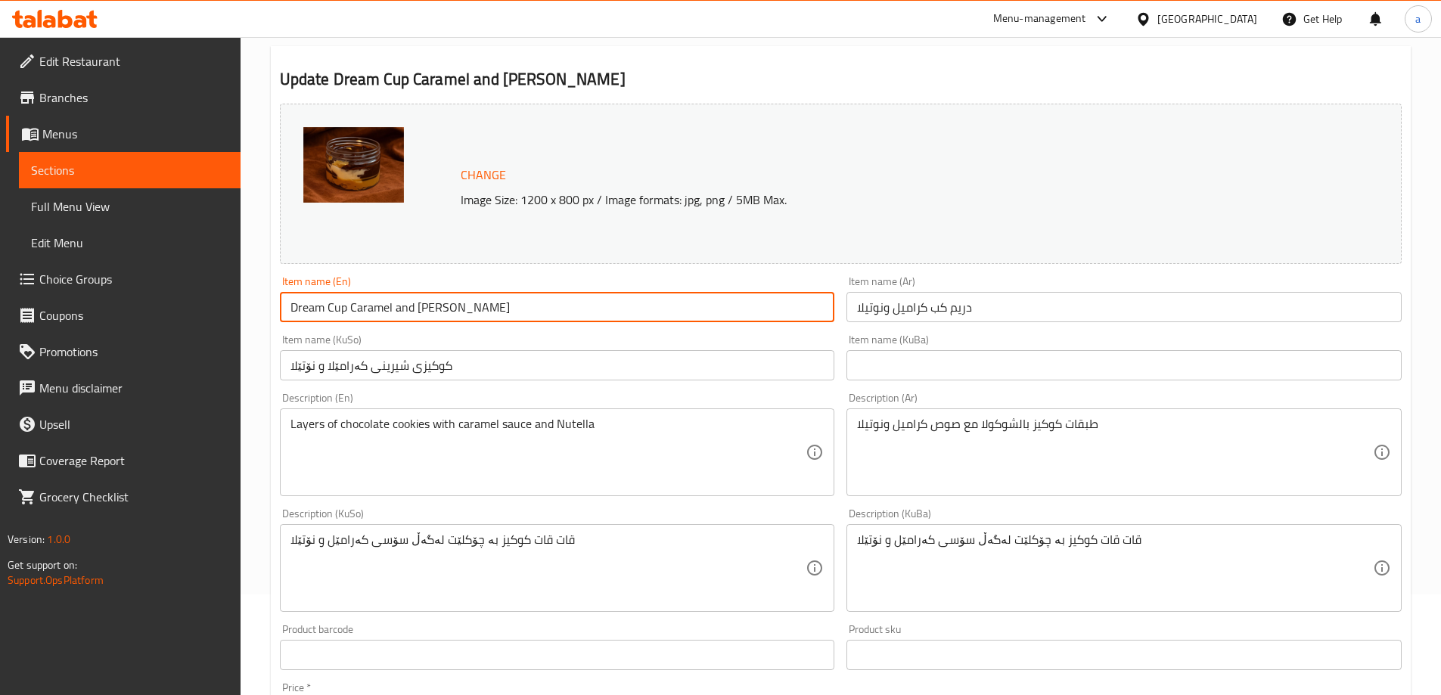
type input "Dream Cup Caramel and [PERSON_NAME]"
click at [474, 311] on input "Dream Cup Caramel and [PERSON_NAME]" at bounding box center [557, 307] width 555 height 30
drag, startPoint x: 511, startPoint y: 312, endPoint x: 256, endPoint y: 296, distance: 256.1
click at [256, 296] on div "Home / Restaurants management / Menus / Sections / item / update Dream cup sect…" at bounding box center [841, 549] width 1200 height 1227
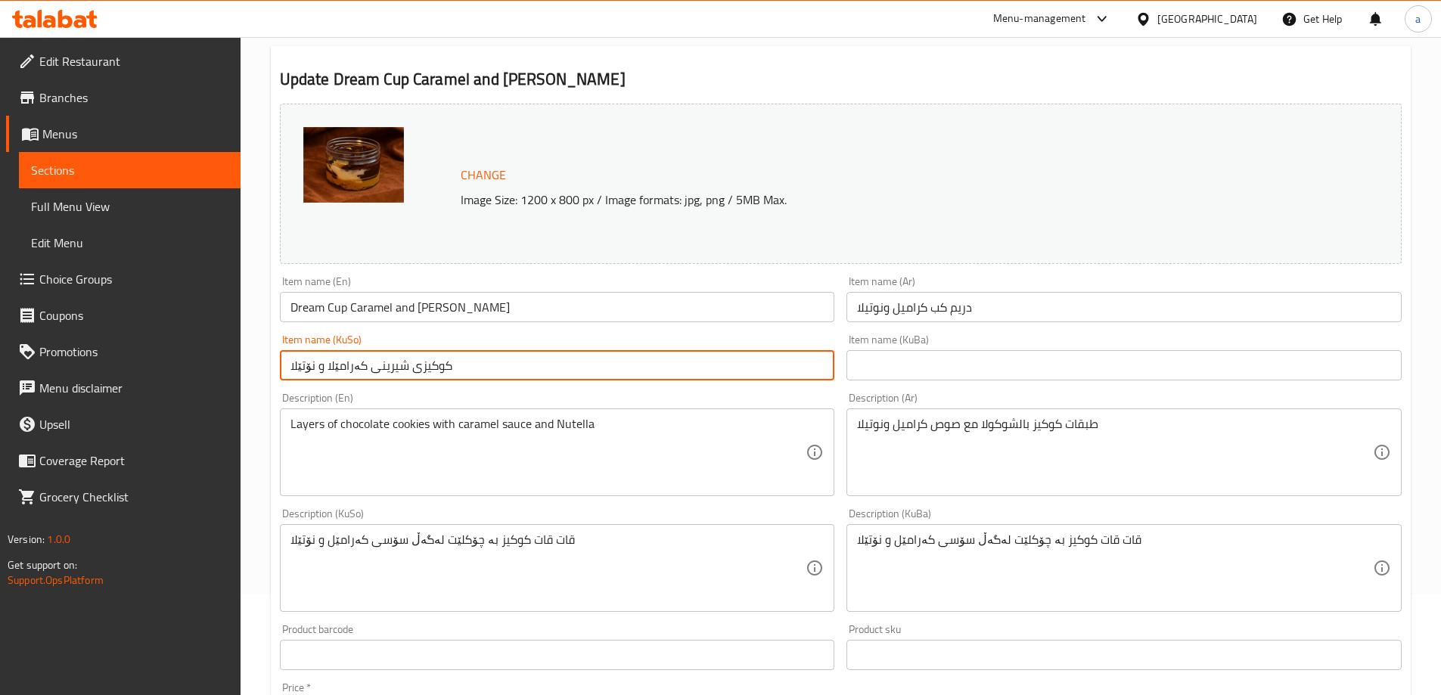
drag, startPoint x: 625, startPoint y: 361, endPoint x: 212, endPoint y: 387, distance: 414.6
click at [212, 387] on div "Edit Restaurant Branches Menus Sections Full Menu View Edit Menu Choice Groups …" at bounding box center [720, 549] width 1441 height 1227
paste input "پی دریمی کەرامێل و نوو"
type input "کوپی دریمی کەرامێل و نووتێلا"
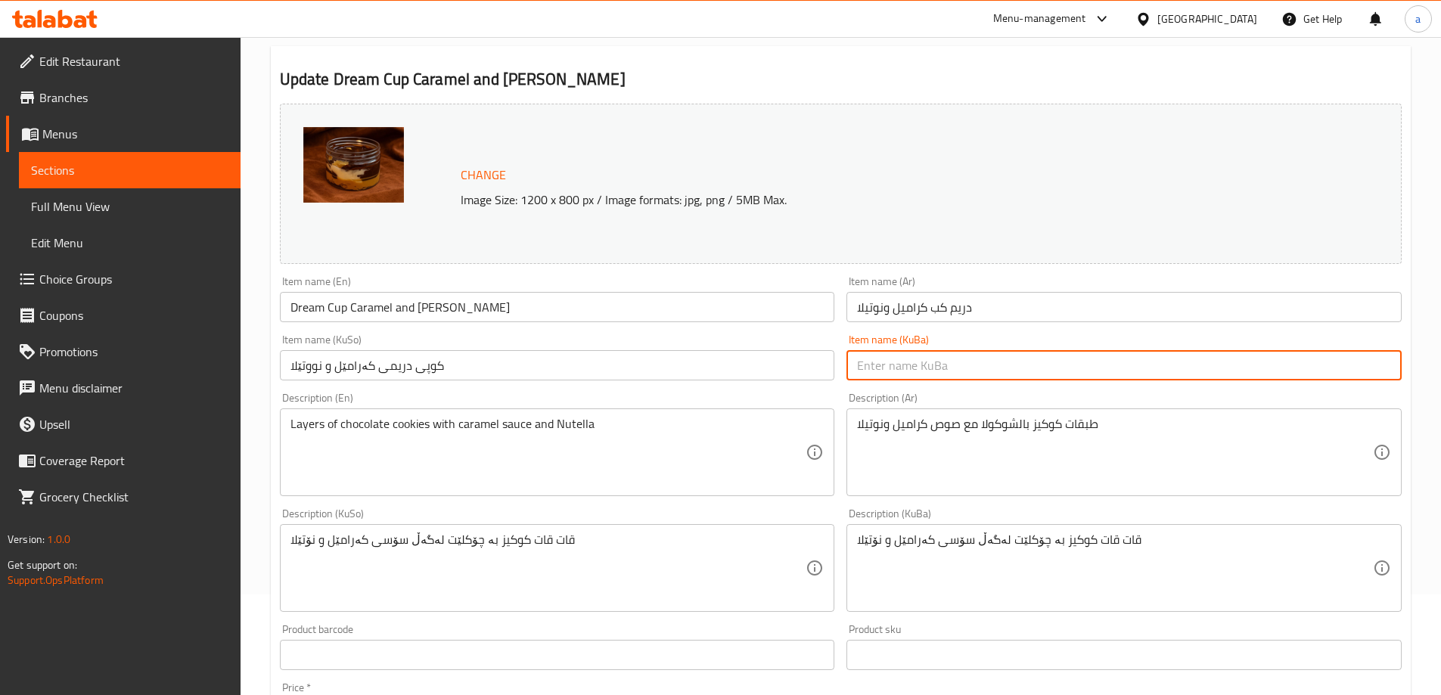
click at [917, 368] on input "text" at bounding box center [1123, 365] width 555 height 30
paste input "کوپی دریمی کەرامێل و نووتێلا"
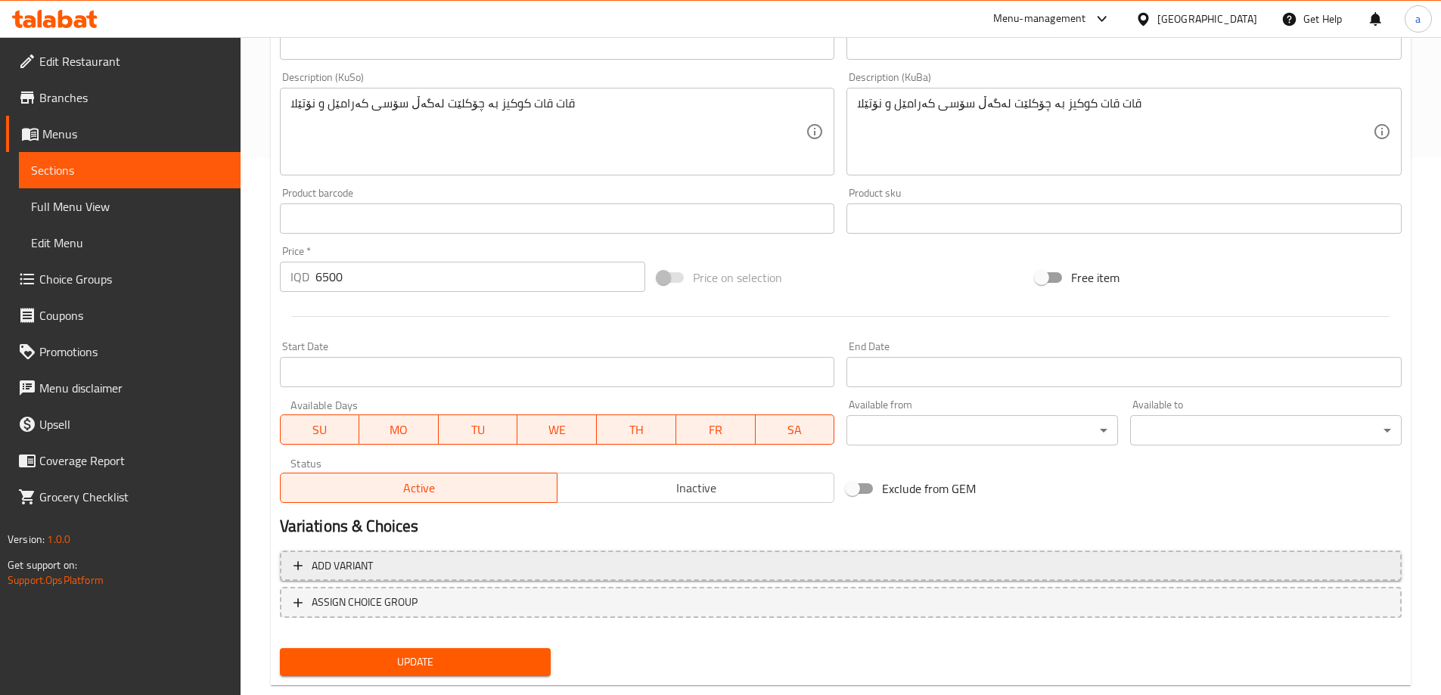
scroll to position [570, 0]
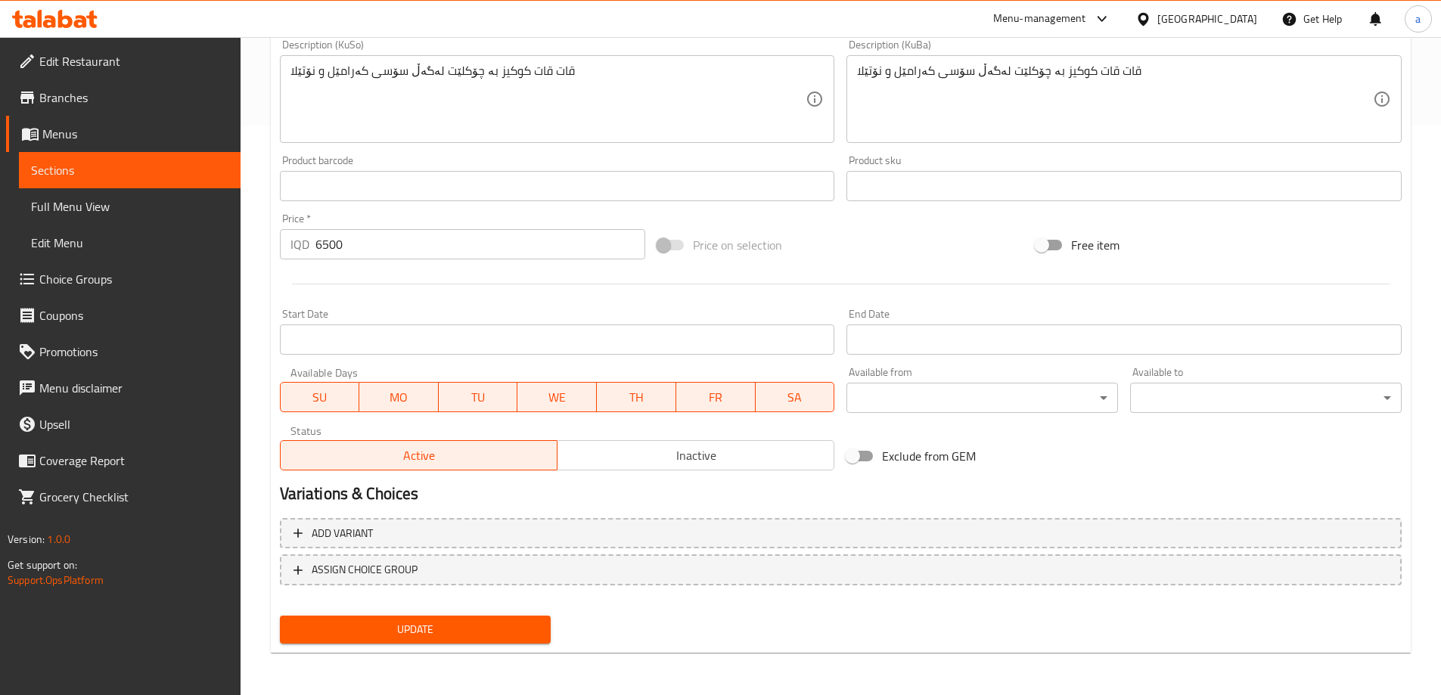
type input "کوپی دریمی کەرامێل و نووتێلا"
click at [465, 622] on span "Update" at bounding box center [415, 629] width 247 height 19
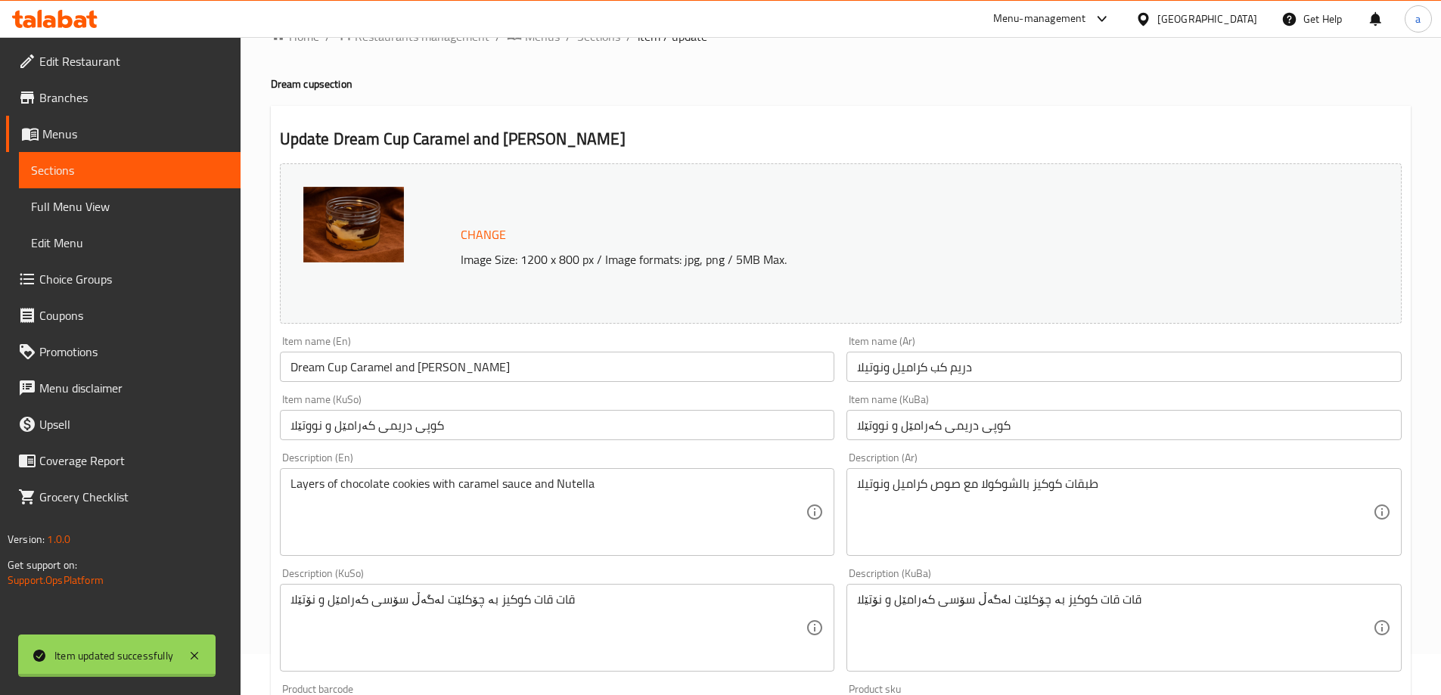
scroll to position [0, 0]
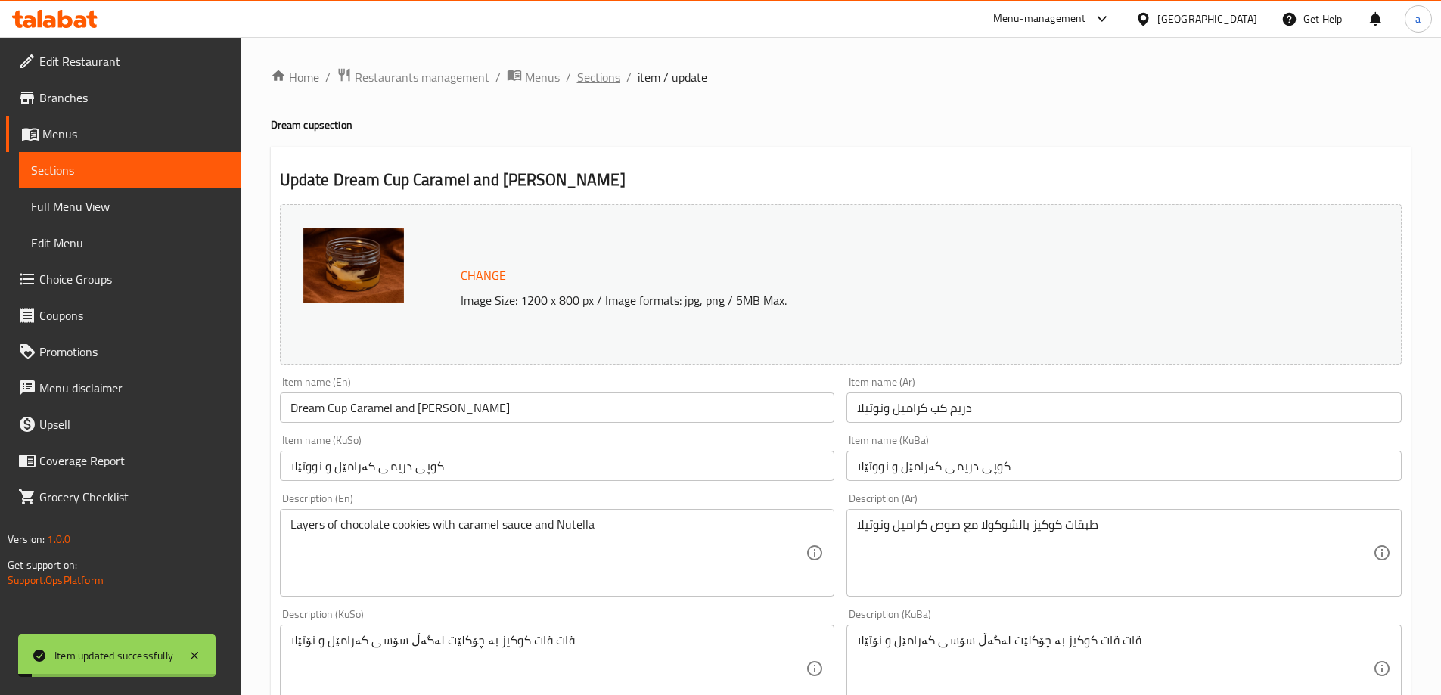
click at [591, 78] on span "Sections" at bounding box center [598, 77] width 43 height 18
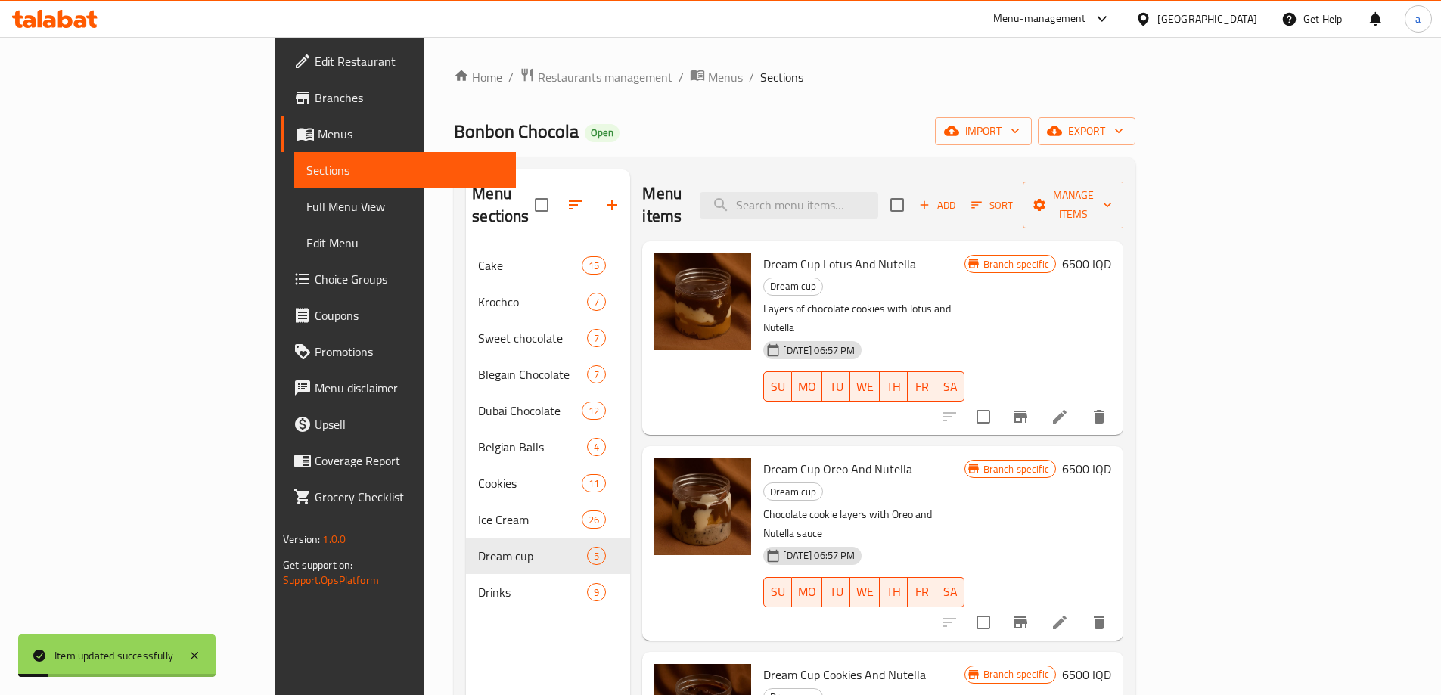
click at [306, 212] on span "Full Menu View" at bounding box center [404, 206] width 197 height 18
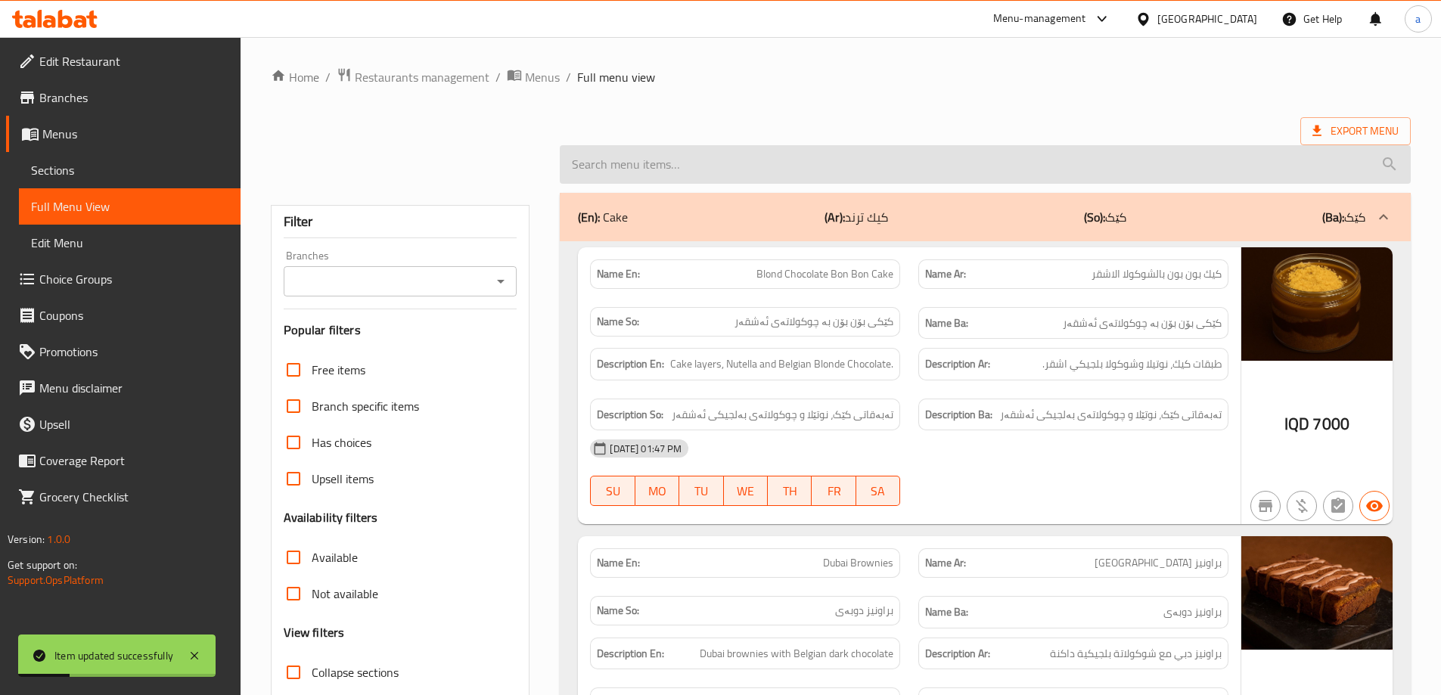
click at [889, 181] on input "search" at bounding box center [985, 164] width 851 height 39
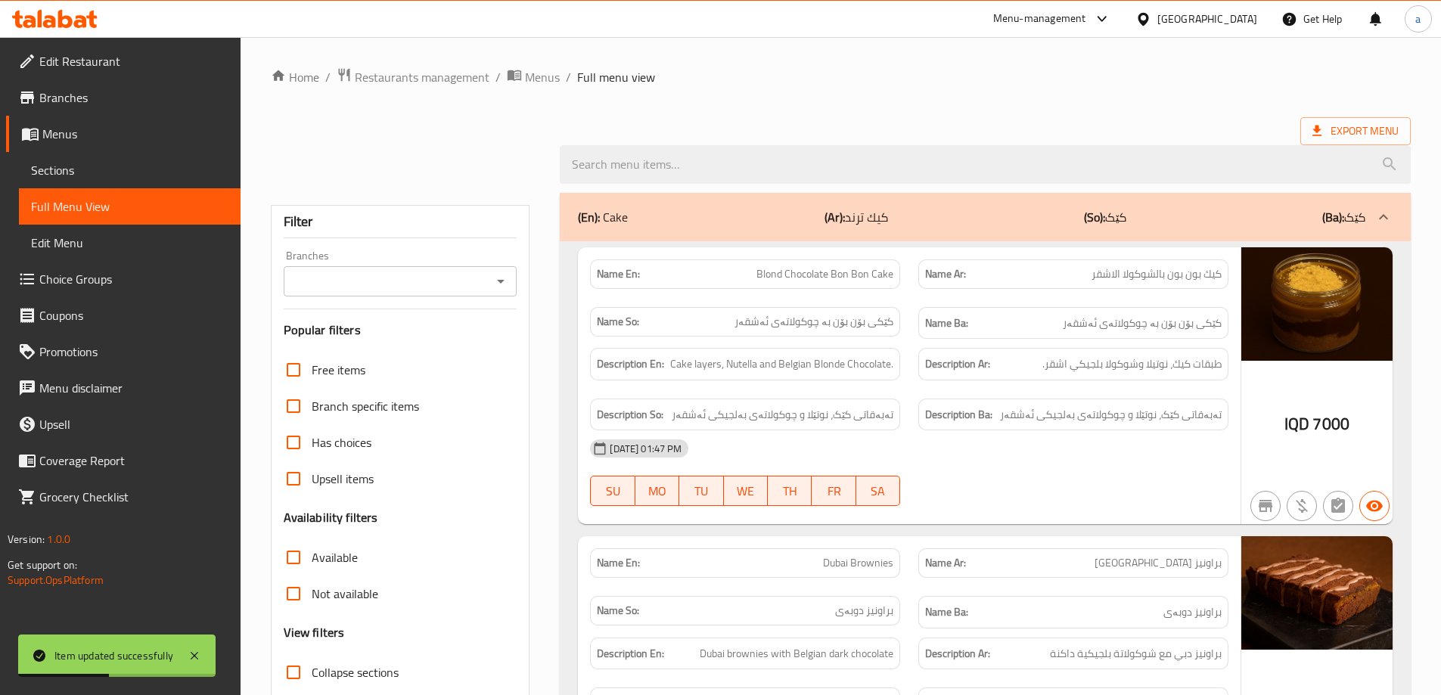
click at [507, 290] on div at bounding box center [500, 281] width 20 height 21
click at [503, 284] on icon "Open" at bounding box center [501, 281] width 18 height 18
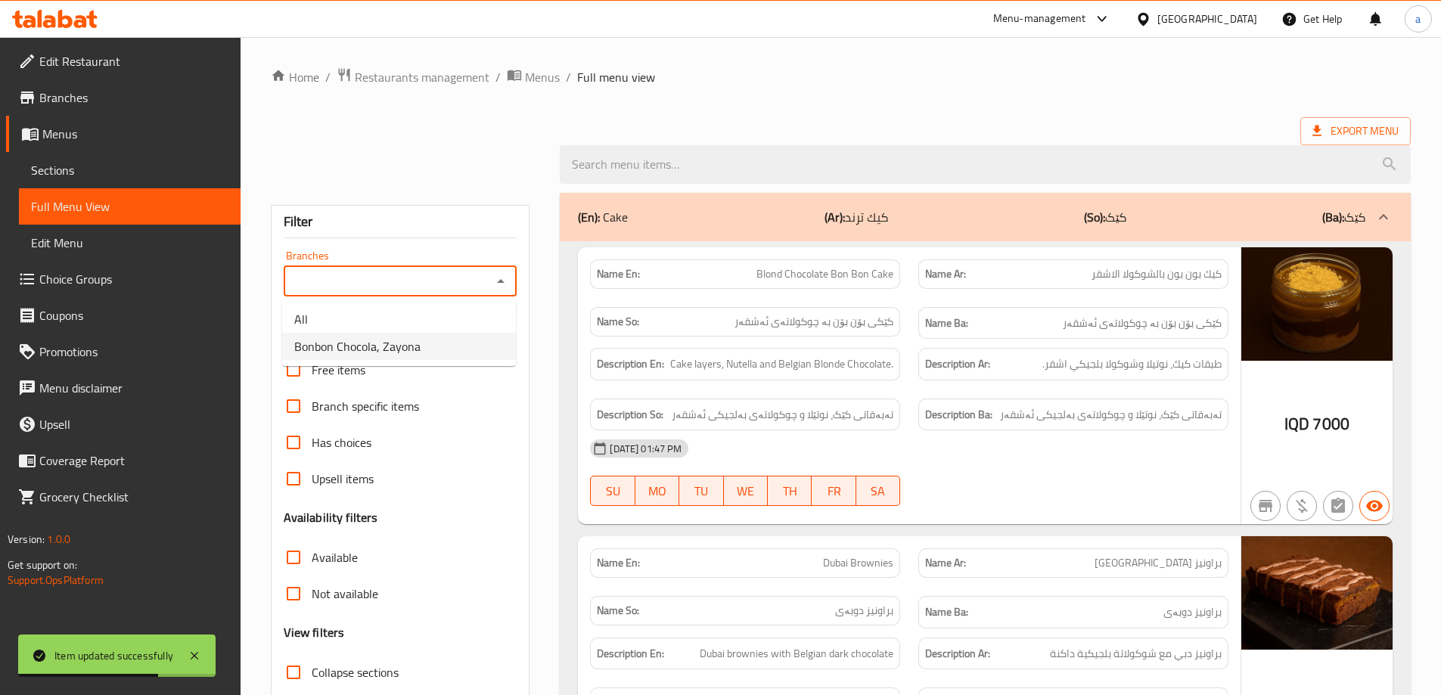
click at [482, 362] on ul "All Bonbon Chocola, Zayona" at bounding box center [399, 333] width 234 height 67
click at [458, 348] on li "Bonbon Chocola, Zayona" at bounding box center [399, 346] width 234 height 27
type input "Bonbon Chocola, Zayona"
click at [416, 345] on div "Filter Branches Bonbon Chocola, Zayona Branches Popular filters Free items Bran…" at bounding box center [400, 484] width 259 height 559
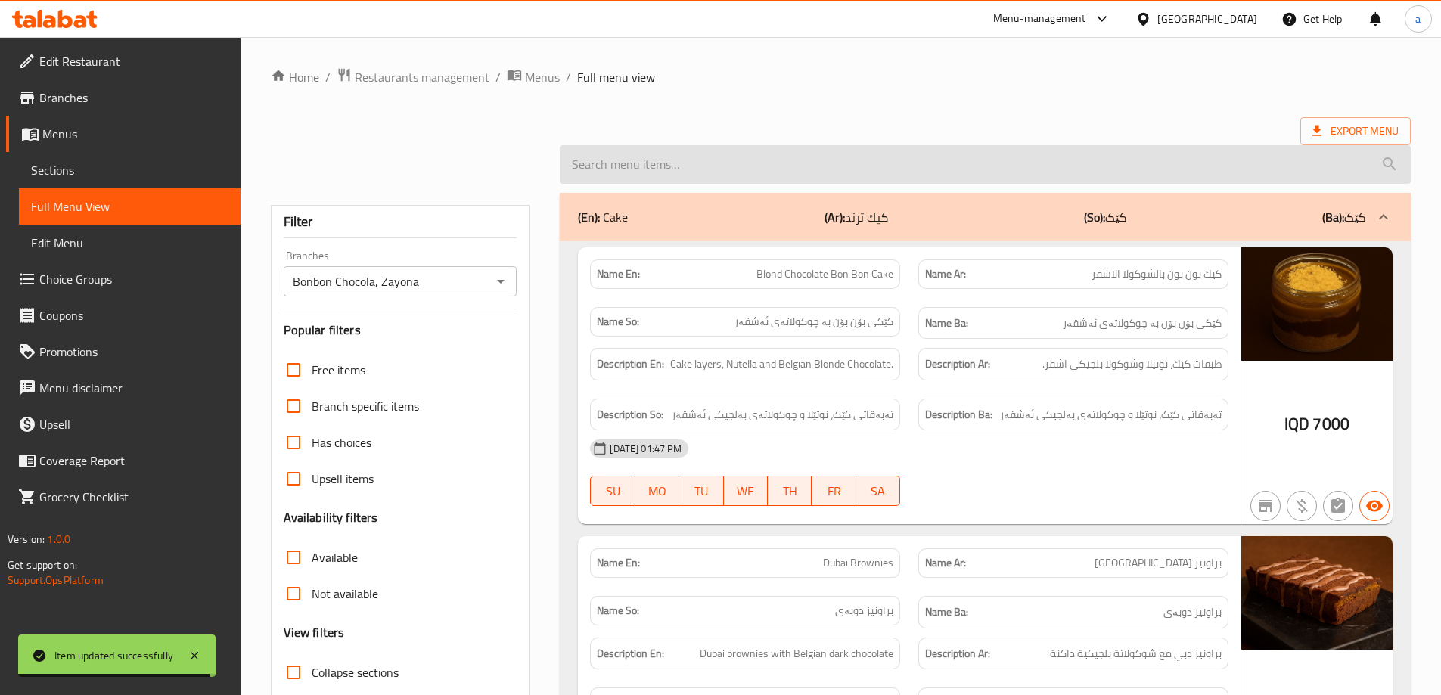
click at [619, 167] on input "search" at bounding box center [985, 164] width 851 height 39
paste input "Dream Cup Caramel and [PERSON_NAME]"
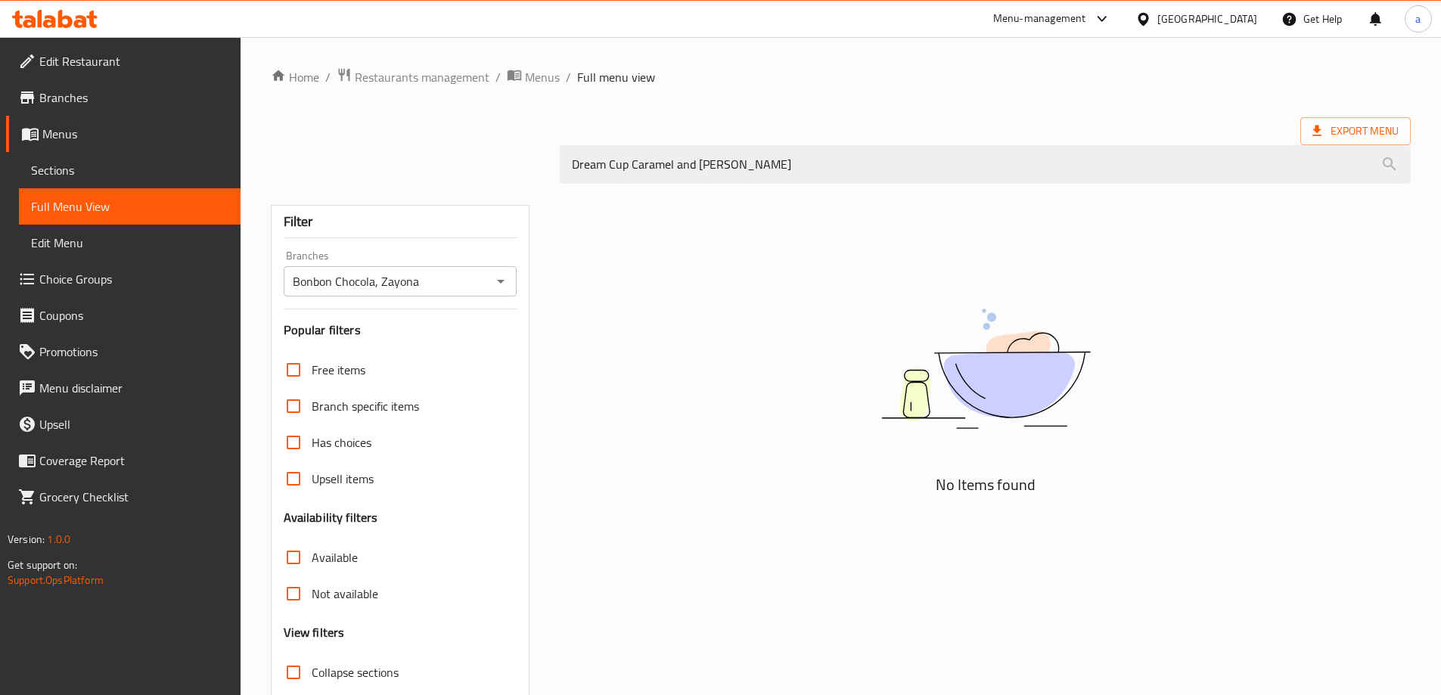
drag, startPoint x: 753, startPoint y: 174, endPoint x: 393, endPoint y: 194, distance: 360.5
click at [393, 194] on div "Home / Restaurants management / Menus / Full menu view Export Menu Dream Cup Ca…" at bounding box center [841, 415] width 1140 height 697
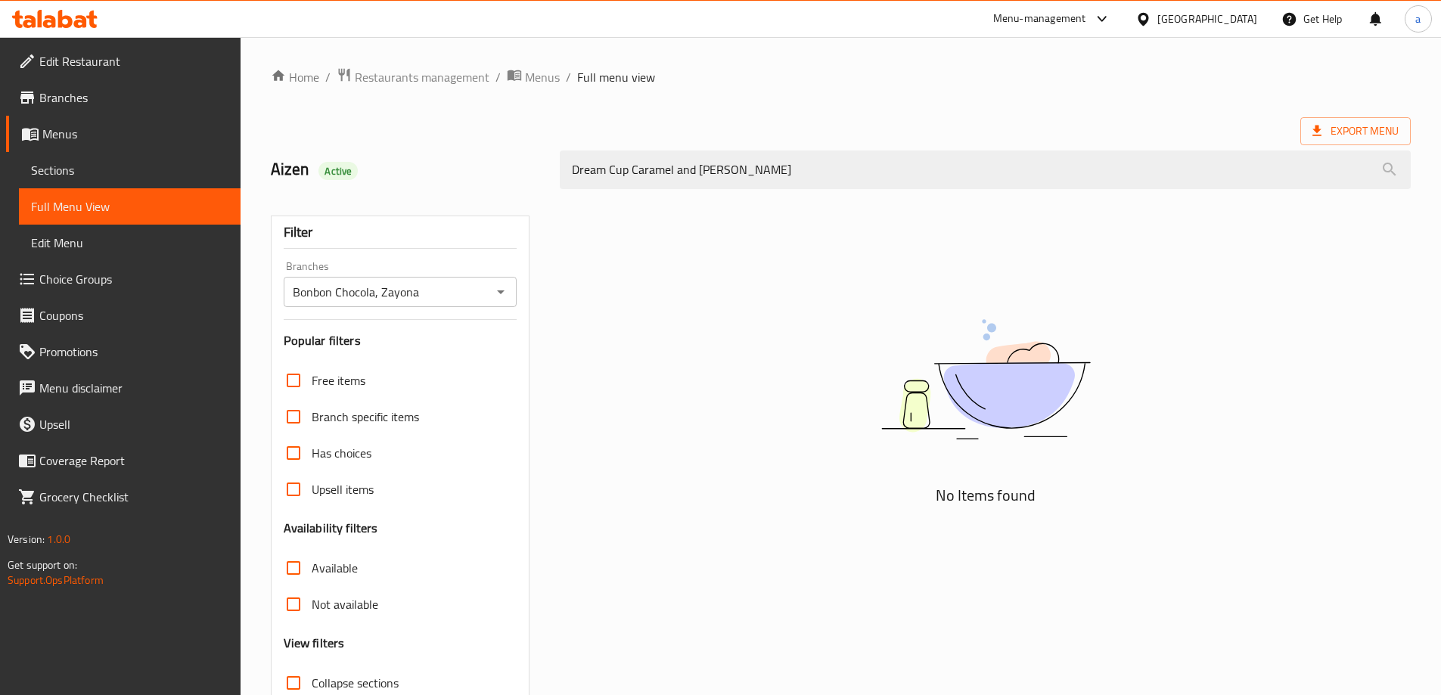
paste input "کوپی دریمی کەرامێل و نووتێلا"
type input "کوپی دریمی کەرامێل و نووتێلا"
click at [196, 170] on span "Sections" at bounding box center [129, 170] width 197 height 18
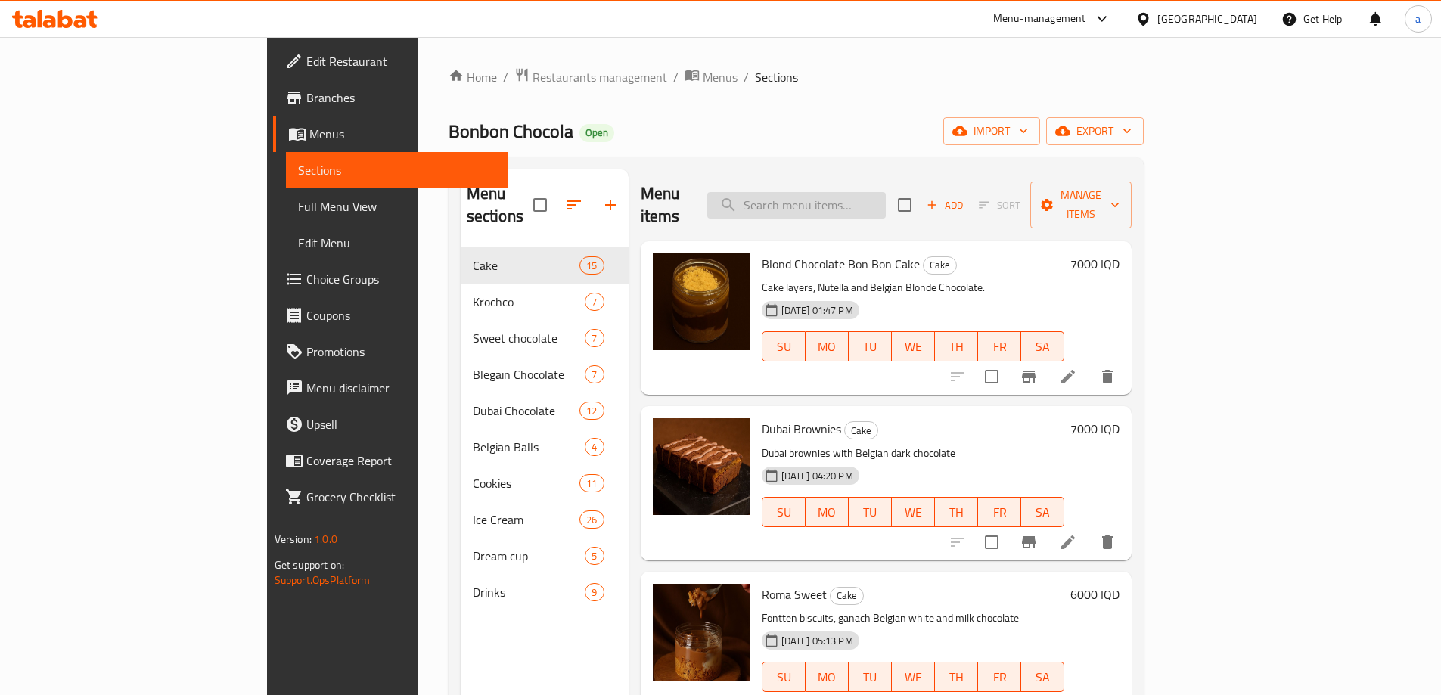
click at [884, 200] on input "search" at bounding box center [796, 205] width 178 height 26
paste input "Dream Cup Caramel and [PERSON_NAME]"
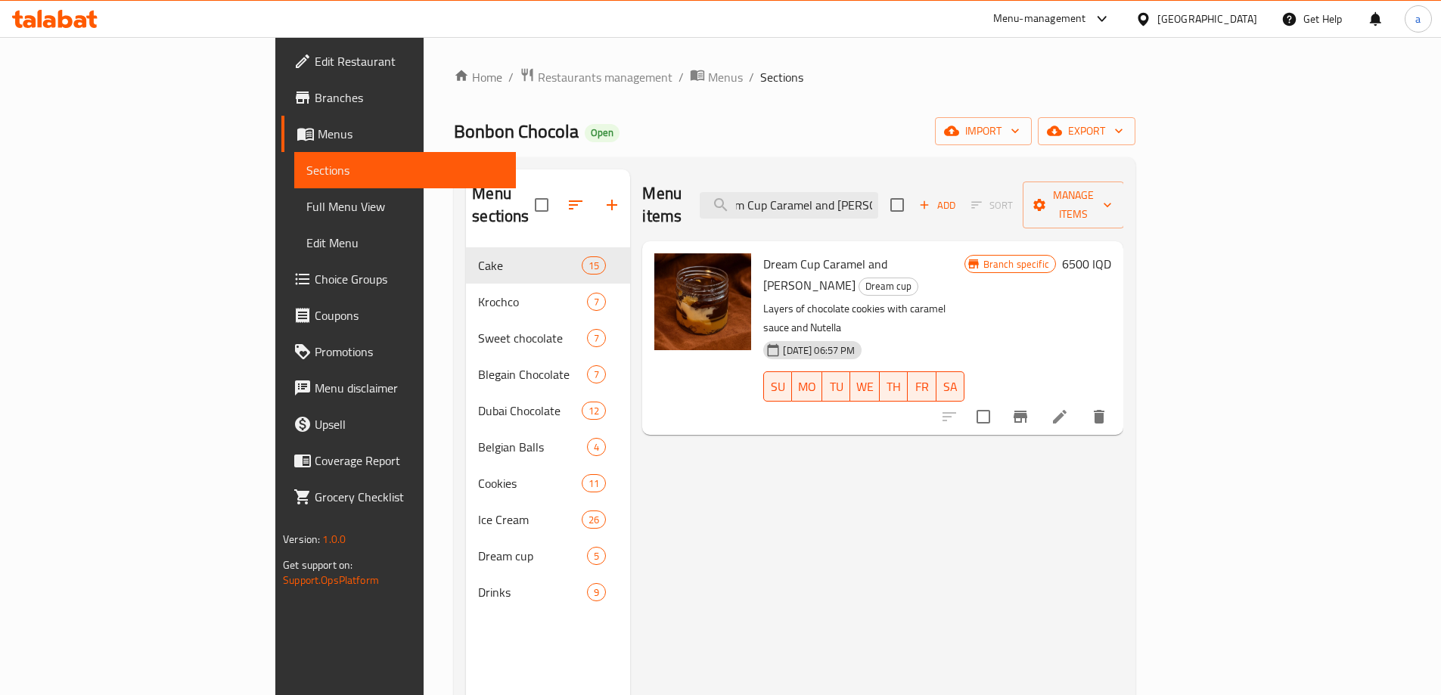
type input "Dream Cup Caramel and [PERSON_NAME]"
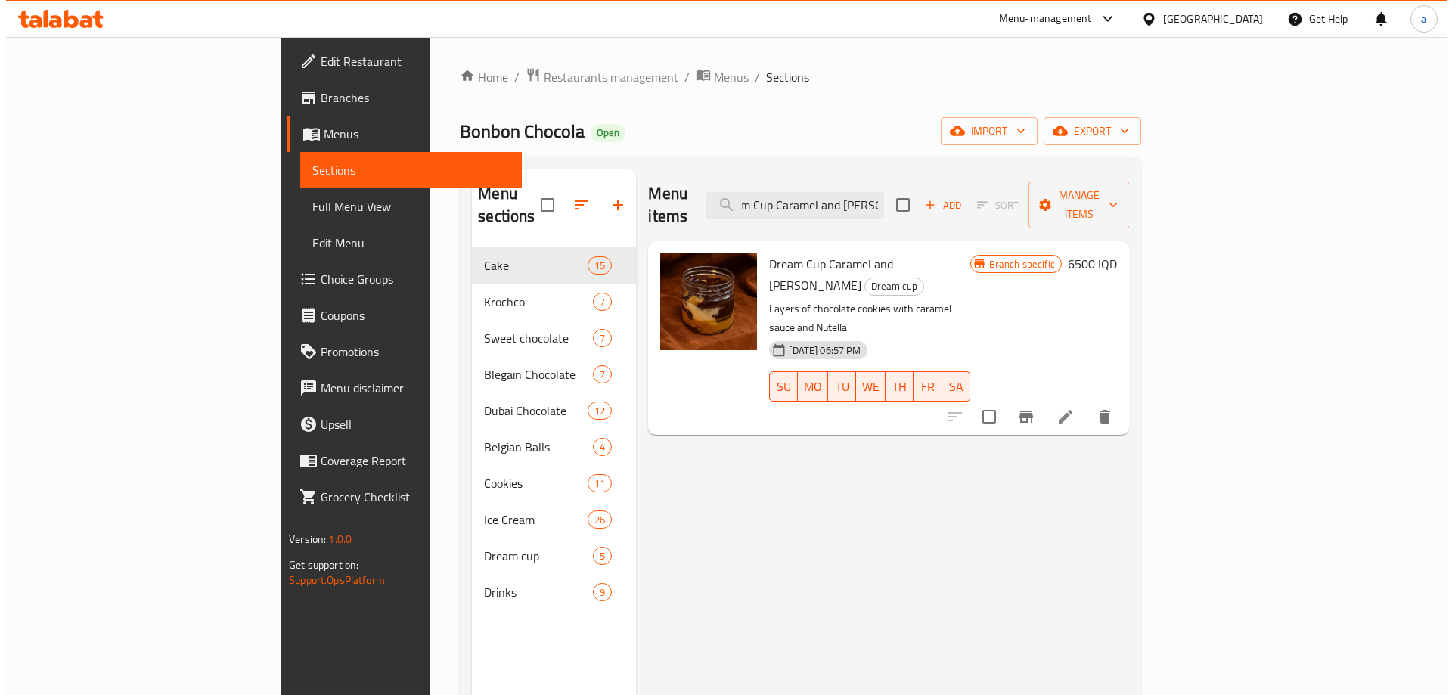
scroll to position [0, 0]
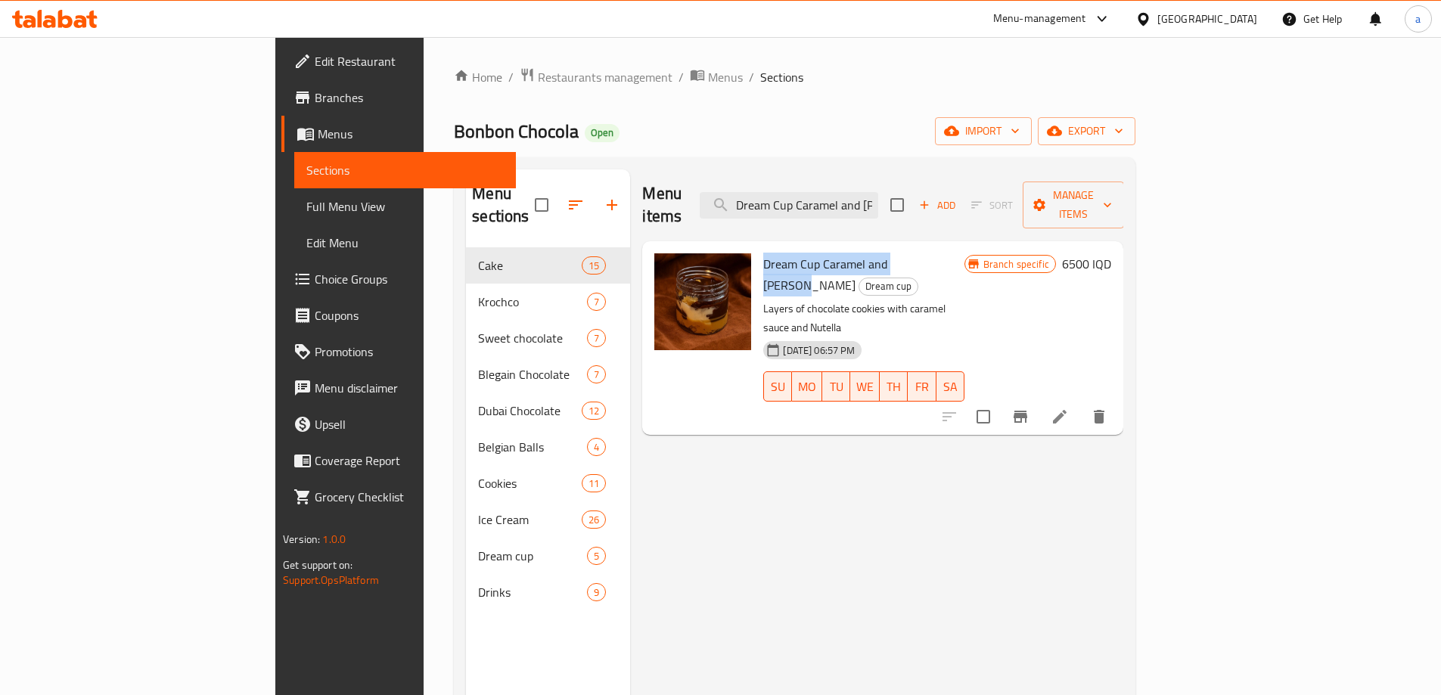
drag, startPoint x: 696, startPoint y: 243, endPoint x: 855, endPoint y: 238, distance: 159.6
click at [855, 253] on span "Dream Cup Caramel and [PERSON_NAME]" at bounding box center [825, 275] width 124 height 44
copy span "Dream Cup Caramel and [PERSON_NAME]"
click at [306, 202] on span "Full Menu View" at bounding box center [404, 206] width 197 height 18
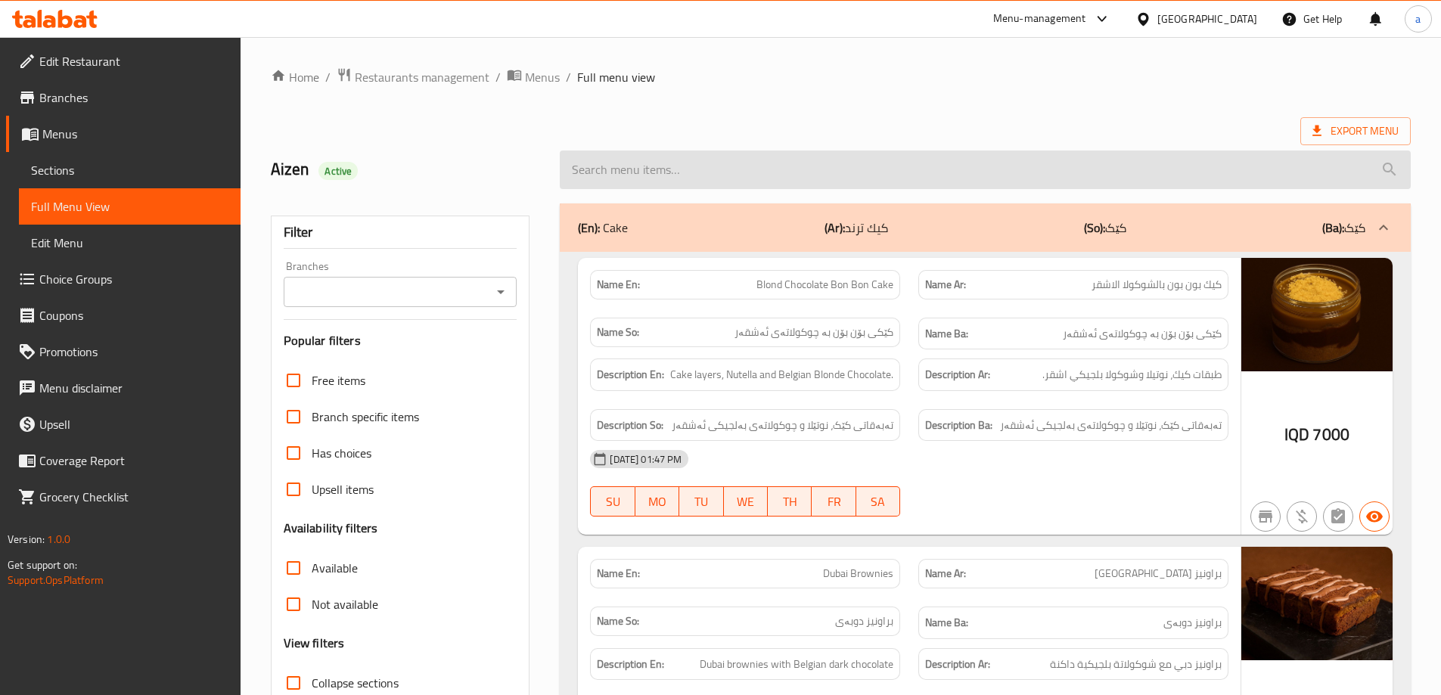
click at [666, 175] on input "search" at bounding box center [985, 170] width 851 height 39
paste input "Dream Cup Caramel and [PERSON_NAME]"
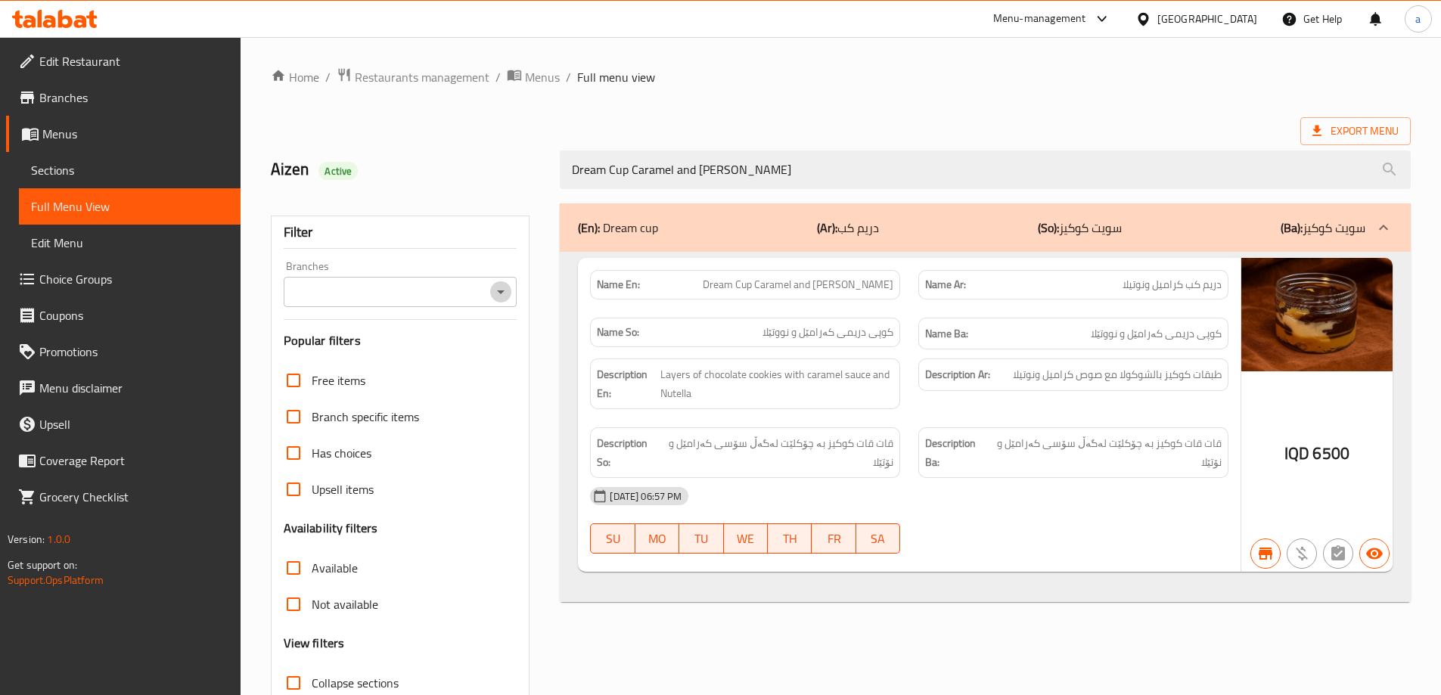
click at [498, 296] on icon "Open" at bounding box center [501, 292] width 18 height 18
type input "Dream Cup Caramel and [PERSON_NAME]"
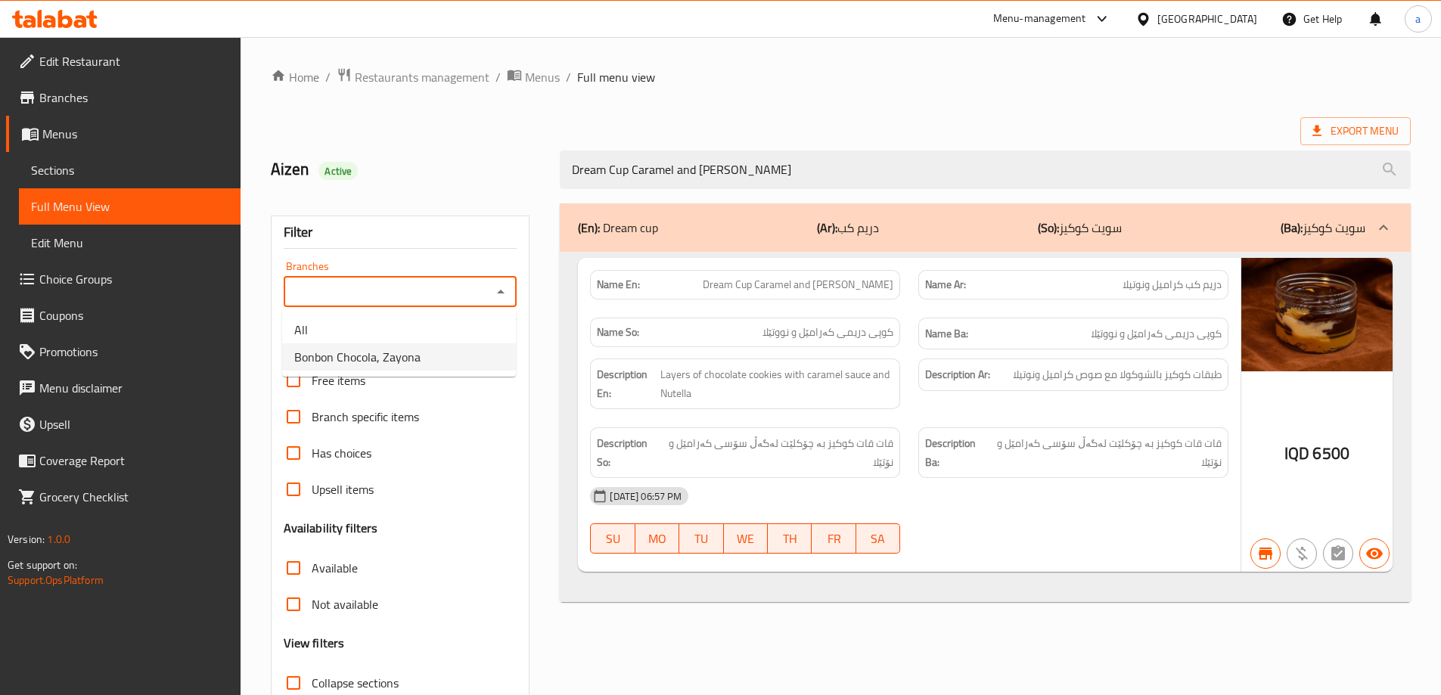
click at [495, 351] on li "Bonbon Chocola, Zayona" at bounding box center [399, 356] width 234 height 27
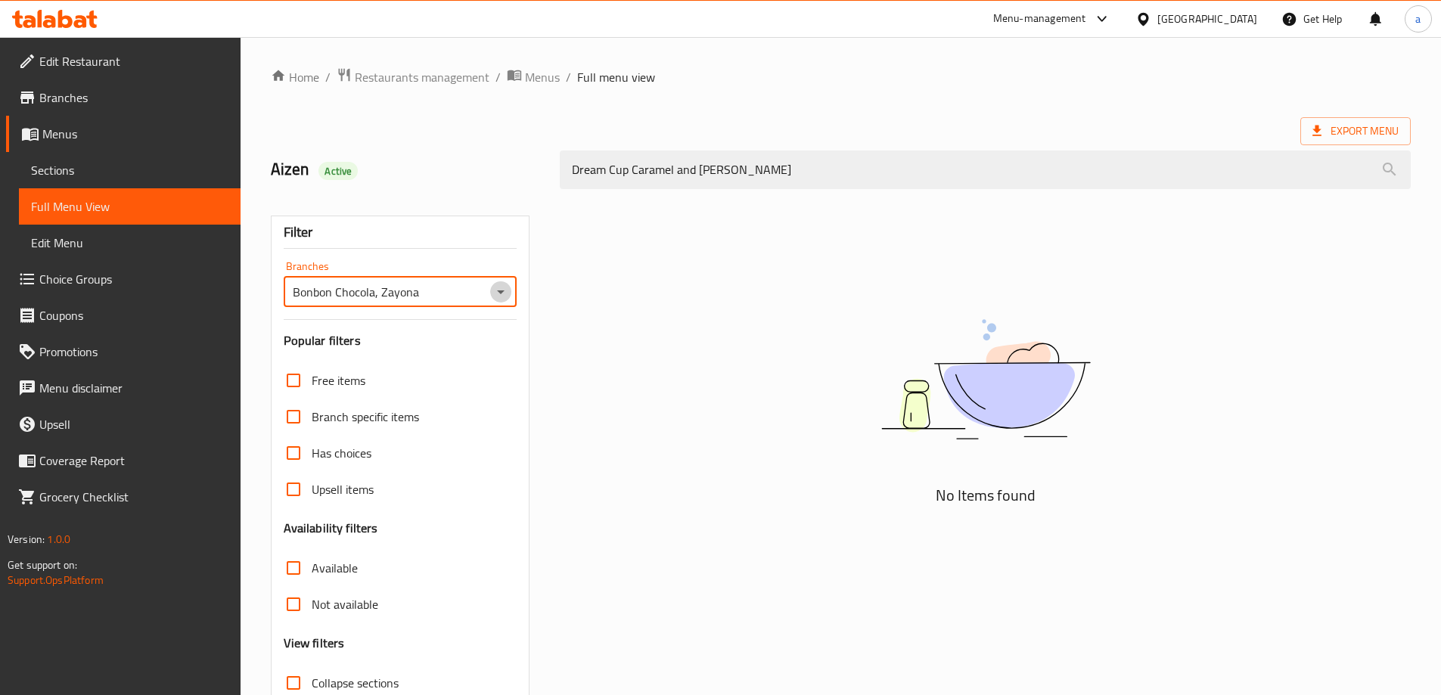
click at [497, 287] on icon "Open" at bounding box center [501, 292] width 18 height 18
click at [458, 330] on li "All" at bounding box center [399, 329] width 234 height 27
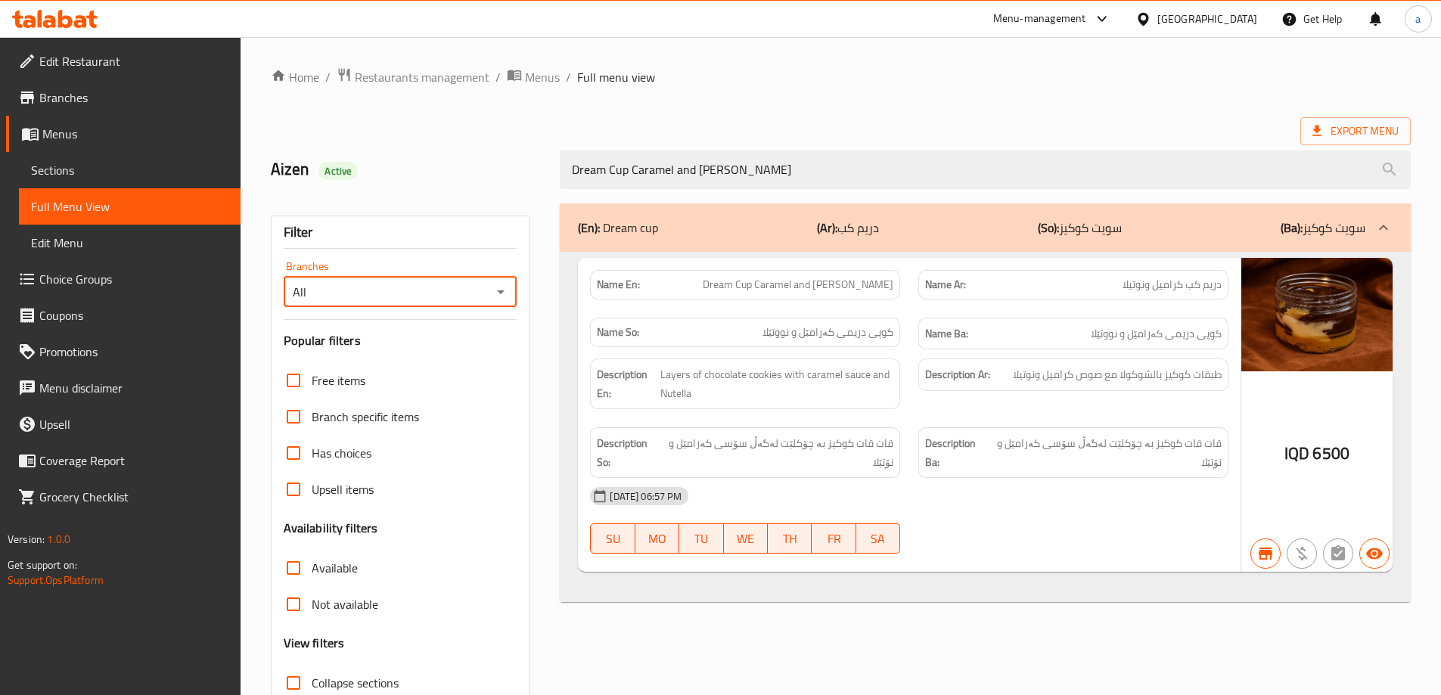
click at [504, 295] on icon "Open" at bounding box center [501, 292] width 18 height 18
click at [468, 359] on li "Bonbon Chocola, Zayona" at bounding box center [399, 356] width 234 height 27
type input "Bonbon Chocola, Zayona"
drag, startPoint x: 776, startPoint y: 167, endPoint x: 187, endPoint y: 185, distance: 589.4
click at [187, 185] on div "Edit Restaurant Branches Menus Sections Full Menu View Edit Menu Choice Groups …" at bounding box center [720, 421] width 1441 height 768
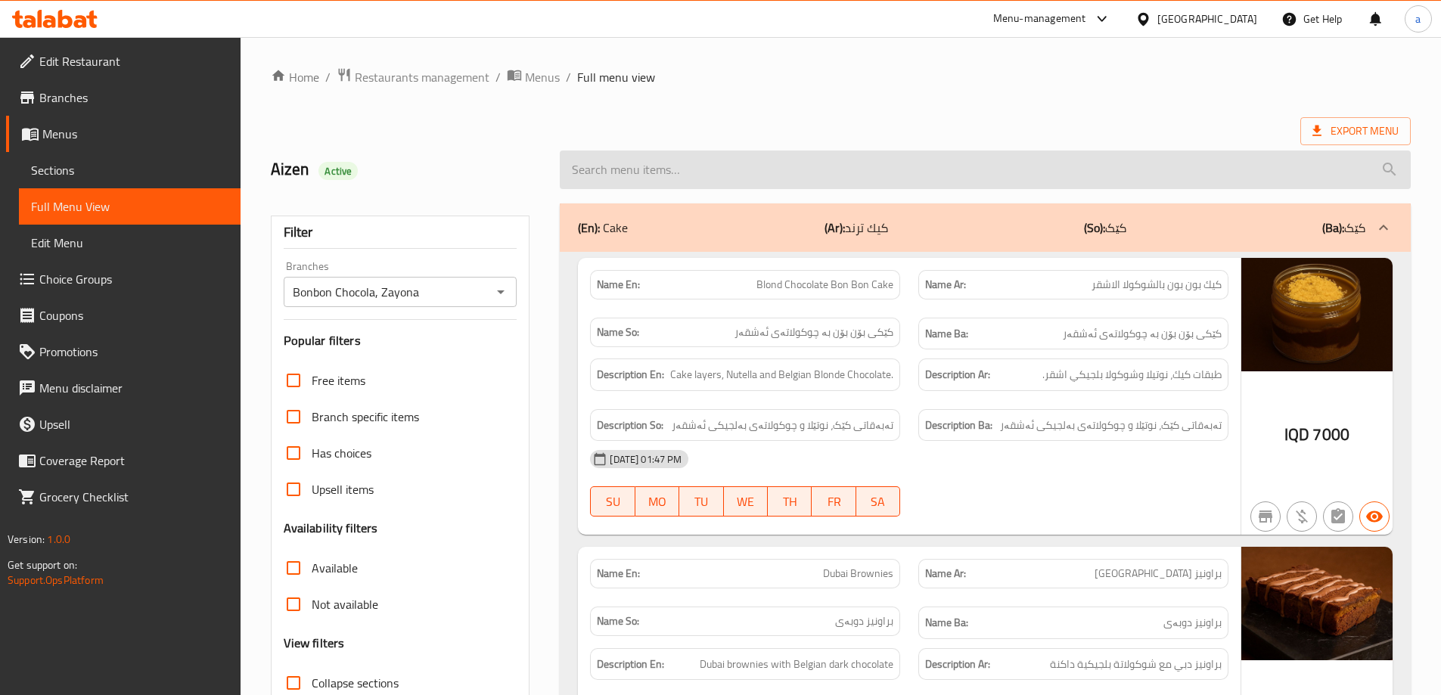
paste input "Dream Cup Caramel and [PERSON_NAME]"
type input "Dream Cup Caramel and [PERSON_NAME]"
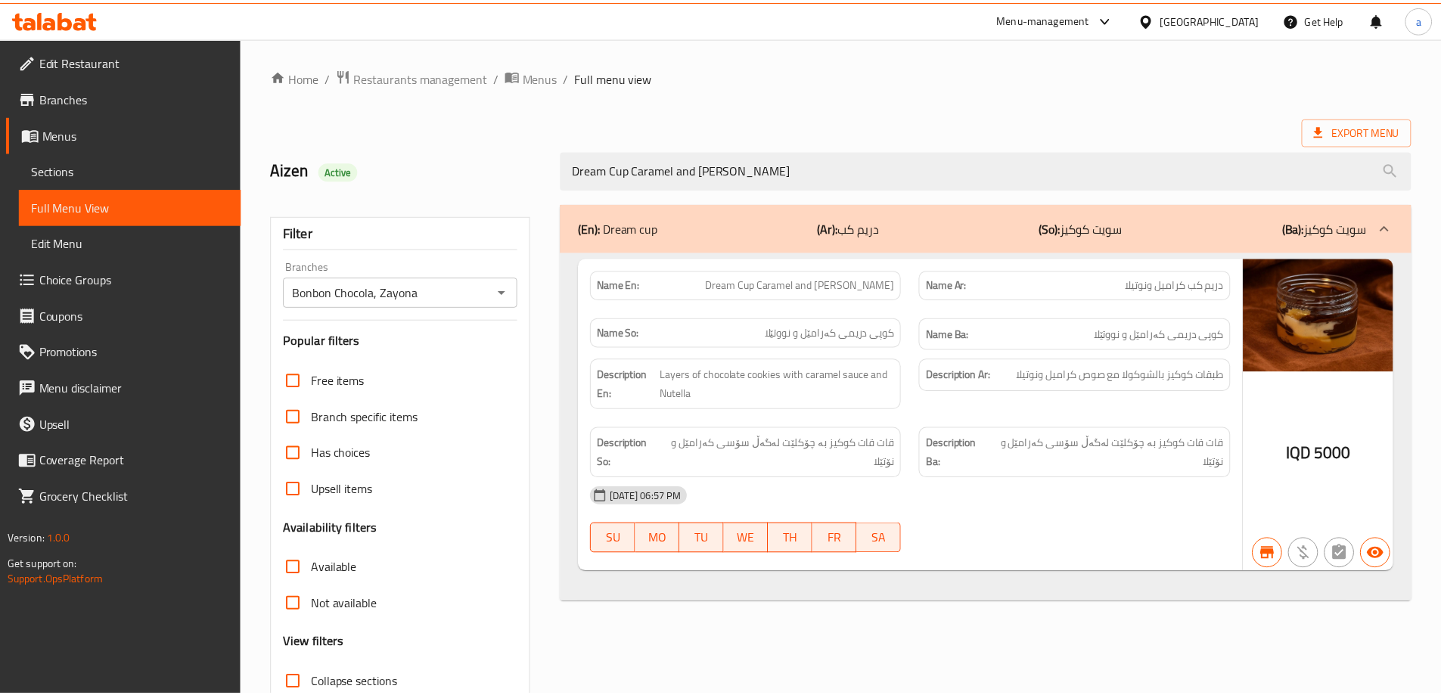
scroll to position [110, 0]
